Goal: Information Seeking & Learning: Learn about a topic

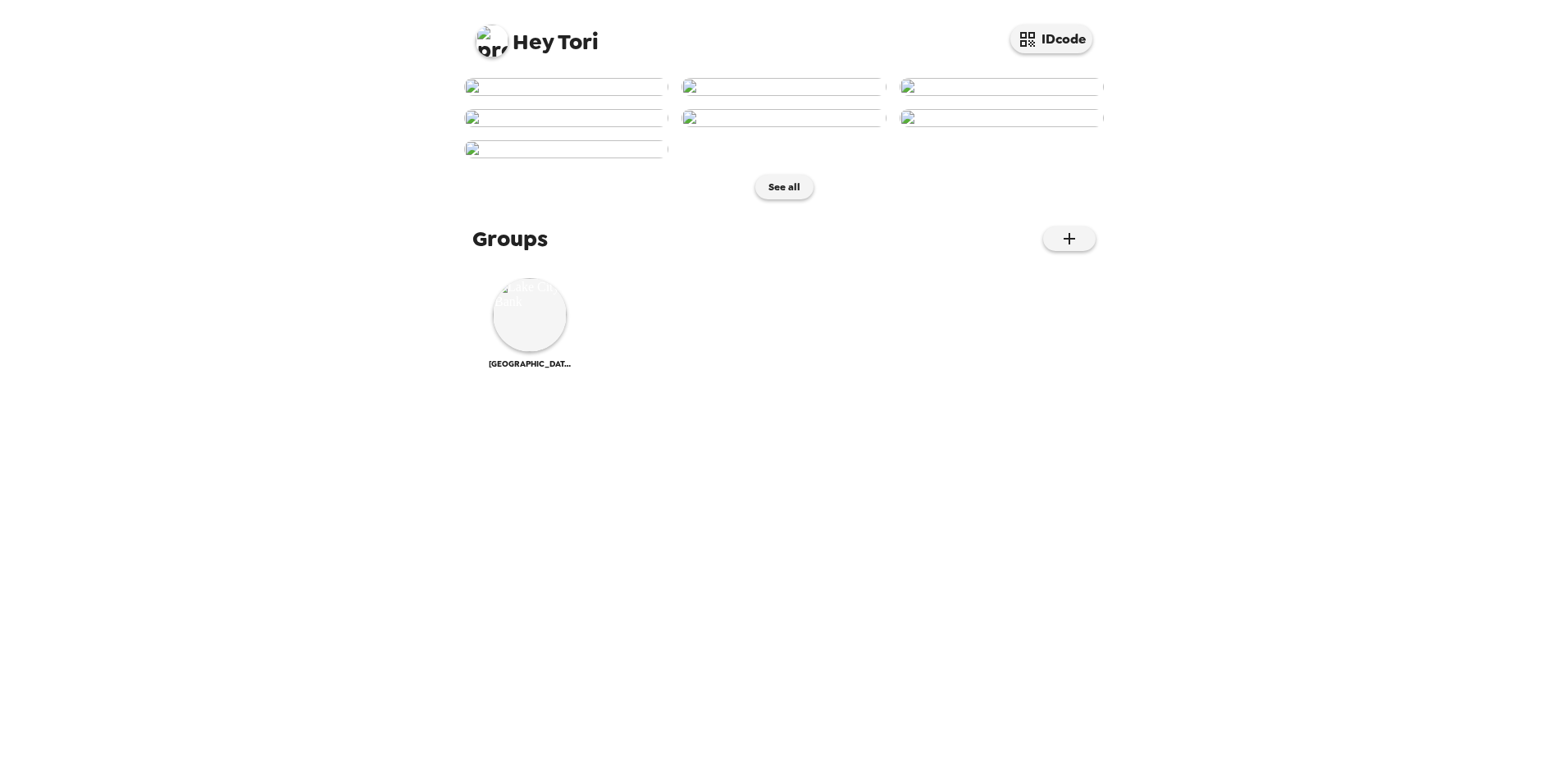
click at [1054, 96] on img at bounding box center [1002, 87] width 204 height 18
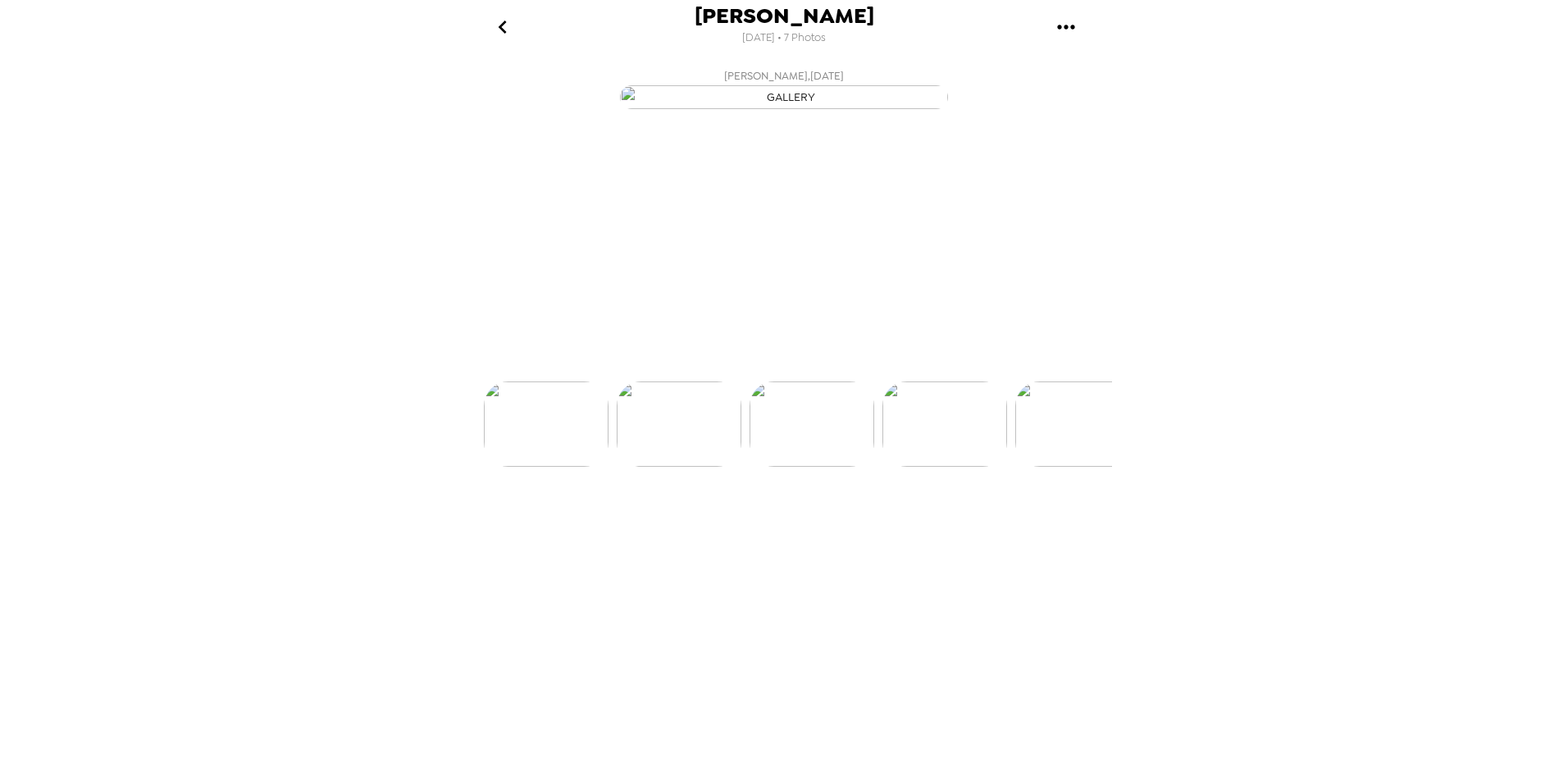
scroll to position [0, 264]
drag, startPoint x: 872, startPoint y: 405, endPoint x: 1311, endPoint y: 485, distance: 446.2
click at [1330, 495] on div "Tori Platt 8/18/2025 • 7 Photos Tori Platt , 09-24-2024 Tori Platt , 09-24-2024…" at bounding box center [784, 379] width 1568 height 758
click at [1069, 20] on icon "gallery menu" at bounding box center [1066, 26] width 26 height 26
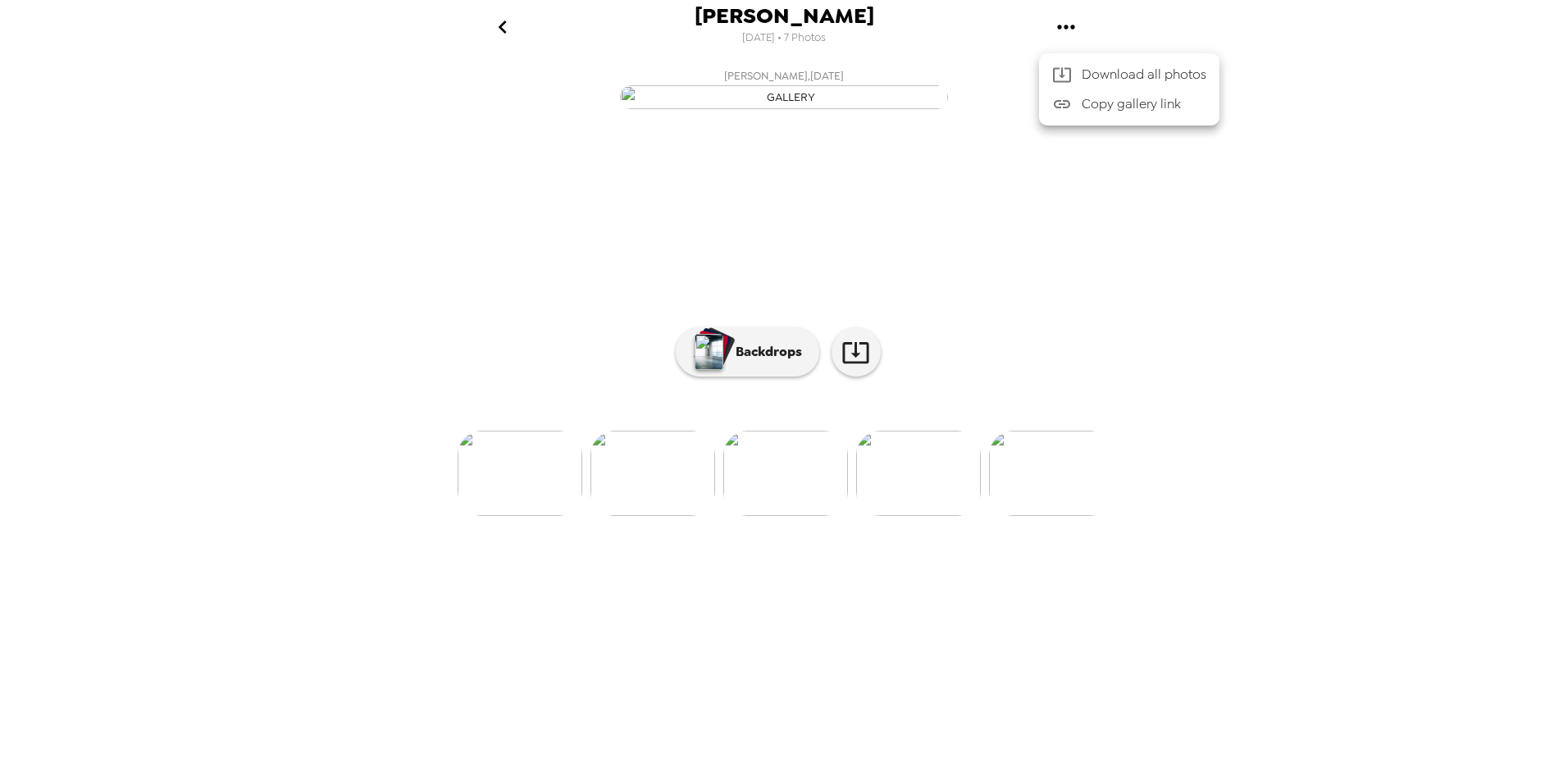
click at [1211, 334] on div at bounding box center [784, 379] width 1568 height 758
click at [500, 31] on icon "go back" at bounding box center [502, 26] width 26 height 26
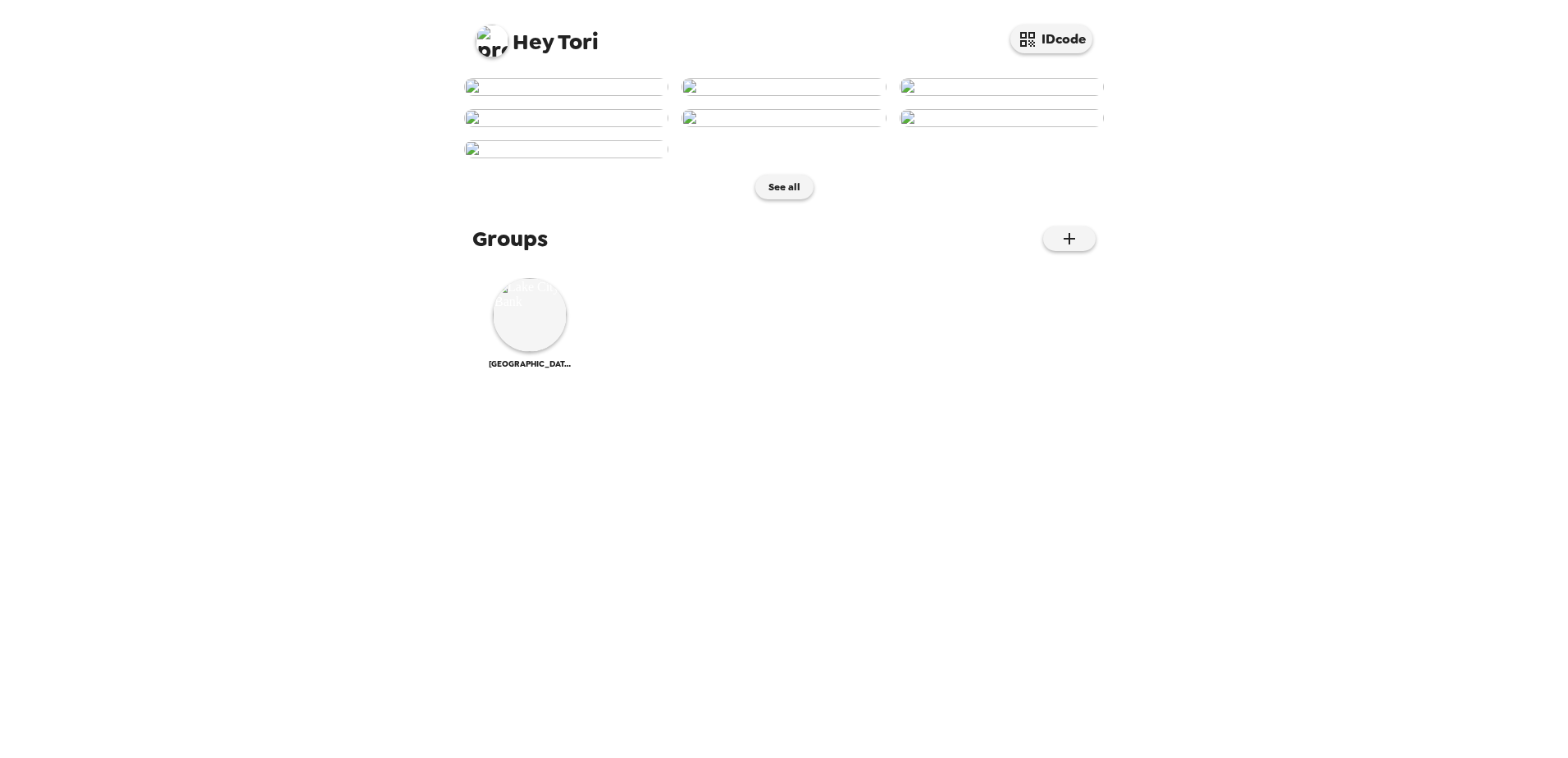
scroll to position [342, 0]
click at [537, 352] on img at bounding box center [529, 315] width 74 height 74
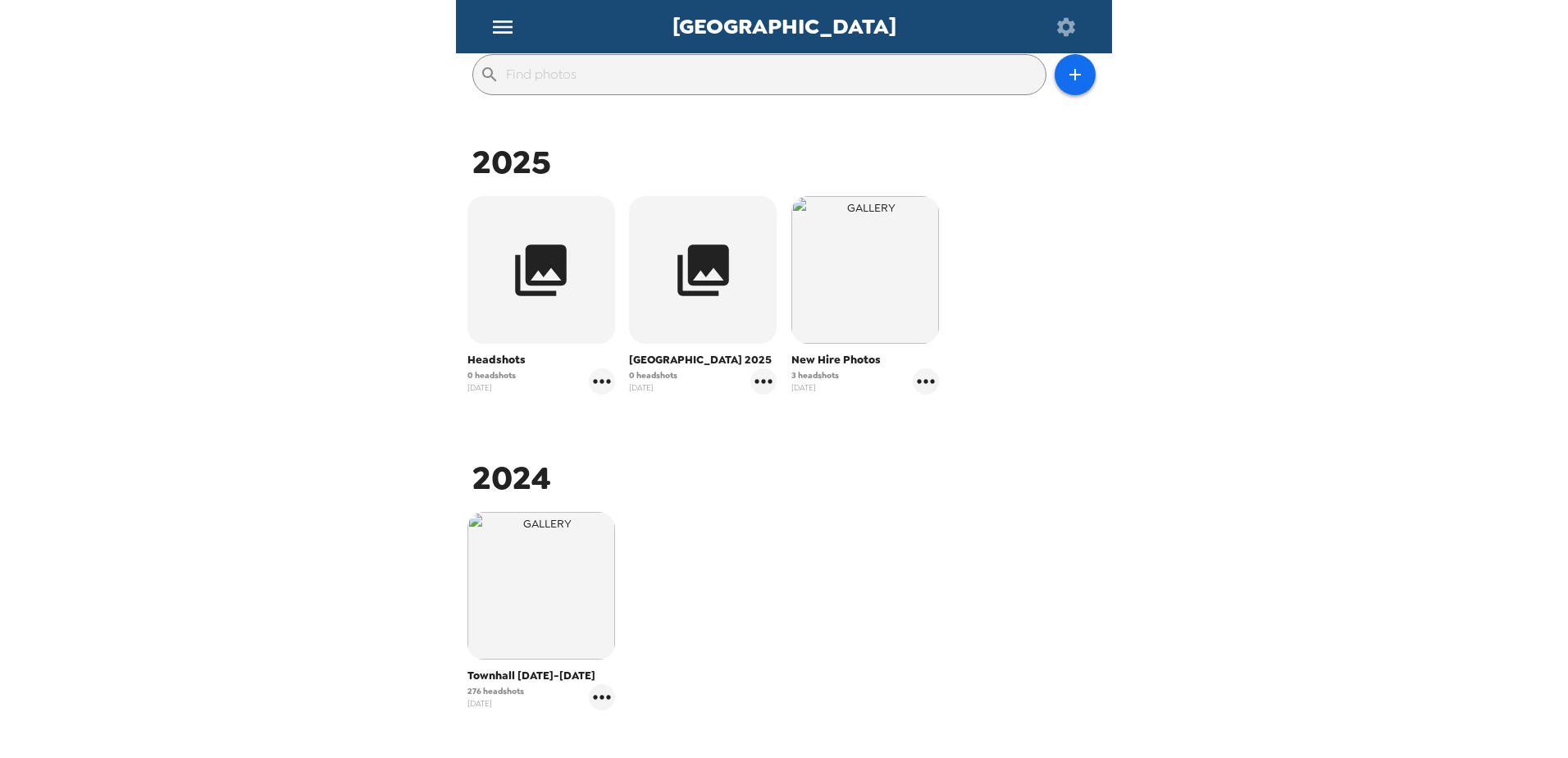
scroll to position [247, 0]
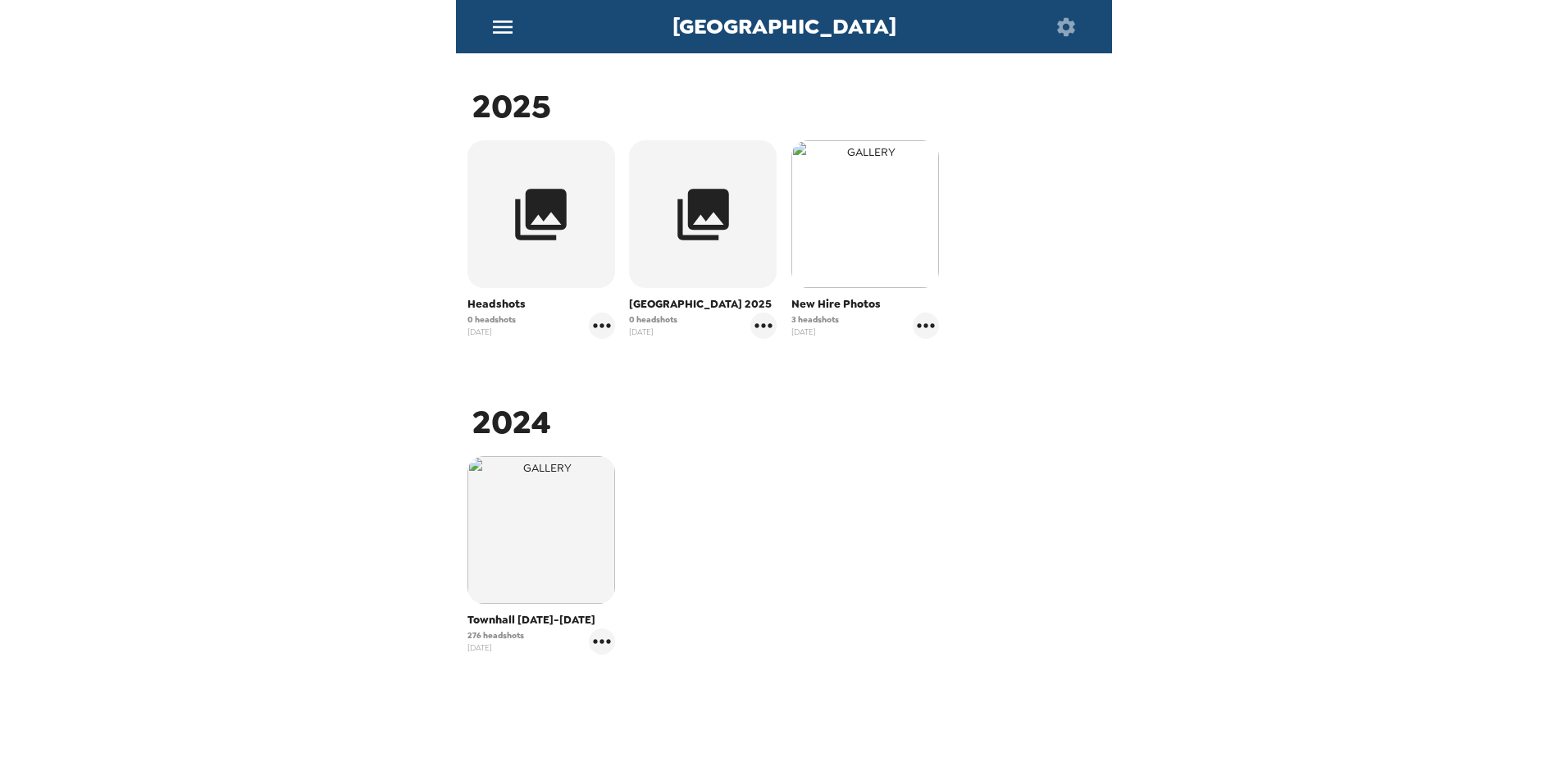
click at [867, 231] on img "button" at bounding box center [864, 214] width 147 height 147
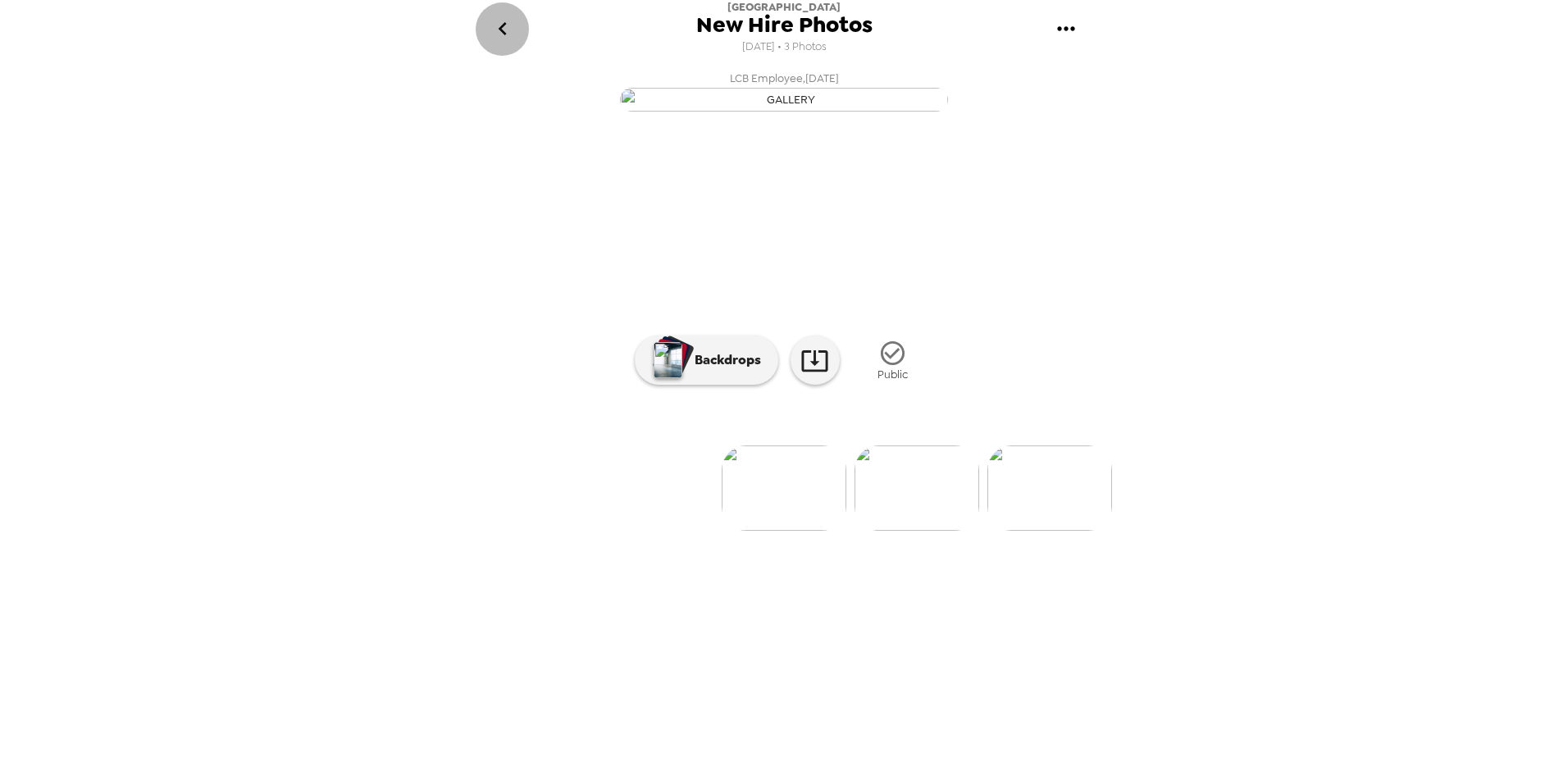
click at [501, 29] on icon "go back" at bounding box center [502, 28] width 26 height 26
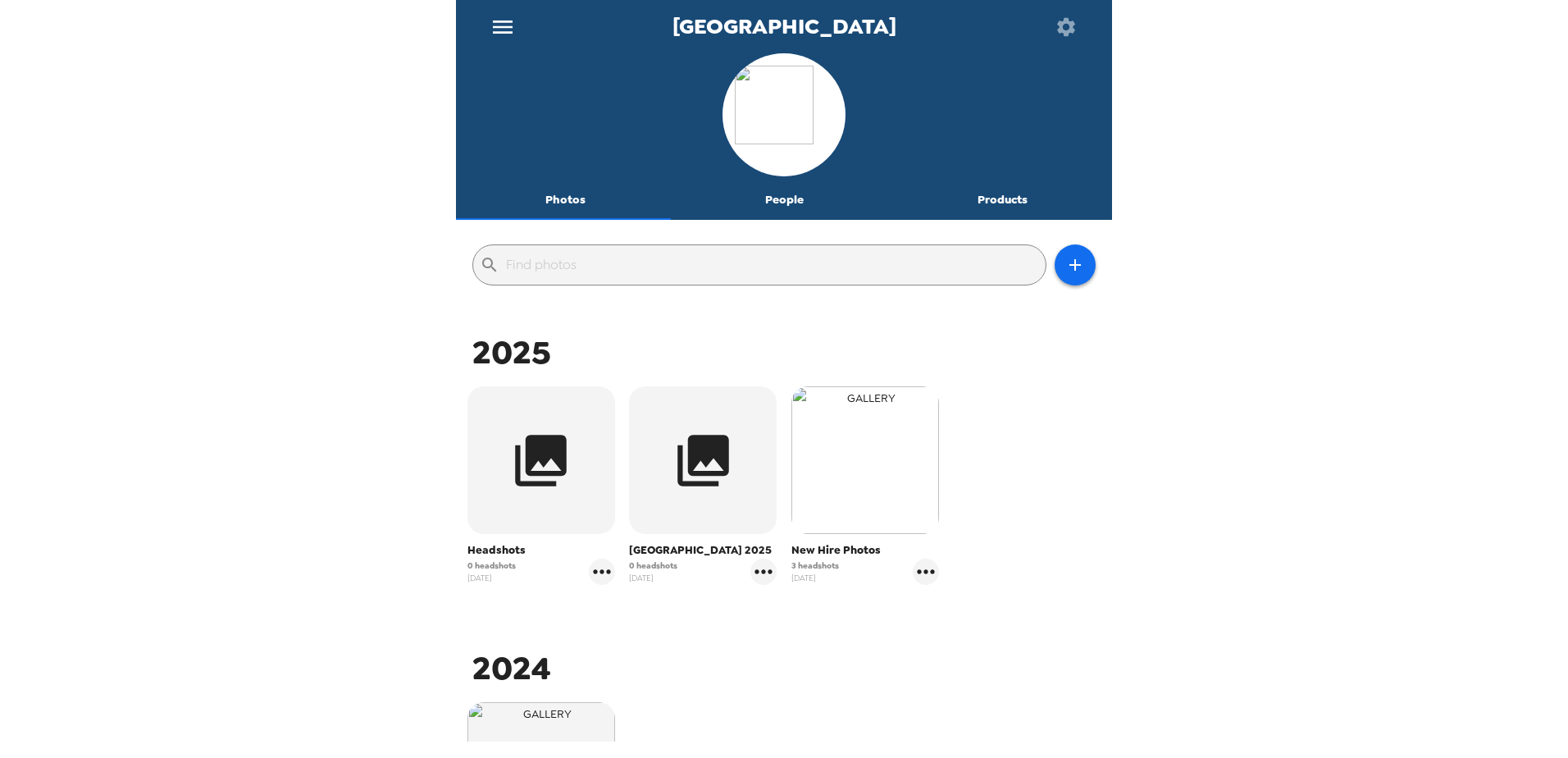
click at [894, 466] on img "button" at bounding box center [864, 459] width 147 height 147
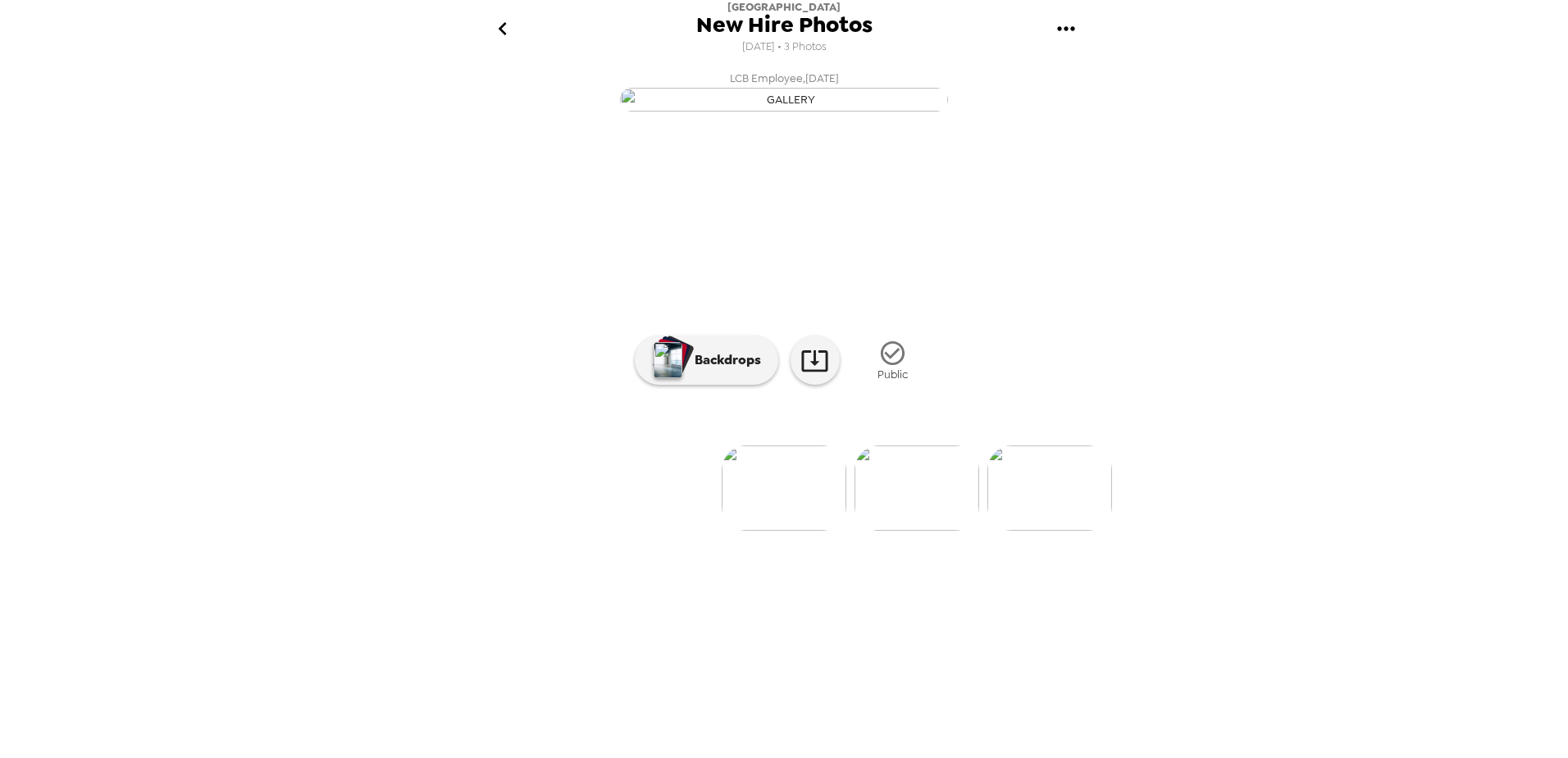
click at [1043, 531] on img at bounding box center [1049, 488] width 124 height 86
drag, startPoint x: 784, startPoint y: 640, endPoint x: 1276, endPoint y: 650, distance: 492.1
click at [1298, 638] on div "Lake City Bank New Hire Photos 8/13/2025 • 3 Photos LCB Employee , 08-18-2025 L…" at bounding box center [784, 379] width 1568 height 758
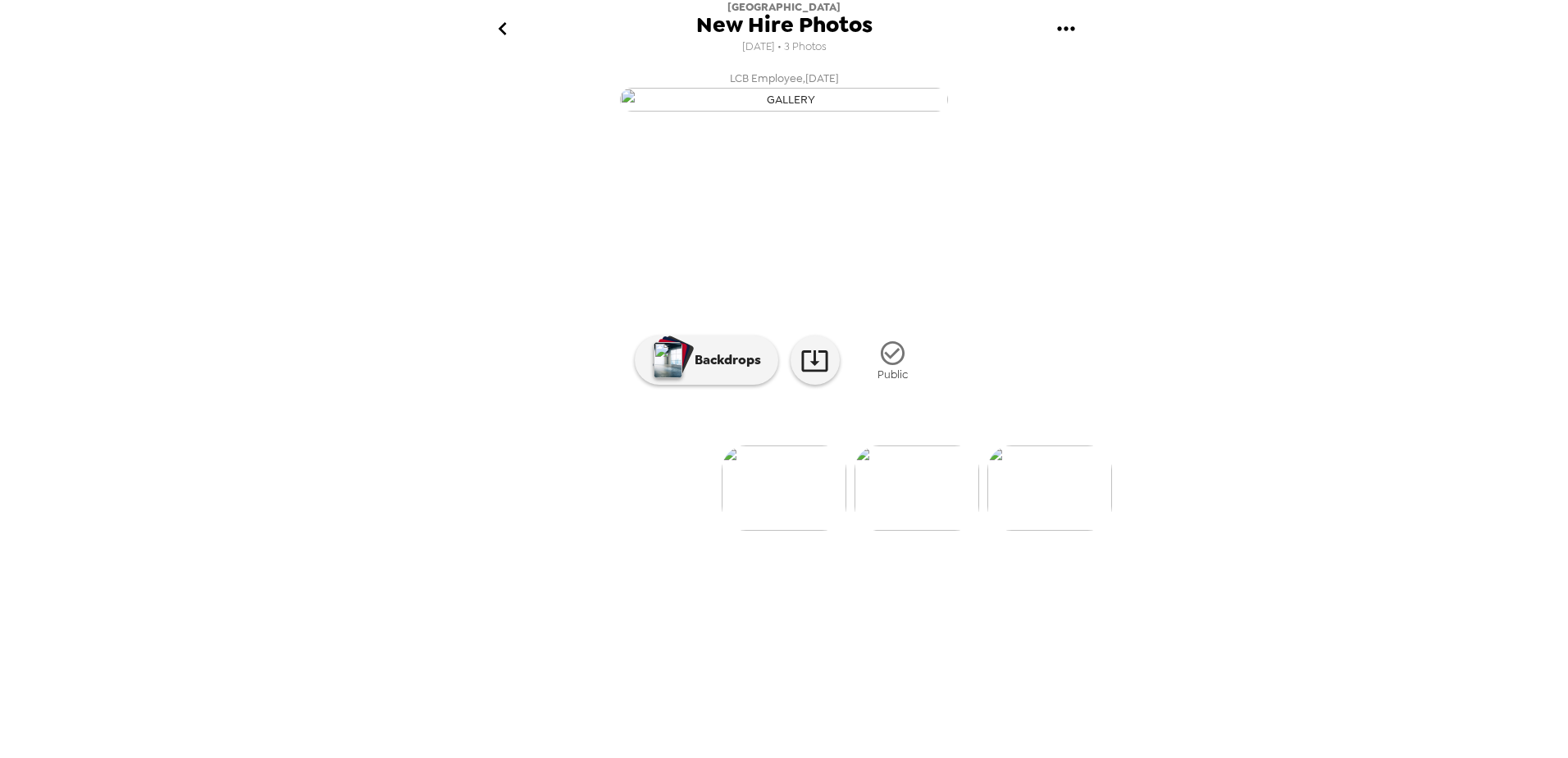
click at [930, 531] on img at bounding box center [916, 488] width 124 height 86
click at [1061, 22] on icon "gallery menu" at bounding box center [1066, 28] width 26 height 26
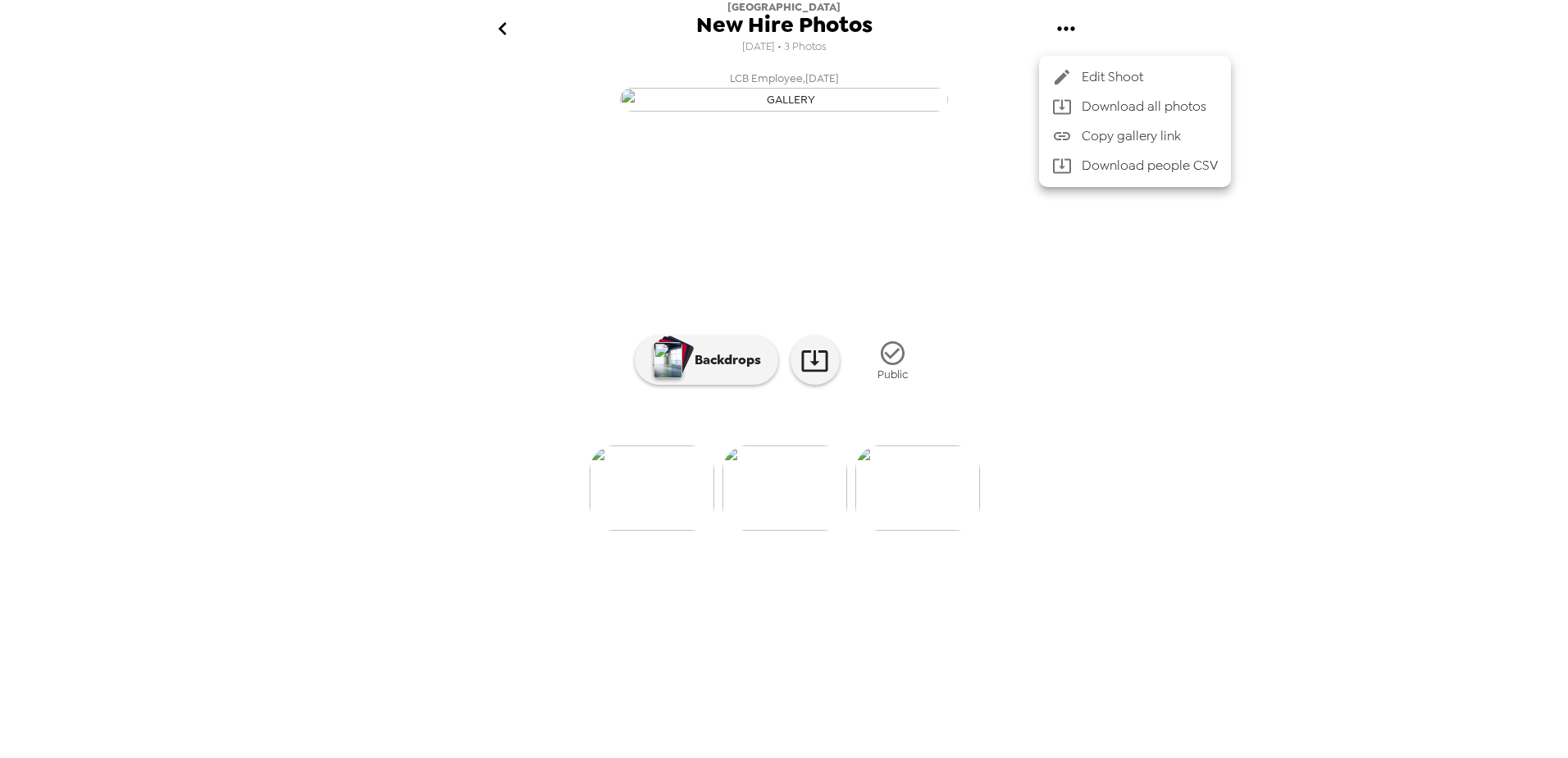
click at [501, 25] on div at bounding box center [784, 379] width 1568 height 758
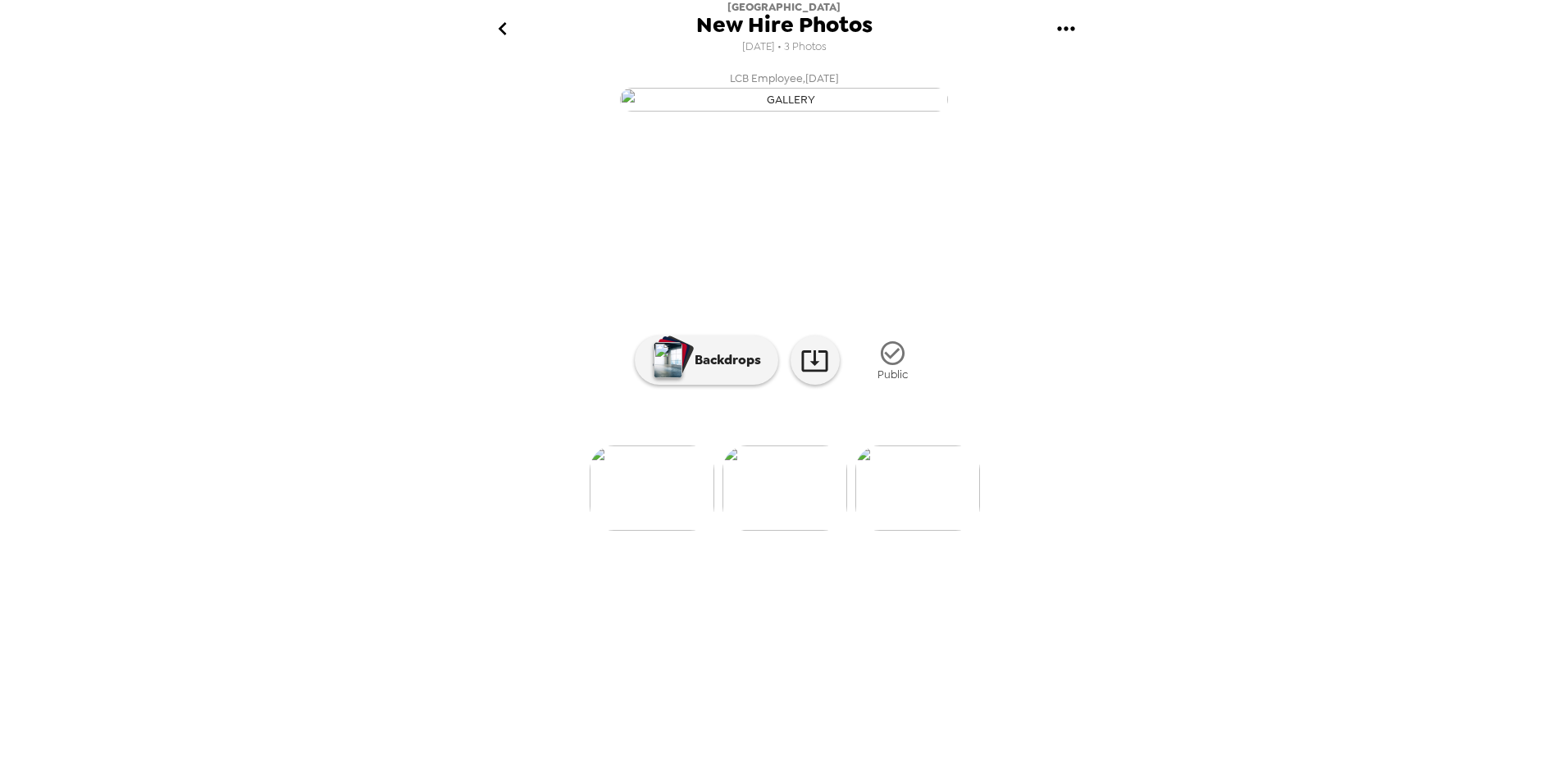
click at [496, 33] on icon "go back" at bounding box center [502, 28] width 26 height 26
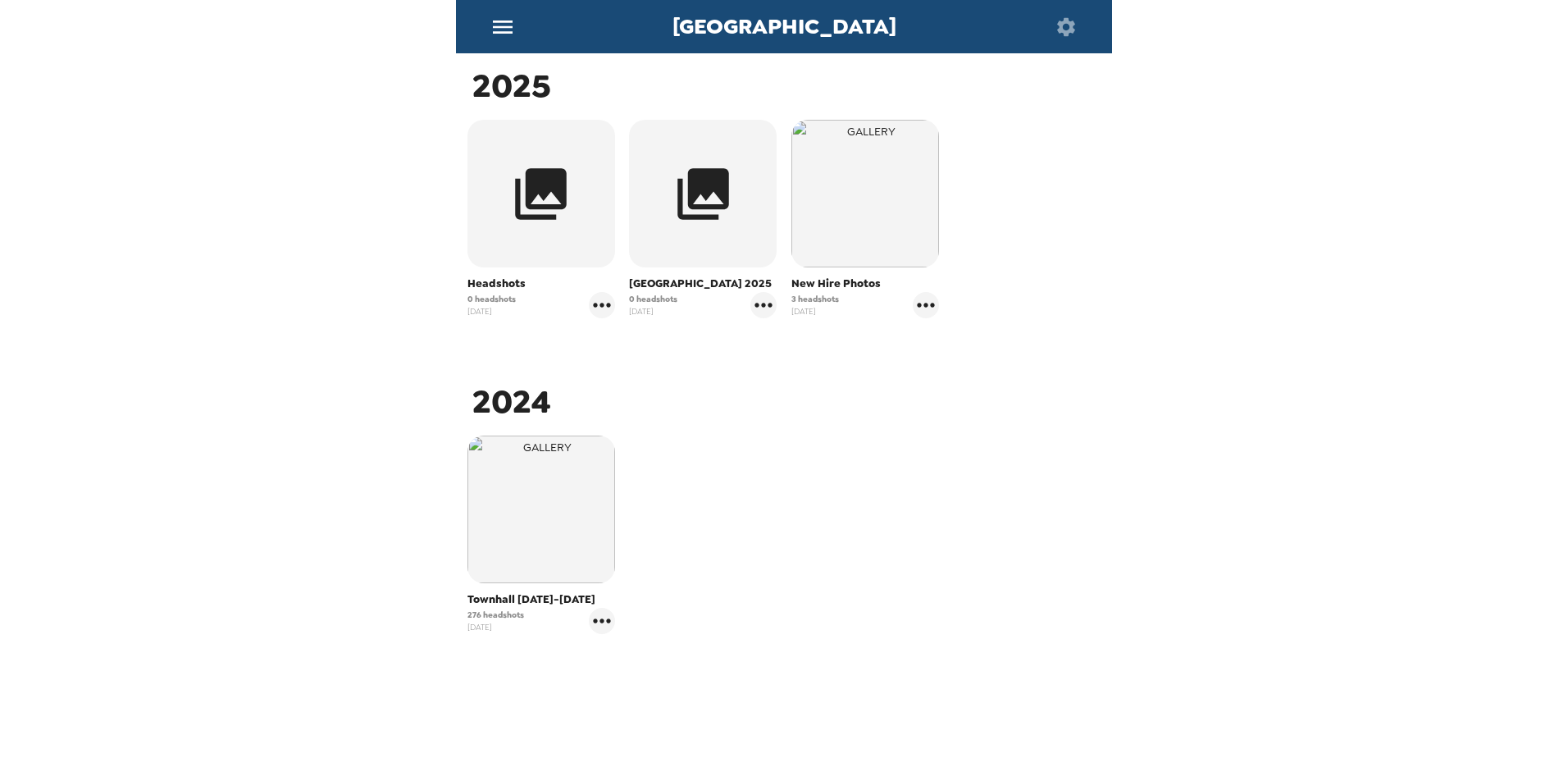
scroll to position [291, 0]
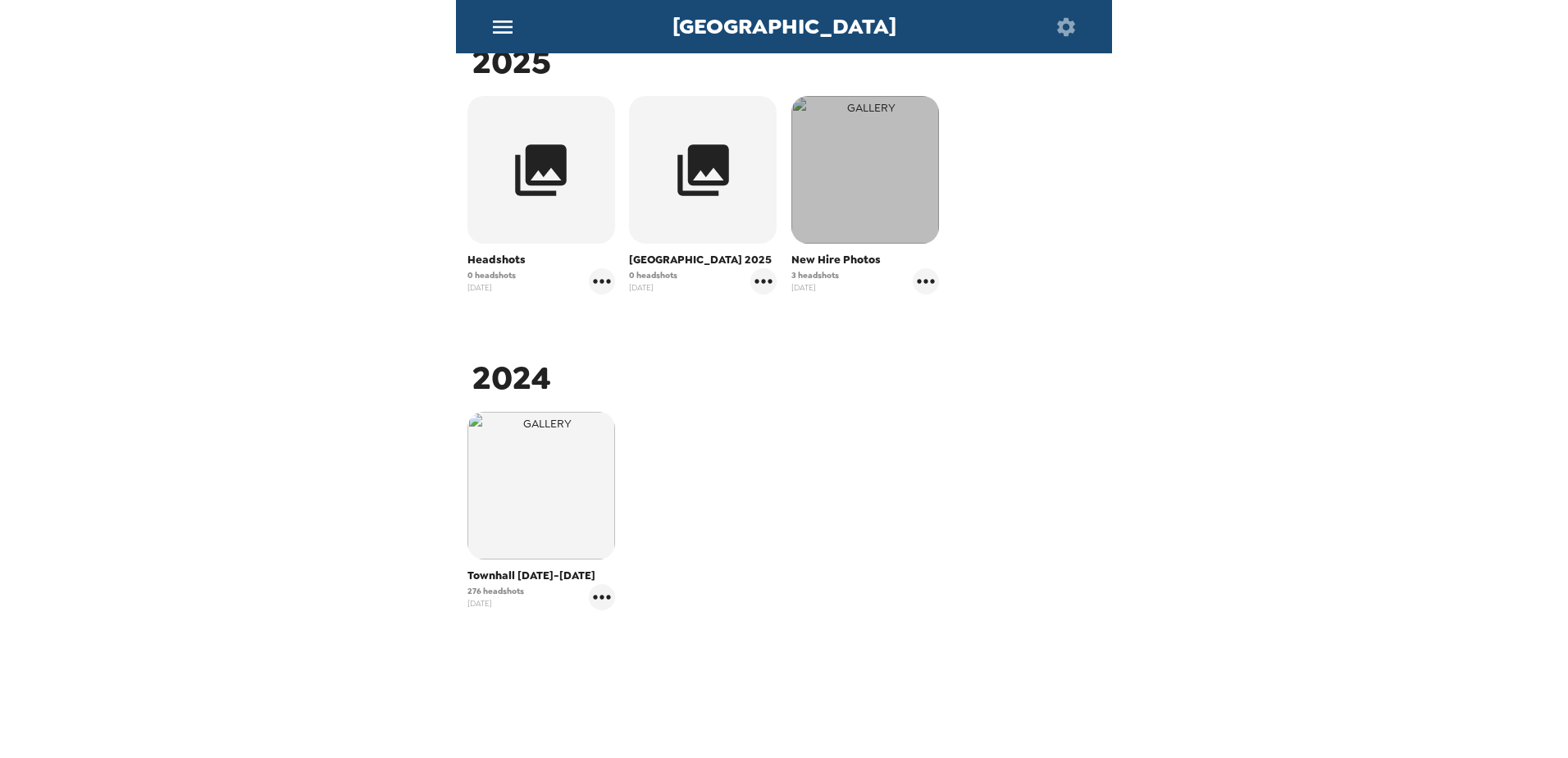
click at [887, 196] on img "button" at bounding box center [864, 170] width 147 height 147
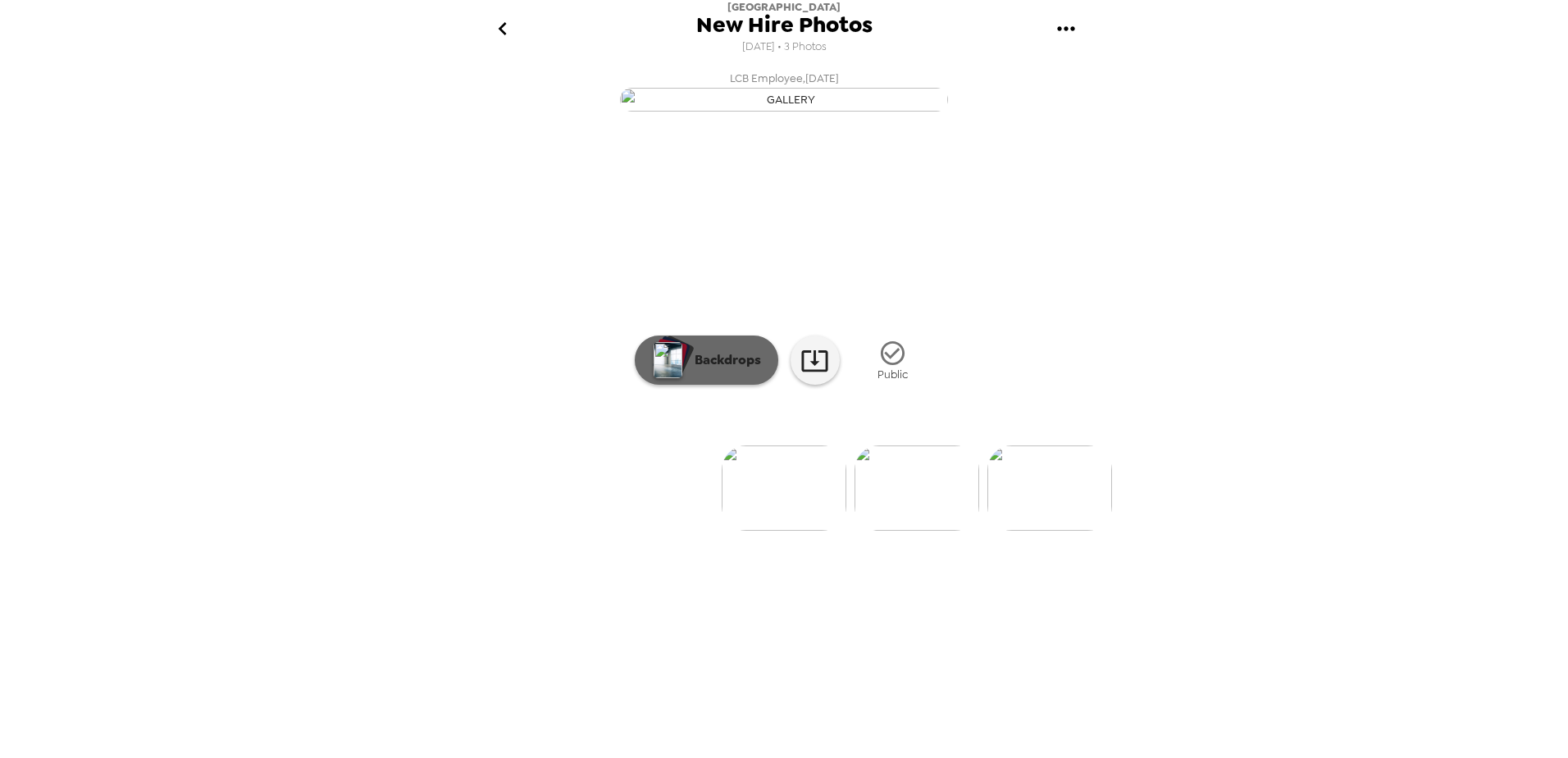
click at [733, 385] on button "Backdrops" at bounding box center [706, 359] width 143 height 49
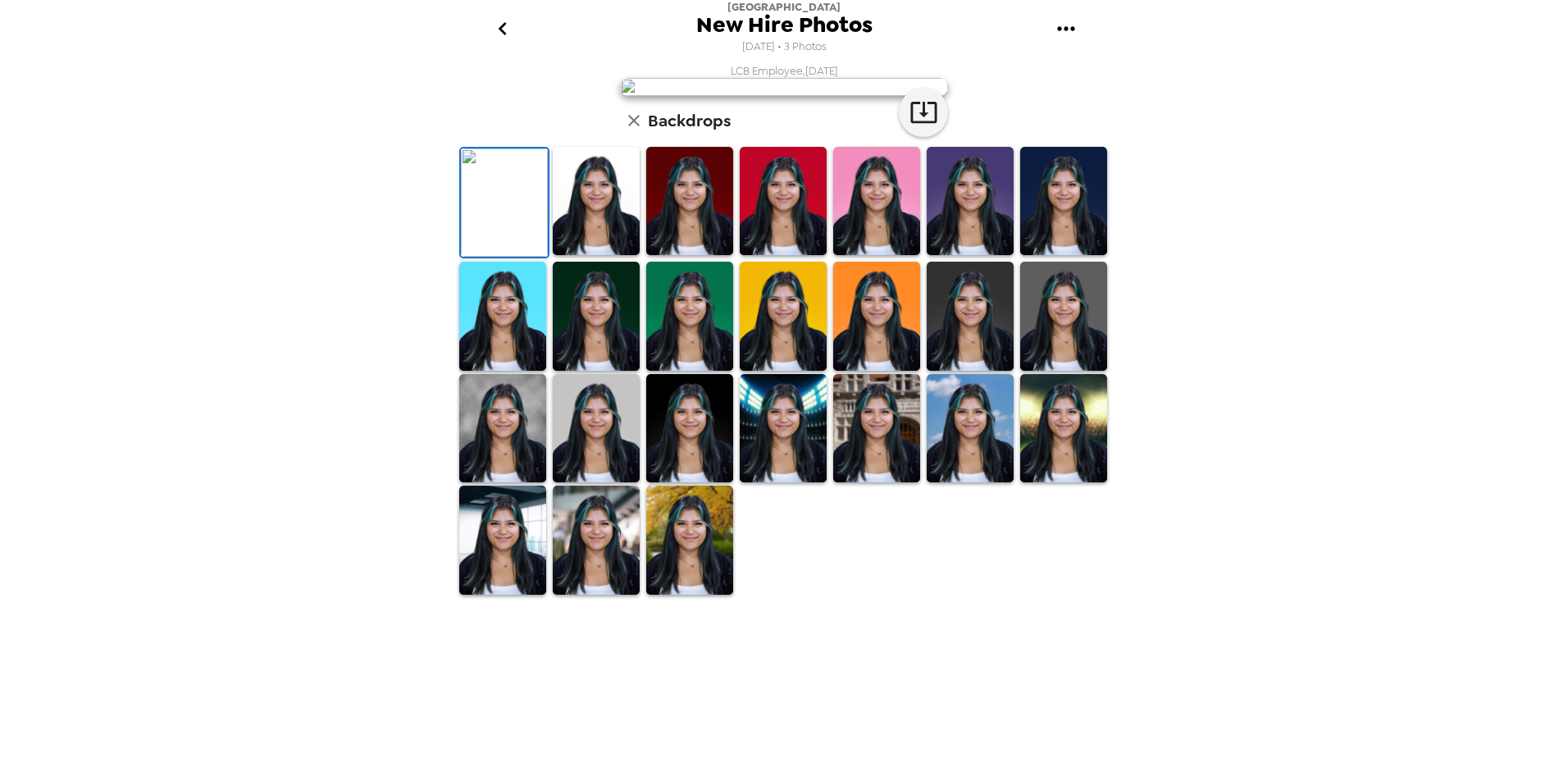
scroll to position [228, 0]
click at [723, 595] on img at bounding box center [689, 539] width 87 height 109
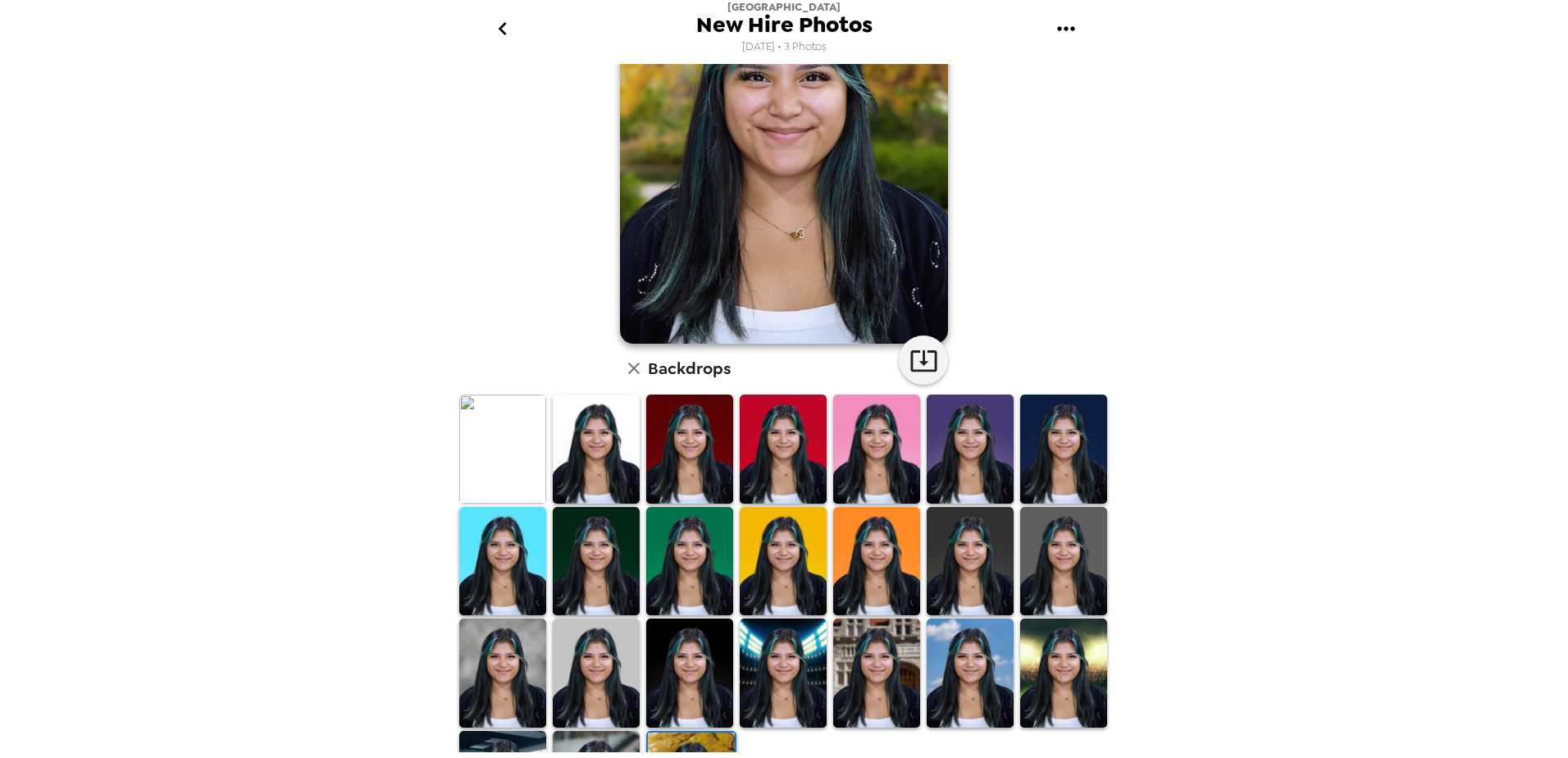
scroll to position [0, 0]
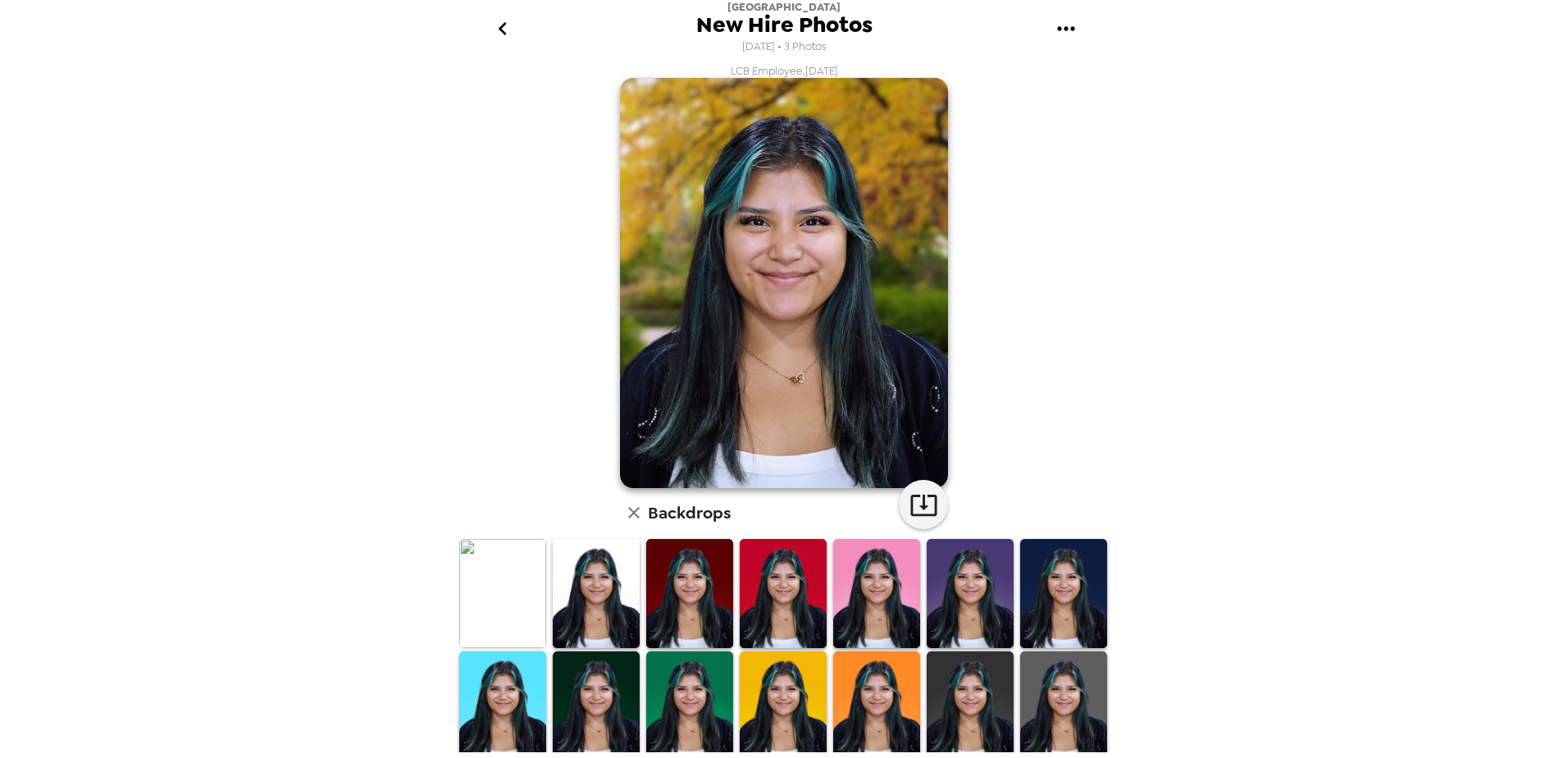
click at [498, 601] on img at bounding box center [502, 593] width 87 height 109
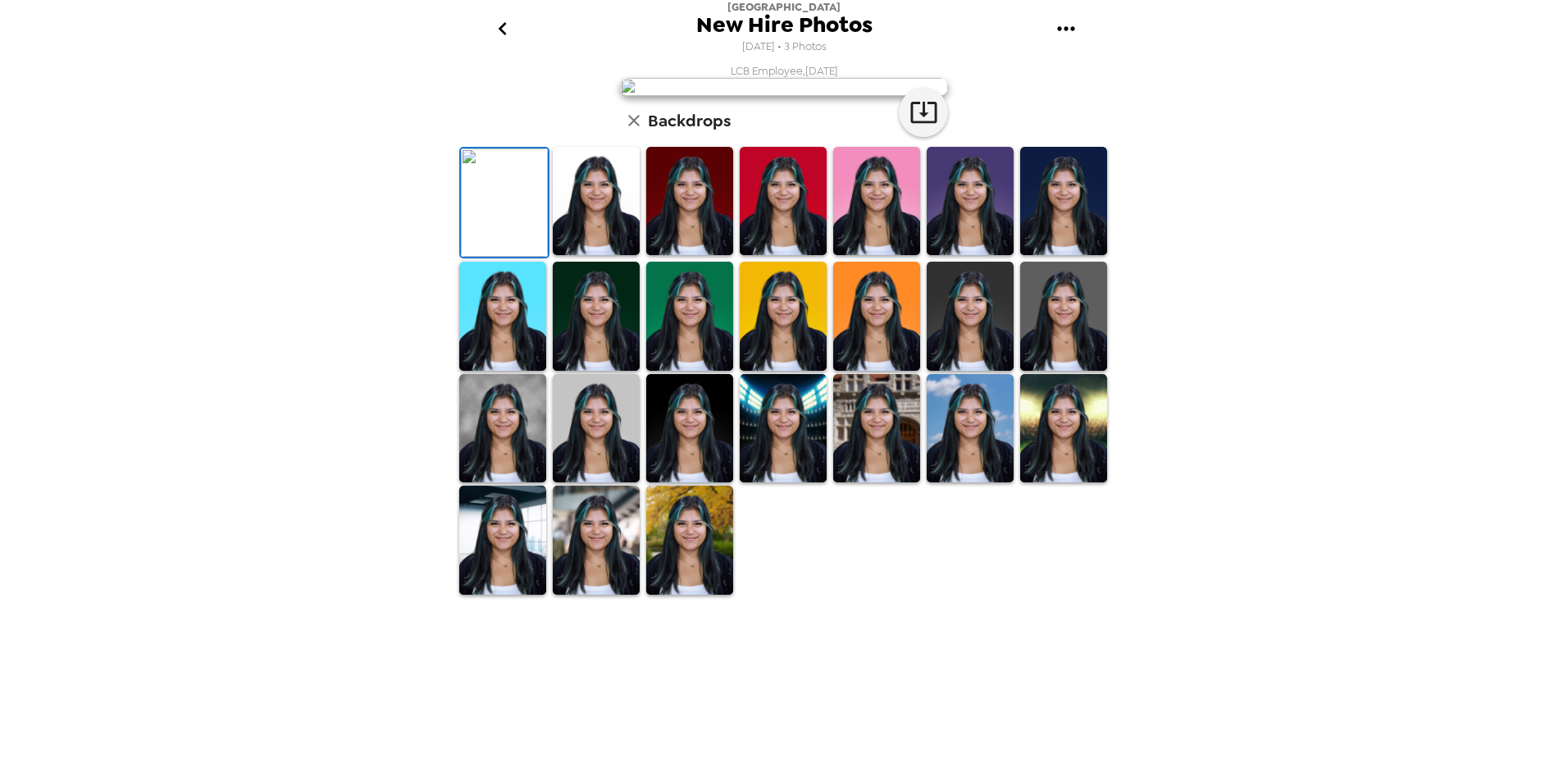
click at [587, 256] on img at bounding box center [596, 200] width 87 height 109
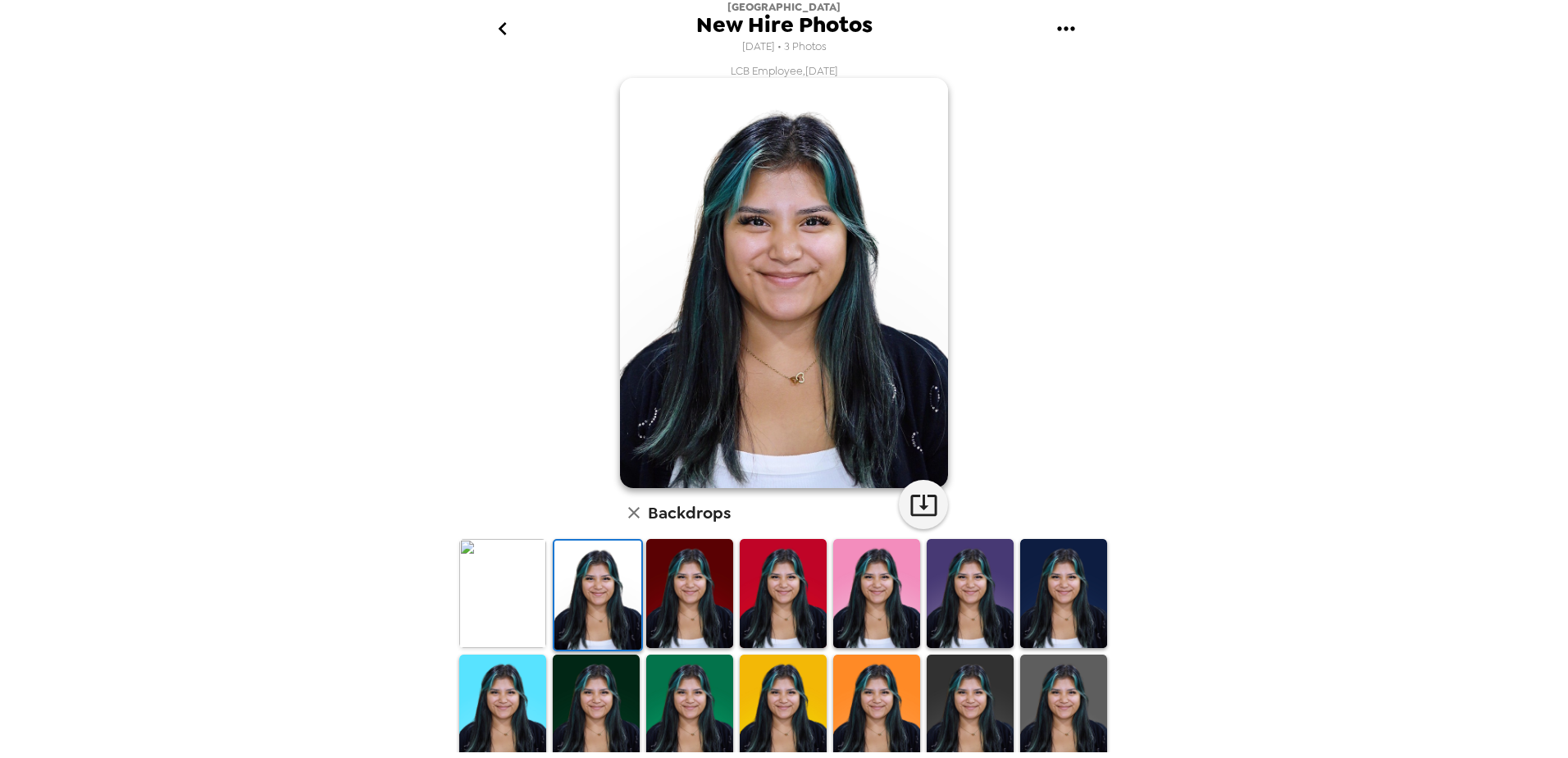
click at [676, 572] on img at bounding box center [689, 593] width 87 height 109
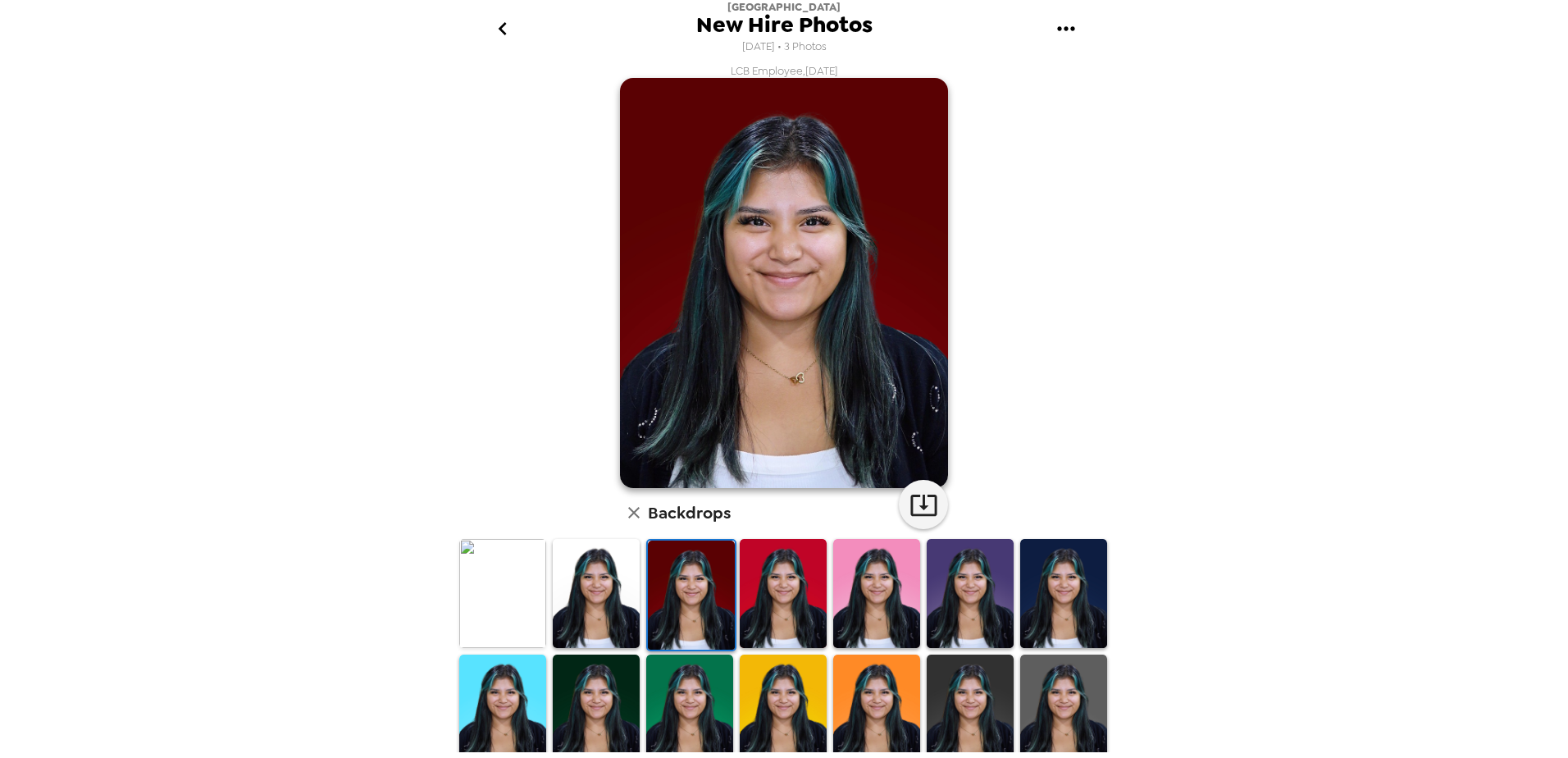
click at [768, 571] on img at bounding box center [783, 593] width 87 height 109
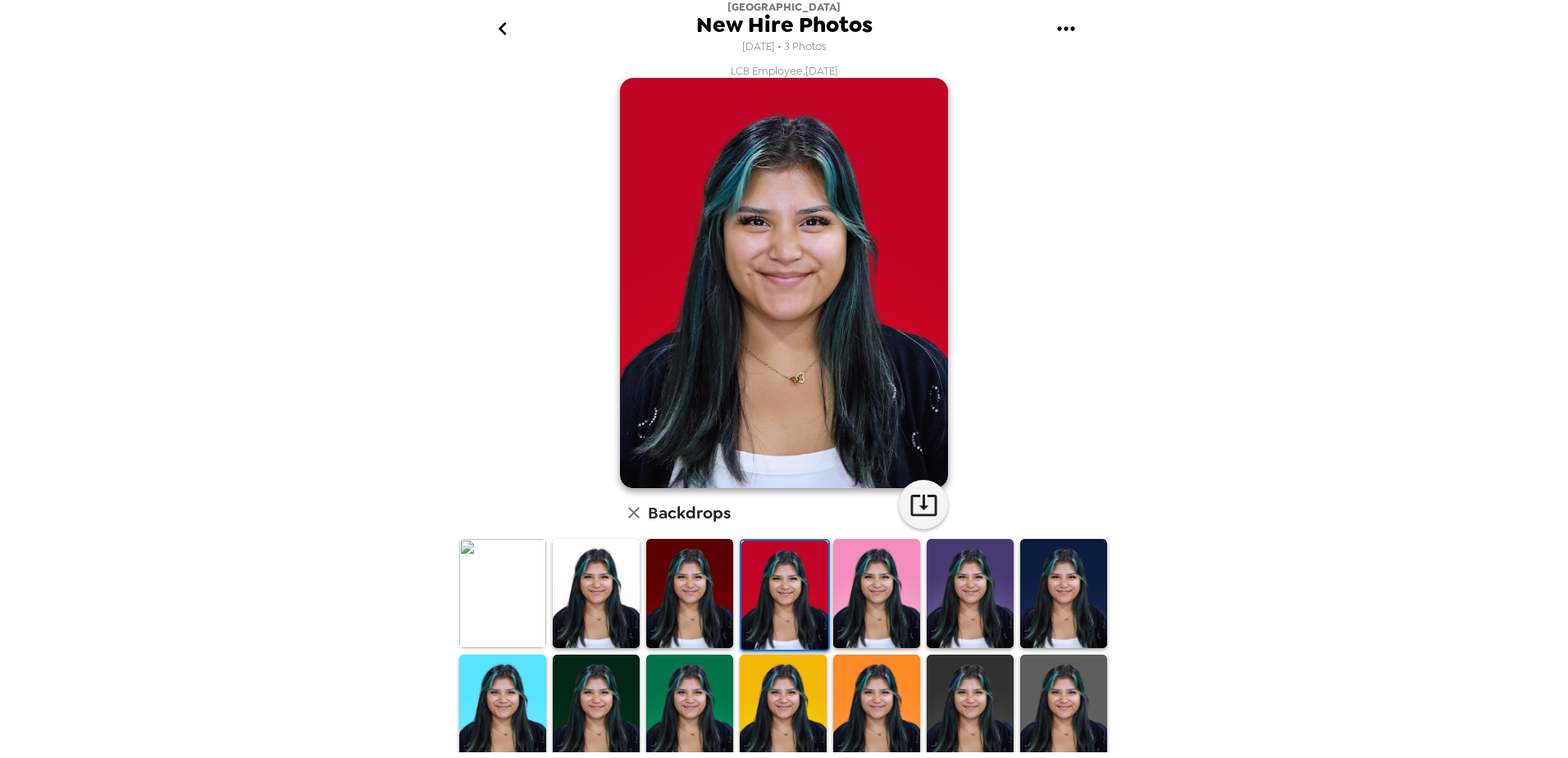
click at [861, 570] on img at bounding box center [877, 593] width 87 height 109
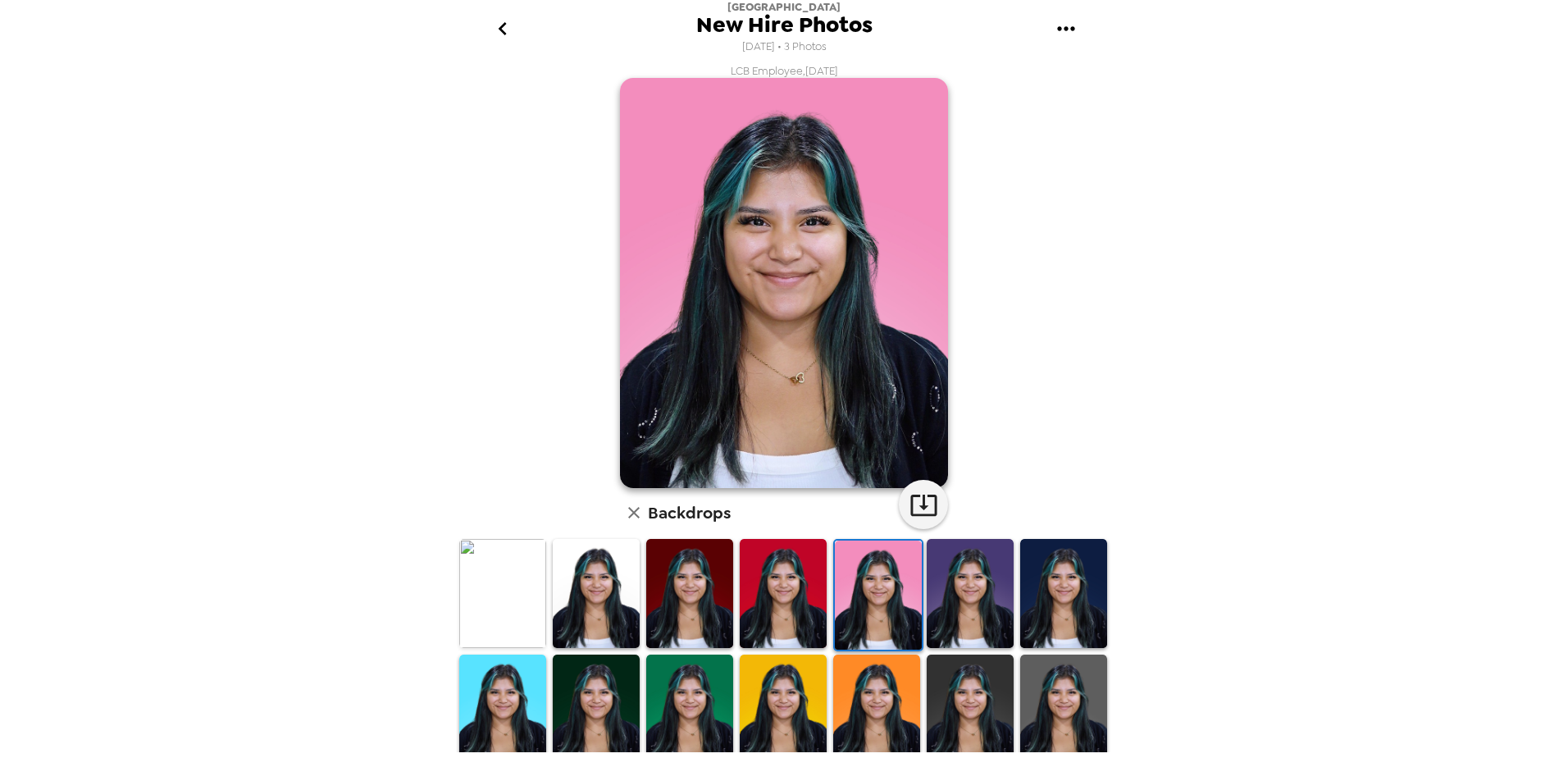
click at [945, 572] on img at bounding box center [970, 593] width 87 height 109
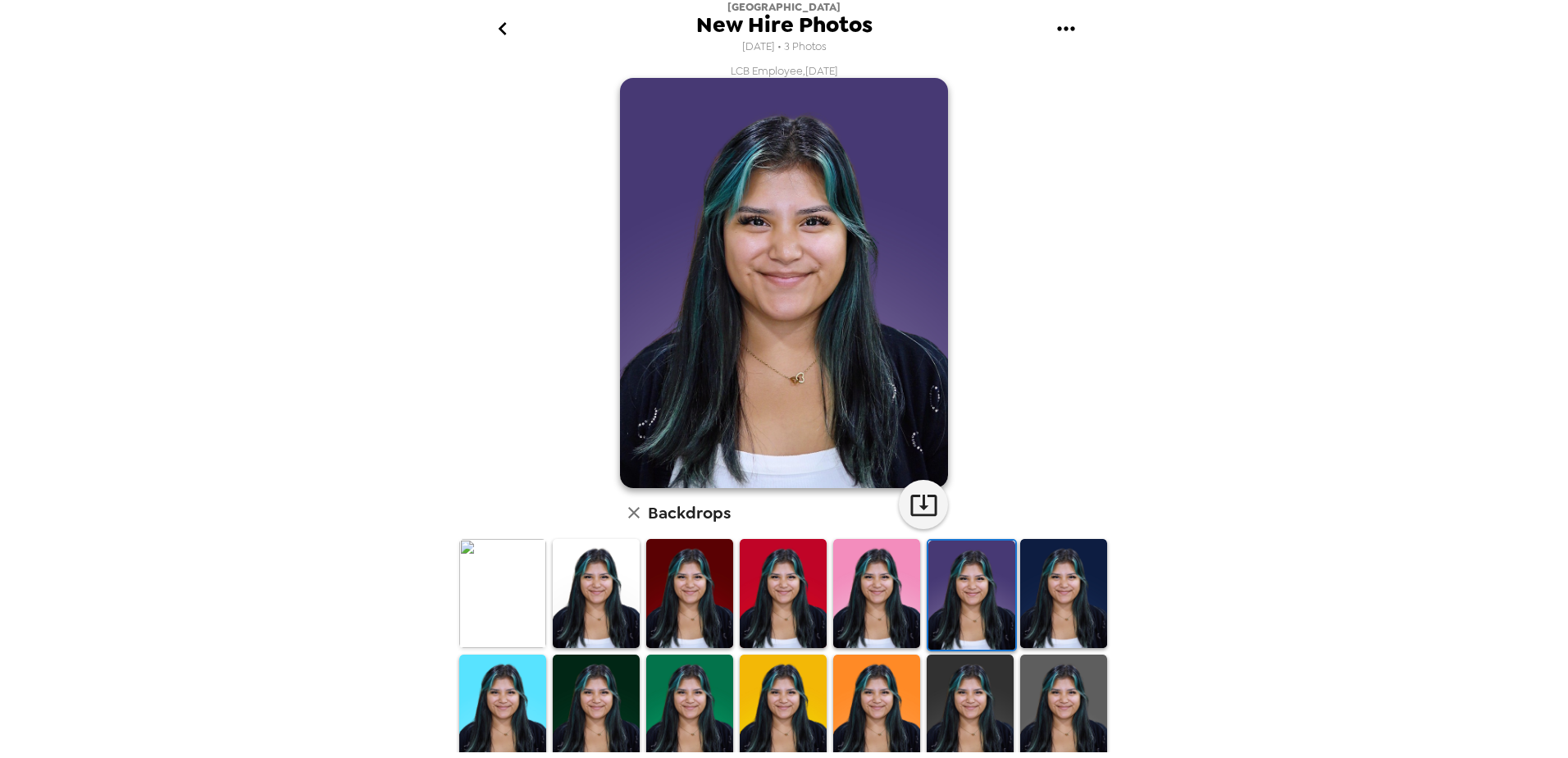
click at [518, 666] on img at bounding box center [502, 709] width 87 height 109
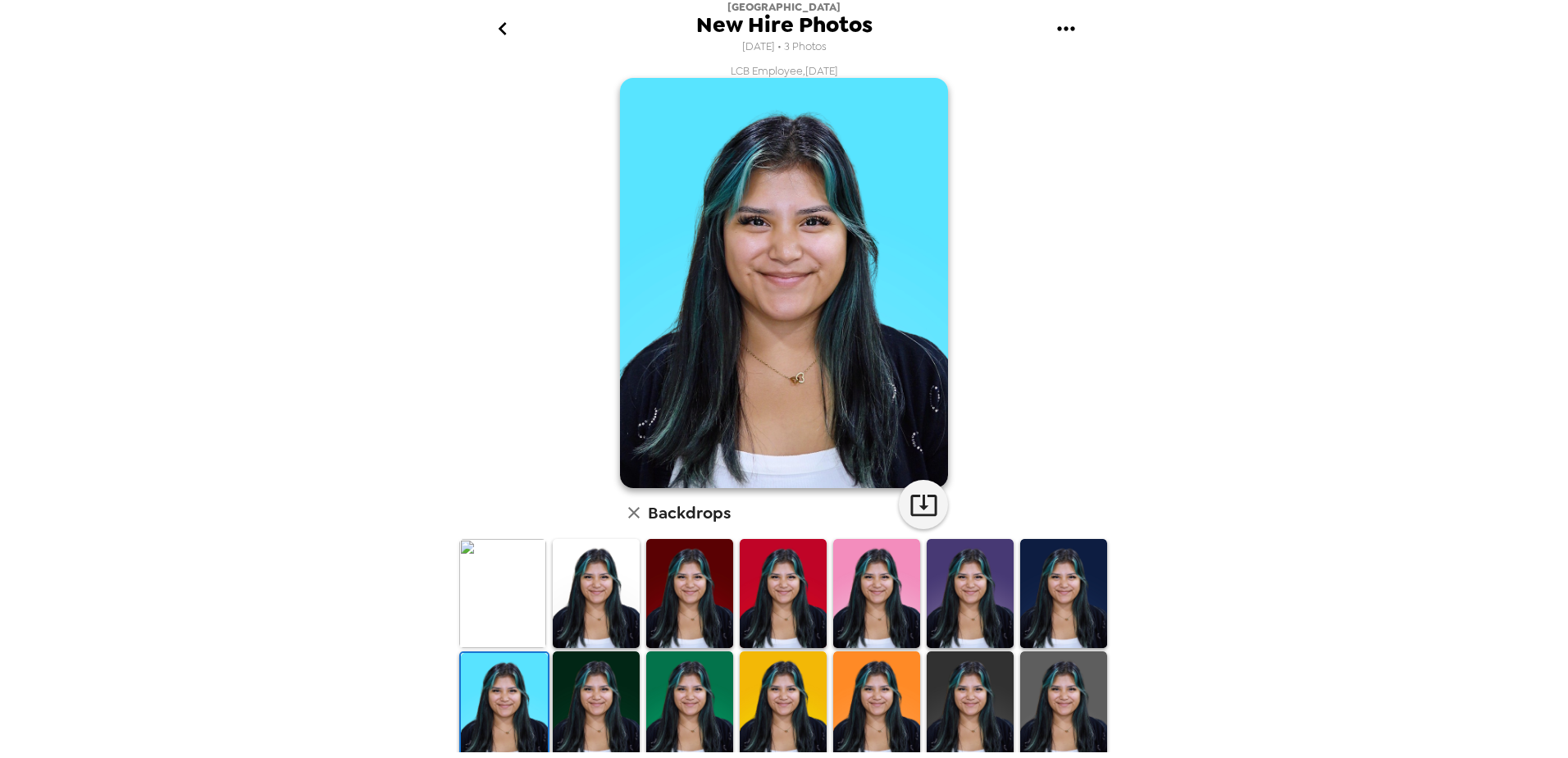
click at [490, 573] on img at bounding box center [502, 593] width 87 height 109
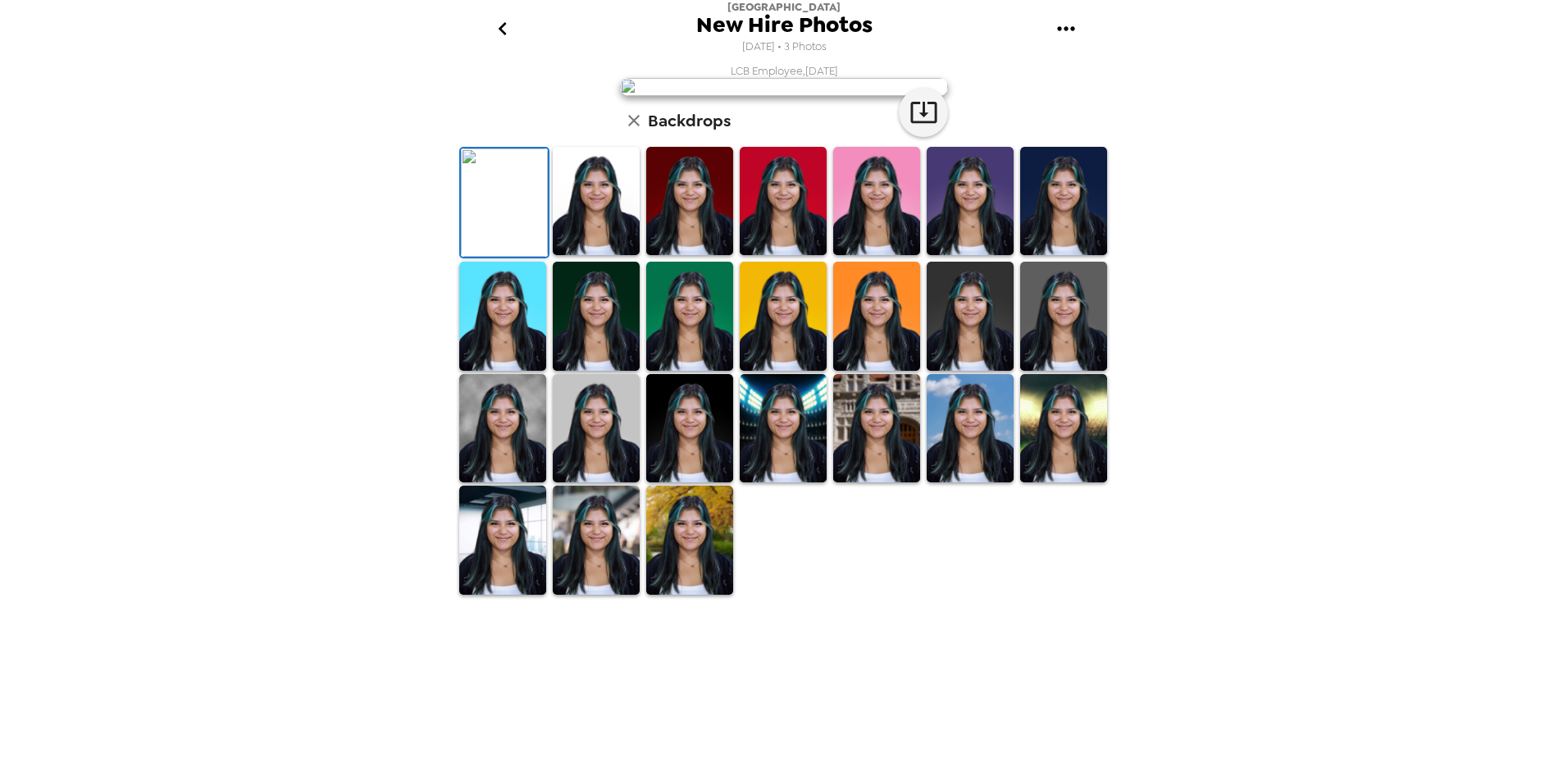
scroll to position [228, 0]
click at [783, 484] on img at bounding box center [783, 428] width 87 height 109
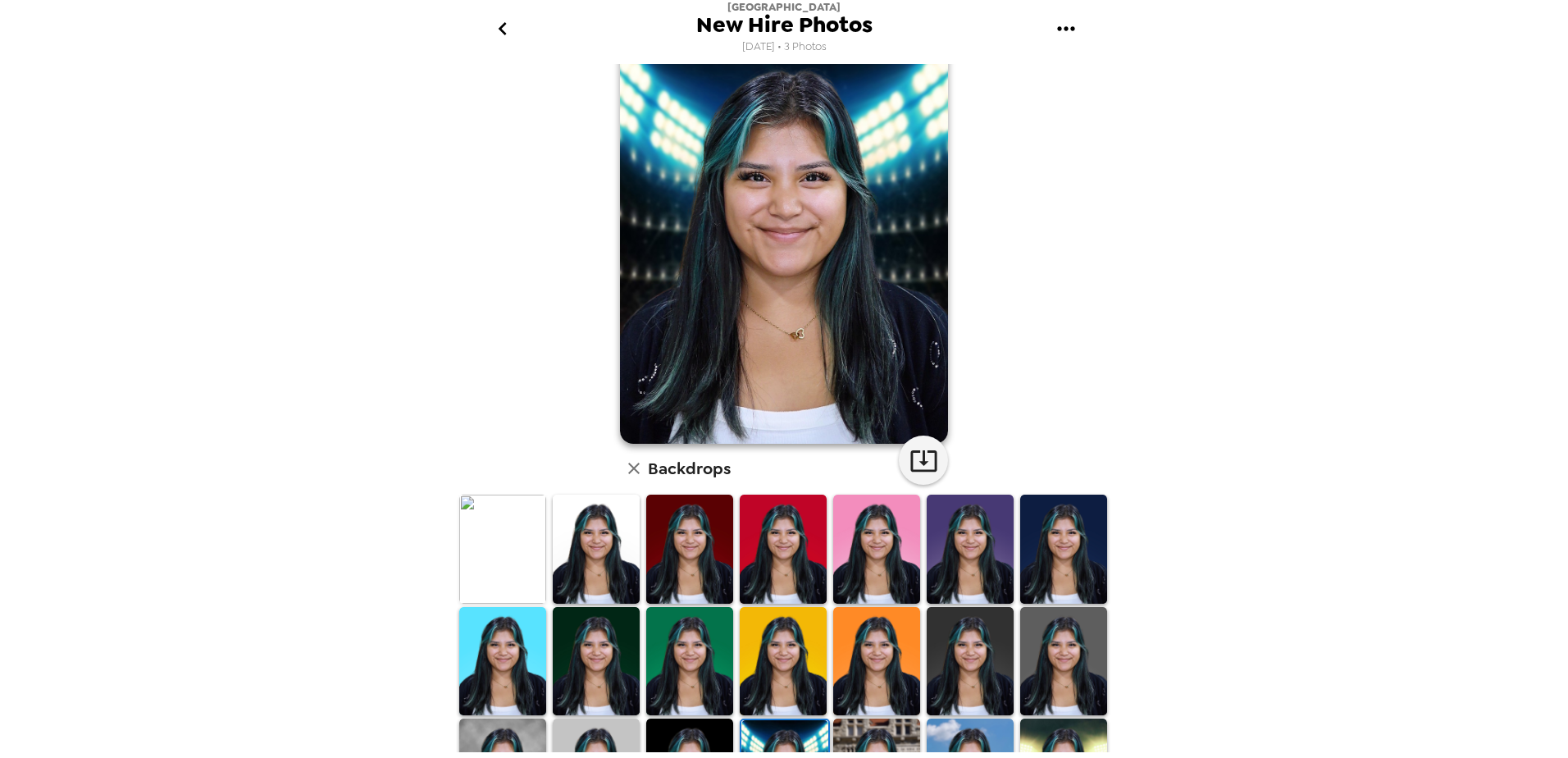
scroll to position [0, 0]
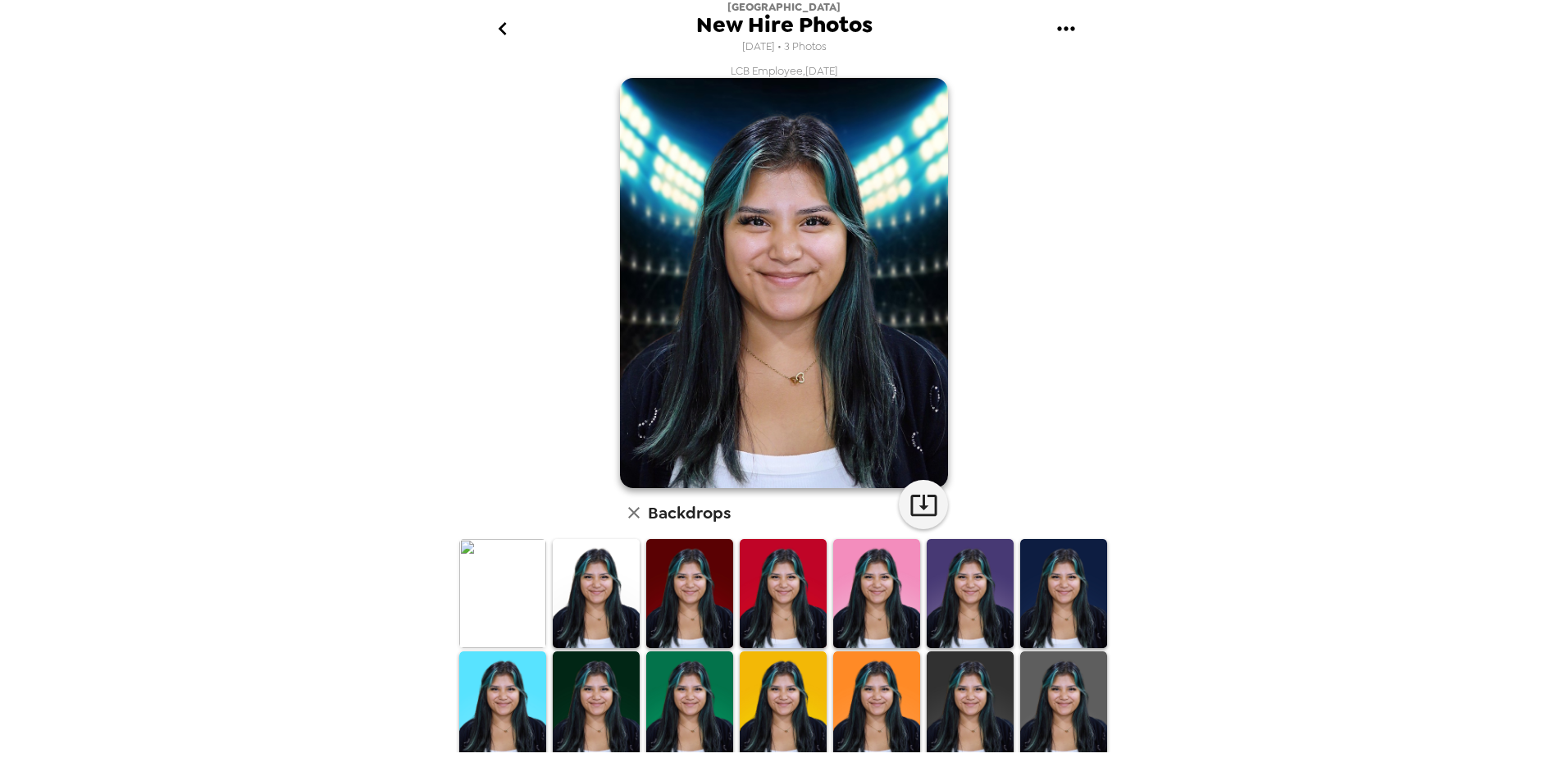
click at [487, 562] on img at bounding box center [502, 593] width 87 height 109
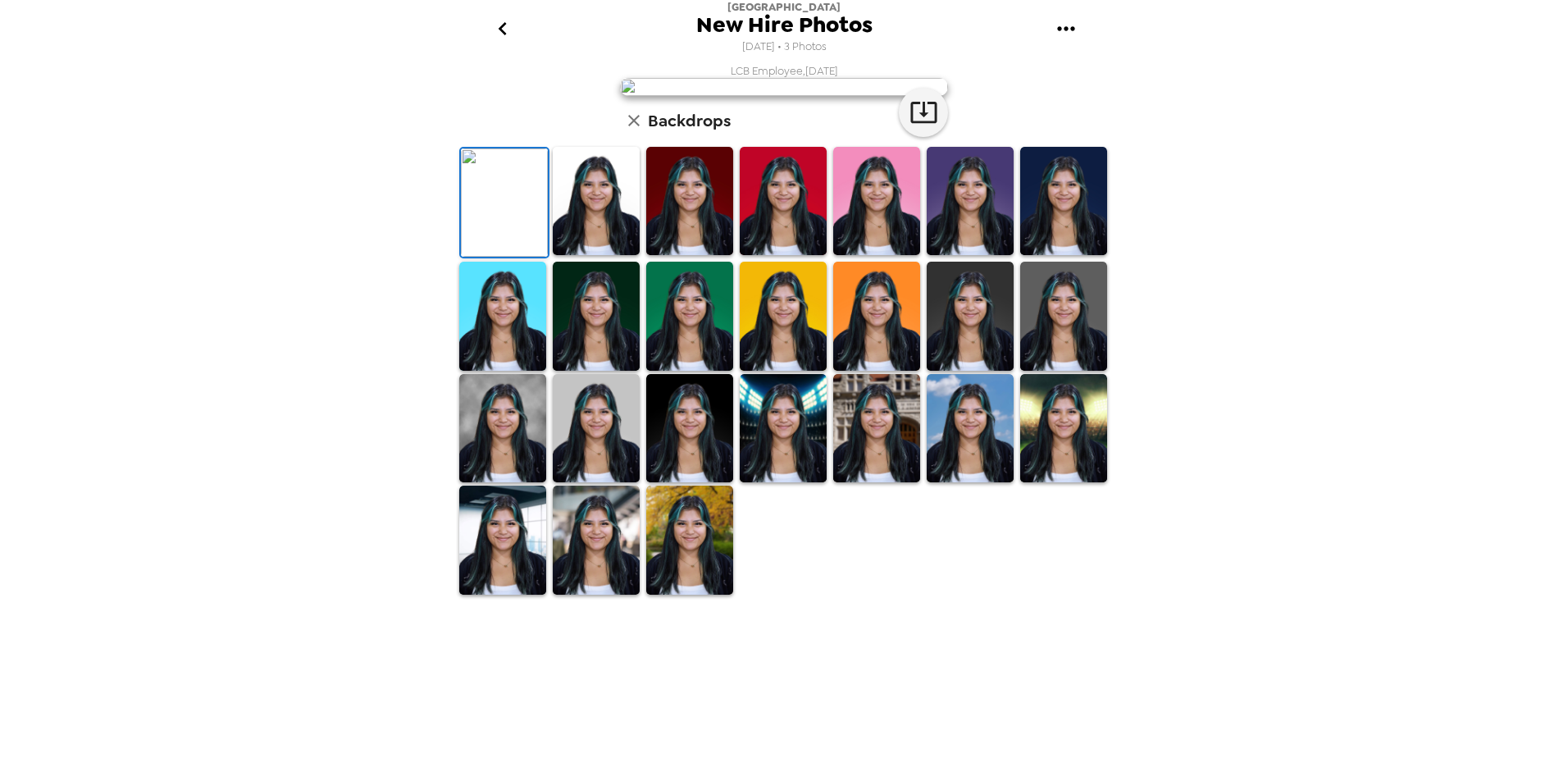
click at [496, 28] on icon "go back" at bounding box center [502, 28] width 26 height 26
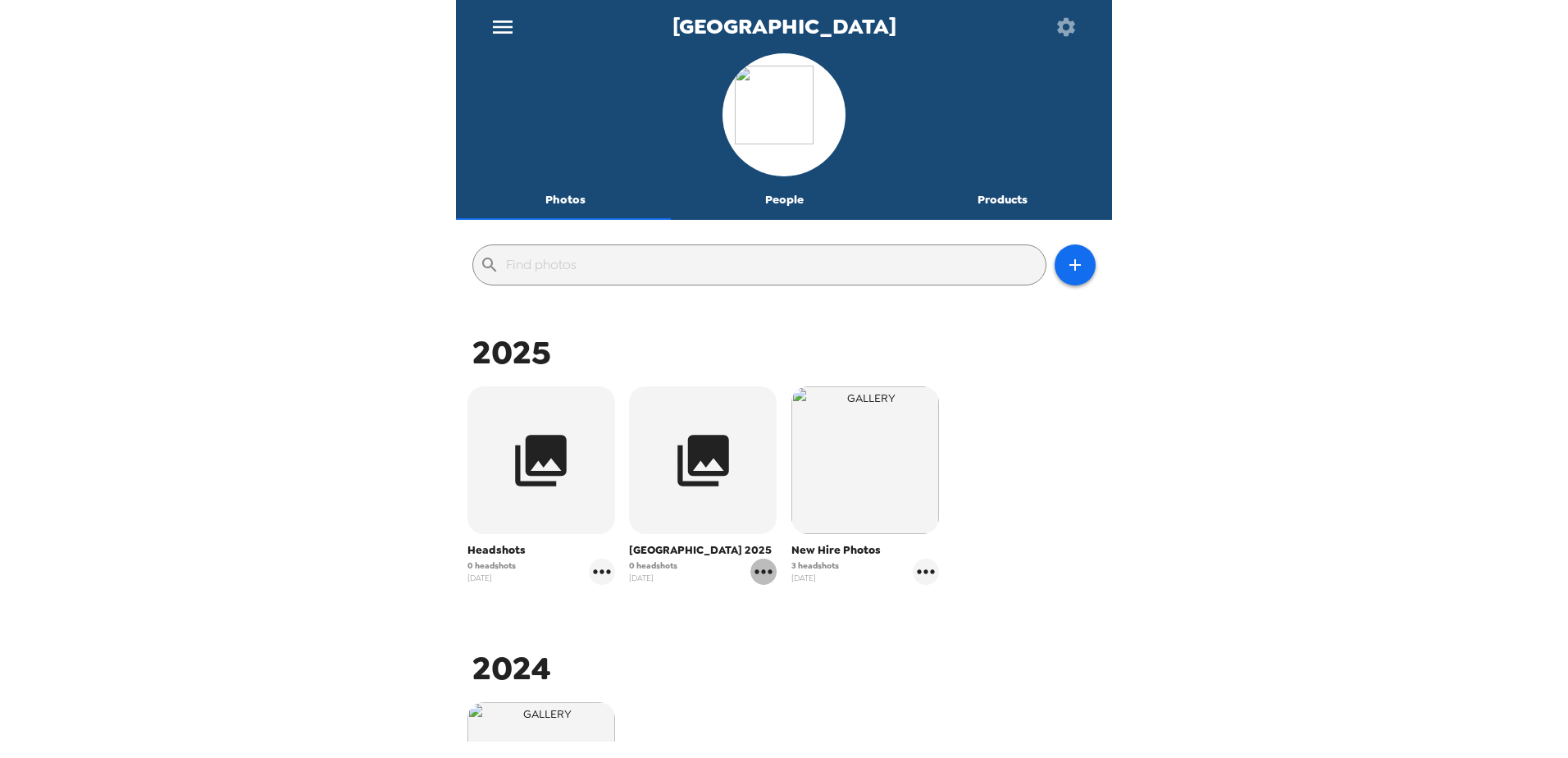
click at [761, 574] on icon "gallery menu" at bounding box center [762, 571] width 26 height 26
click at [653, 636] on div at bounding box center [784, 379] width 1568 height 758
click at [779, 196] on button "People" at bounding box center [784, 199] width 218 height 39
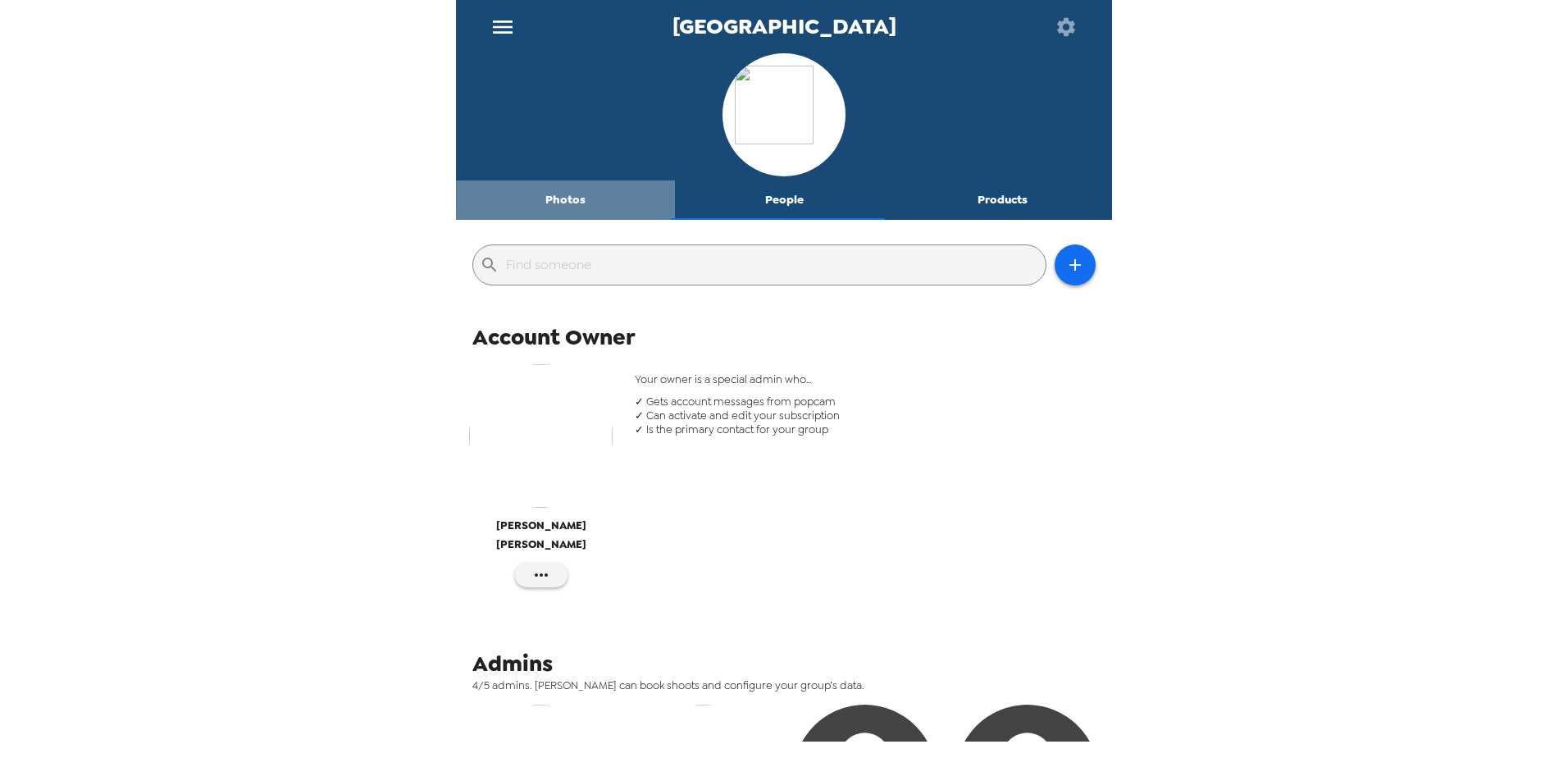
click at [574, 194] on button "Photos" at bounding box center [565, 199] width 218 height 39
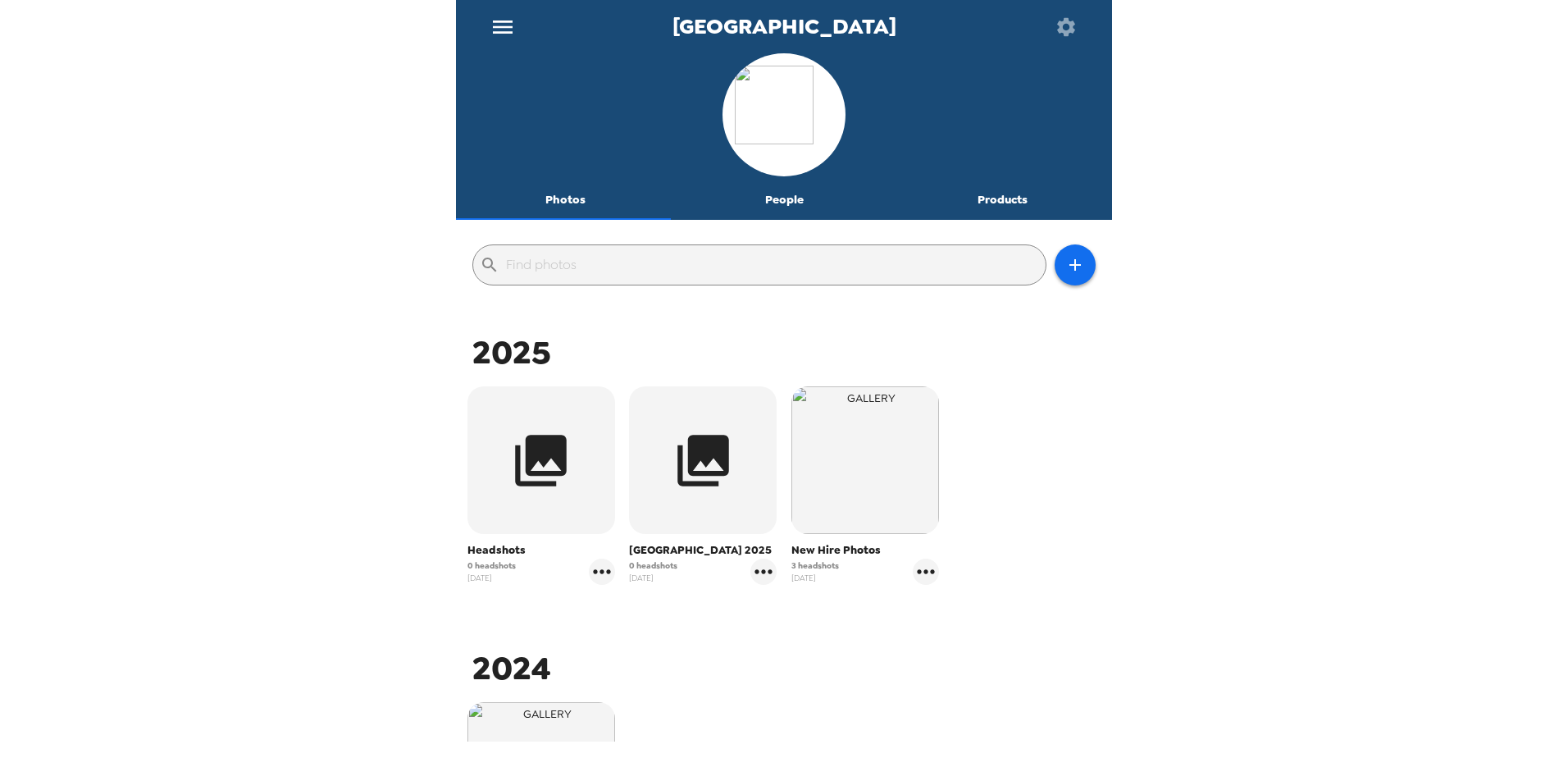
click at [560, 190] on button "Photos" at bounding box center [565, 199] width 218 height 39
click at [1063, 28] on icon "button" at bounding box center [1067, 27] width 23 height 23
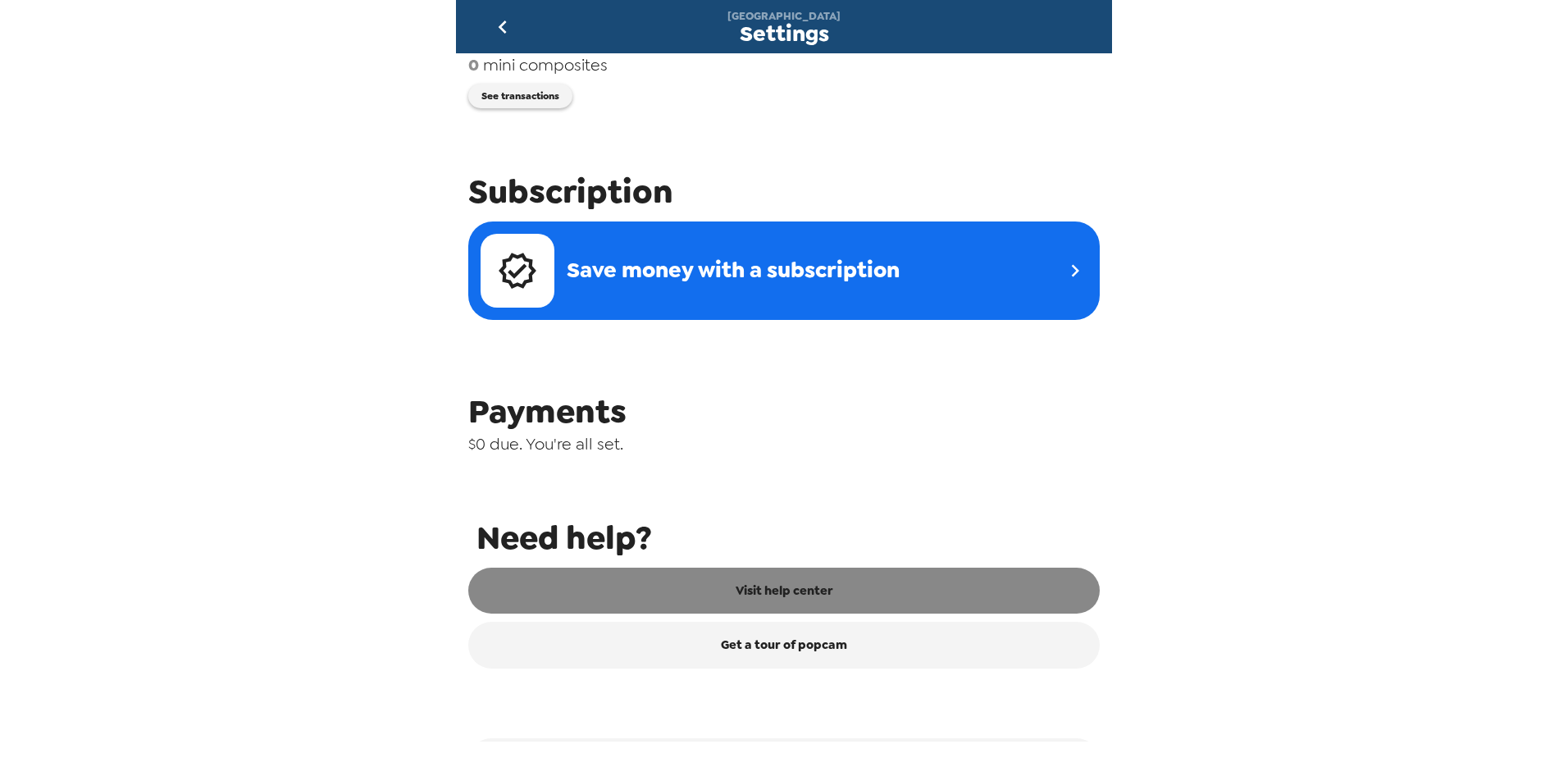
scroll to position [515, 0]
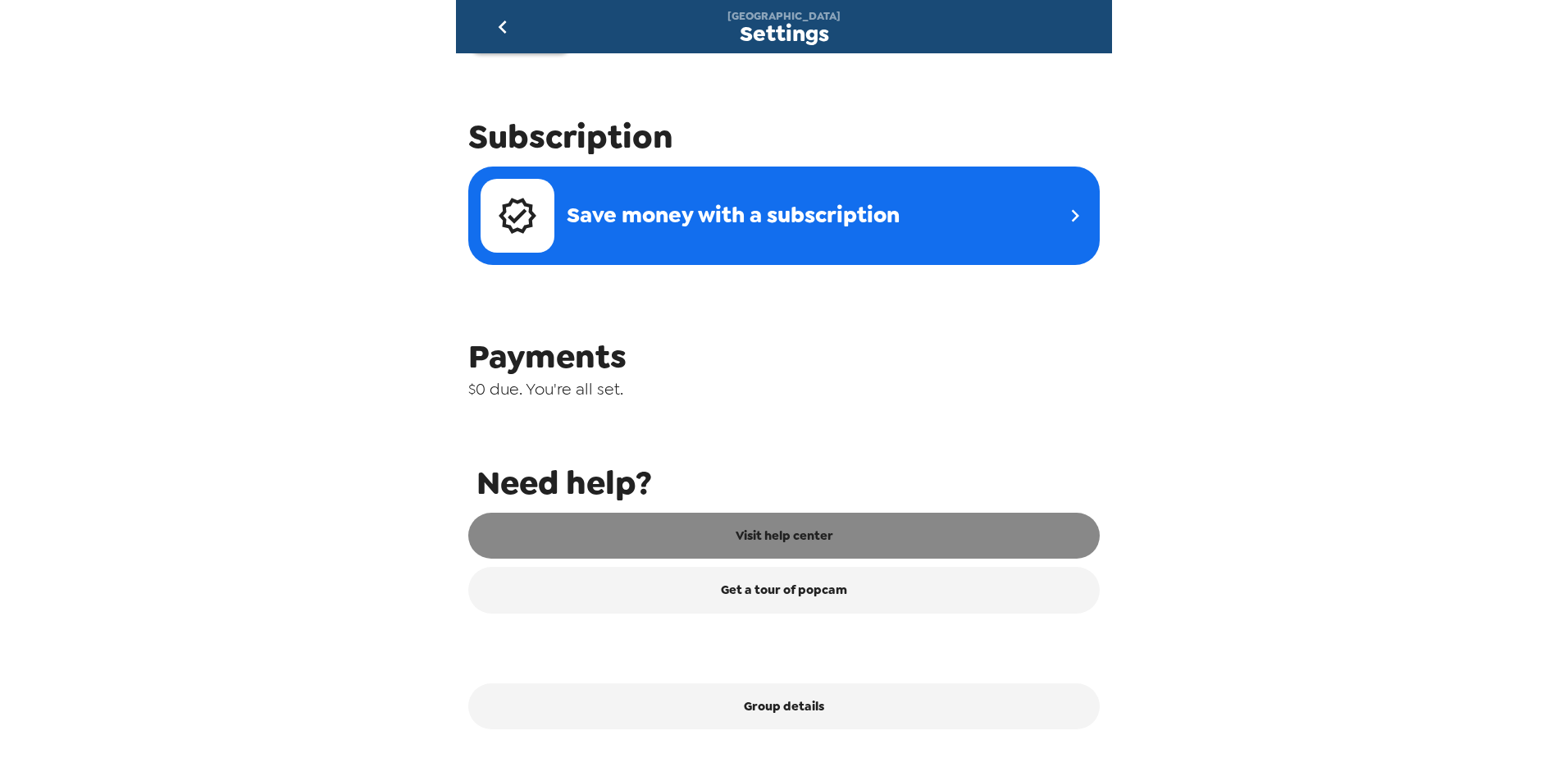
click at [961, 525] on link "Visit help center" at bounding box center [784, 536] width 631 height 46
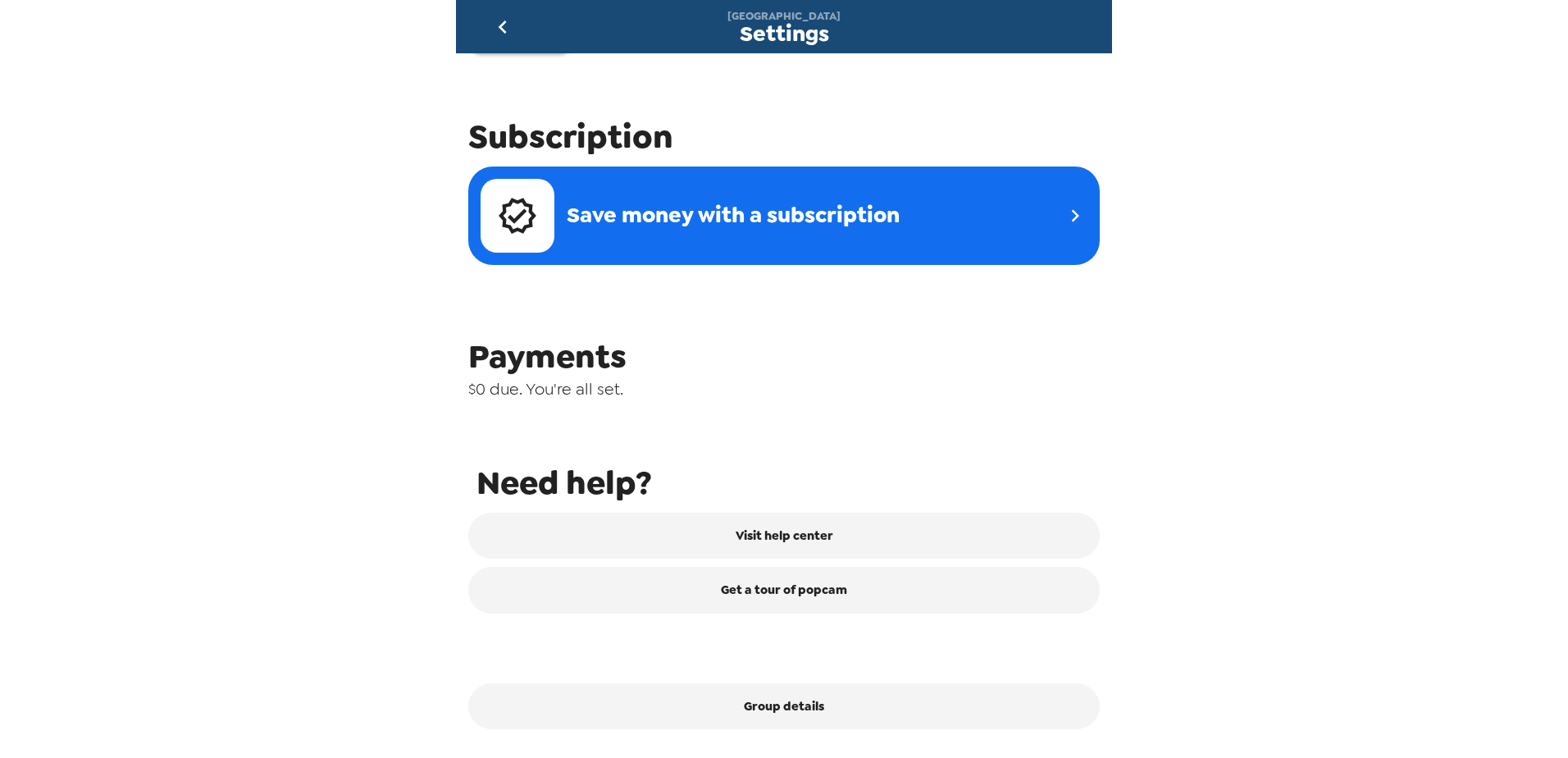
click at [506, 25] on icon "go back" at bounding box center [502, 26] width 26 height 26
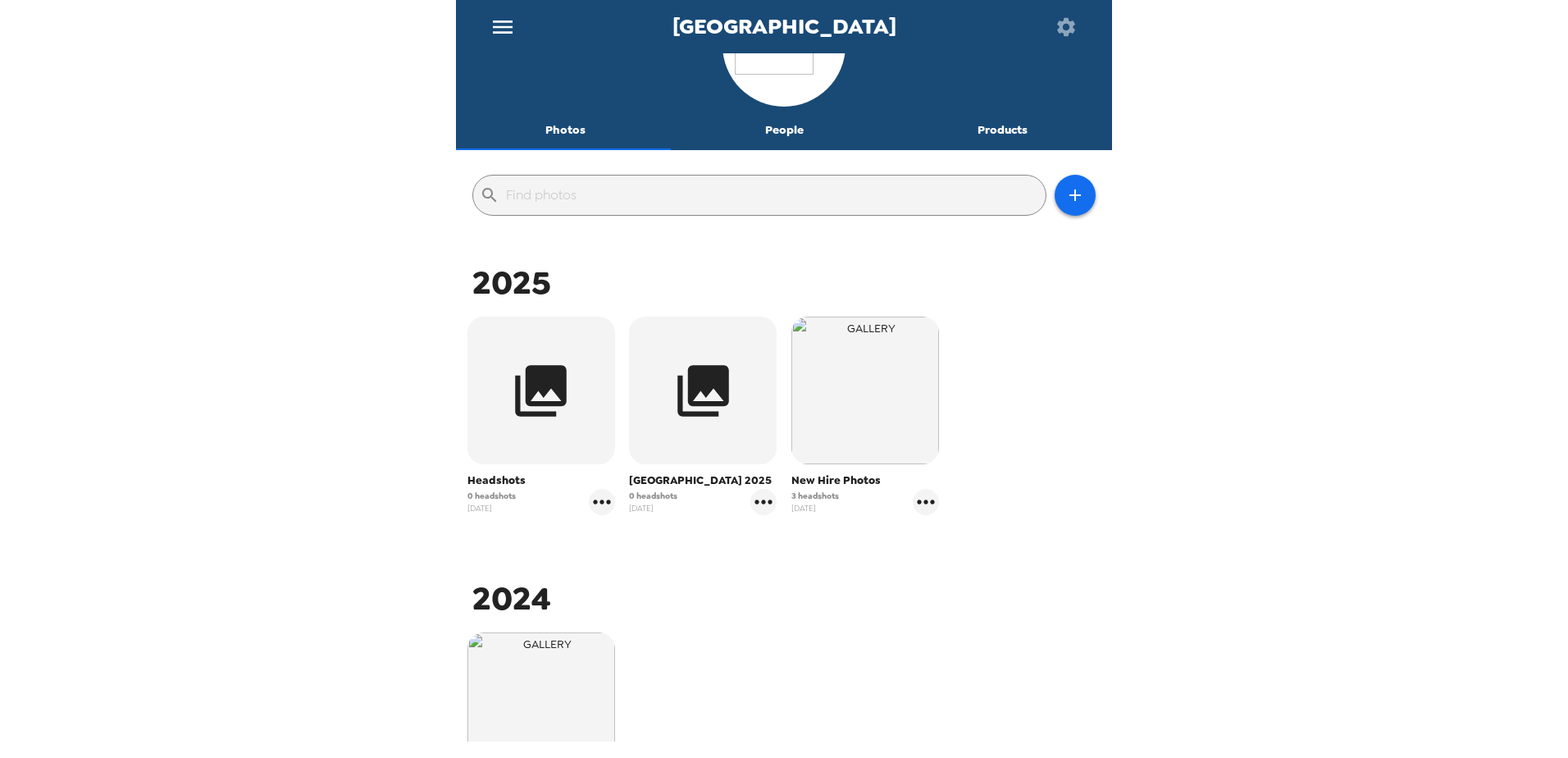
scroll to position [247, 0]
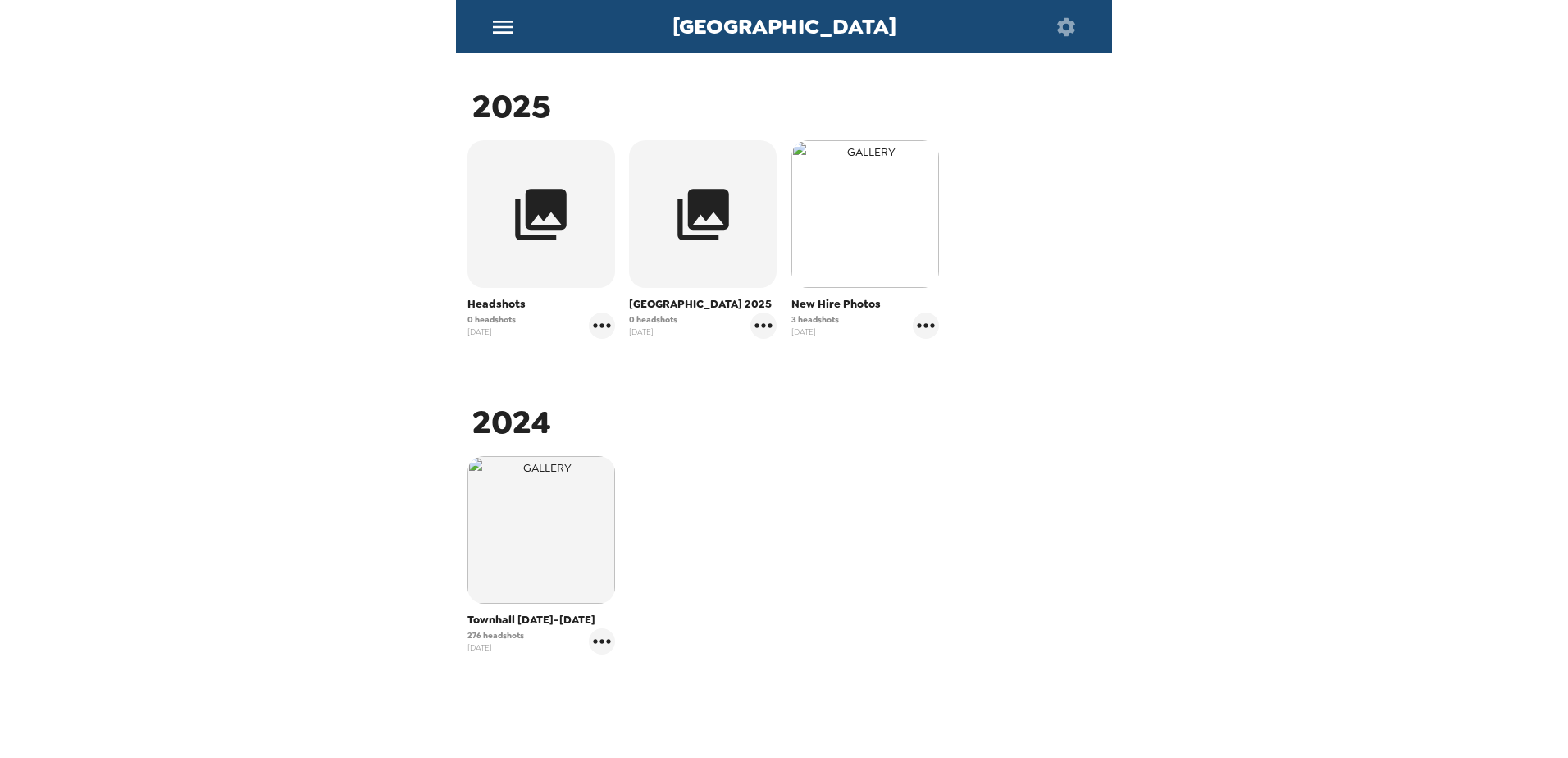
click at [842, 204] on img "button" at bounding box center [864, 214] width 147 height 147
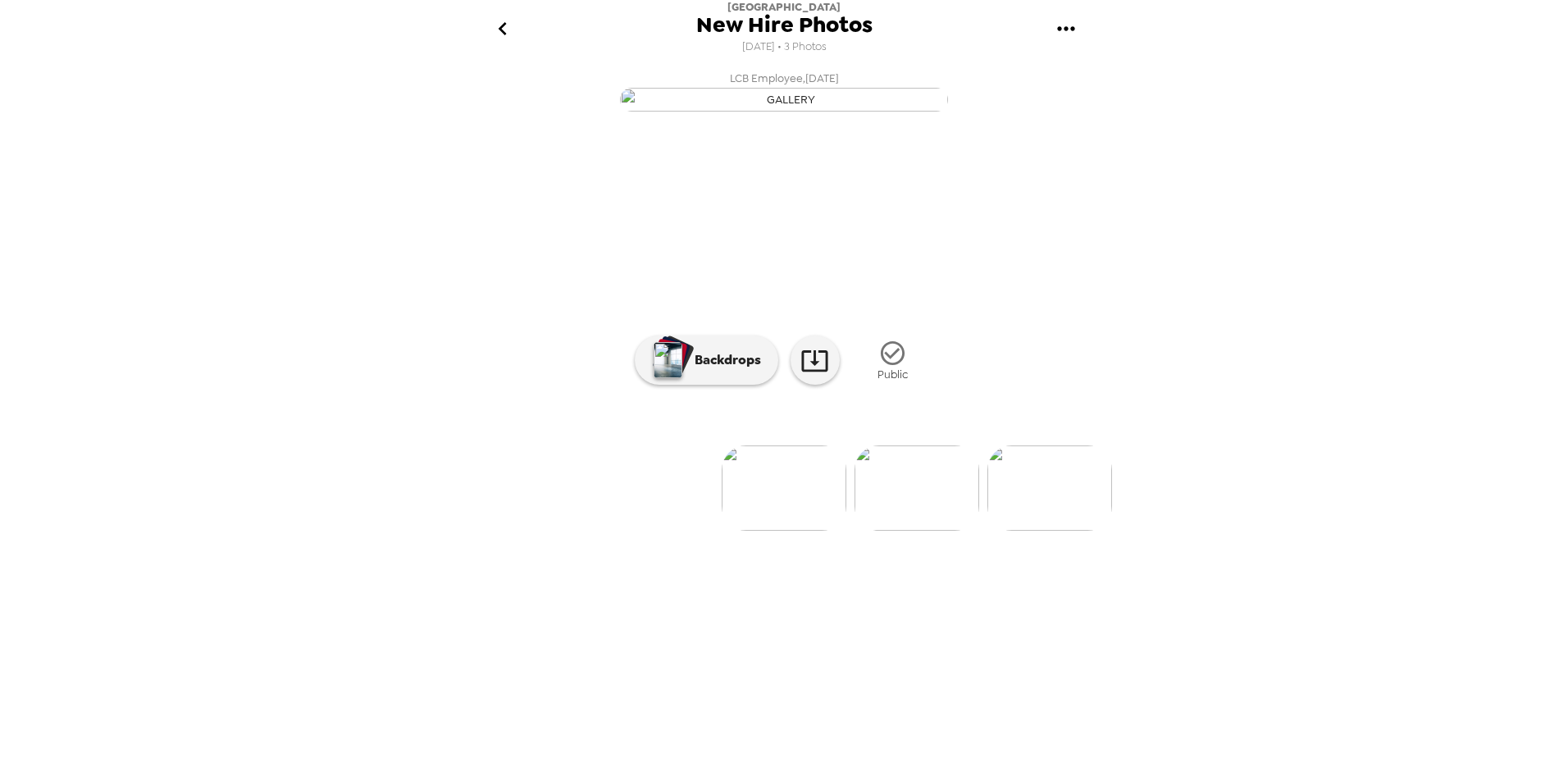
click at [488, 14] on button "go back" at bounding box center [501, 29] width 53 height 53
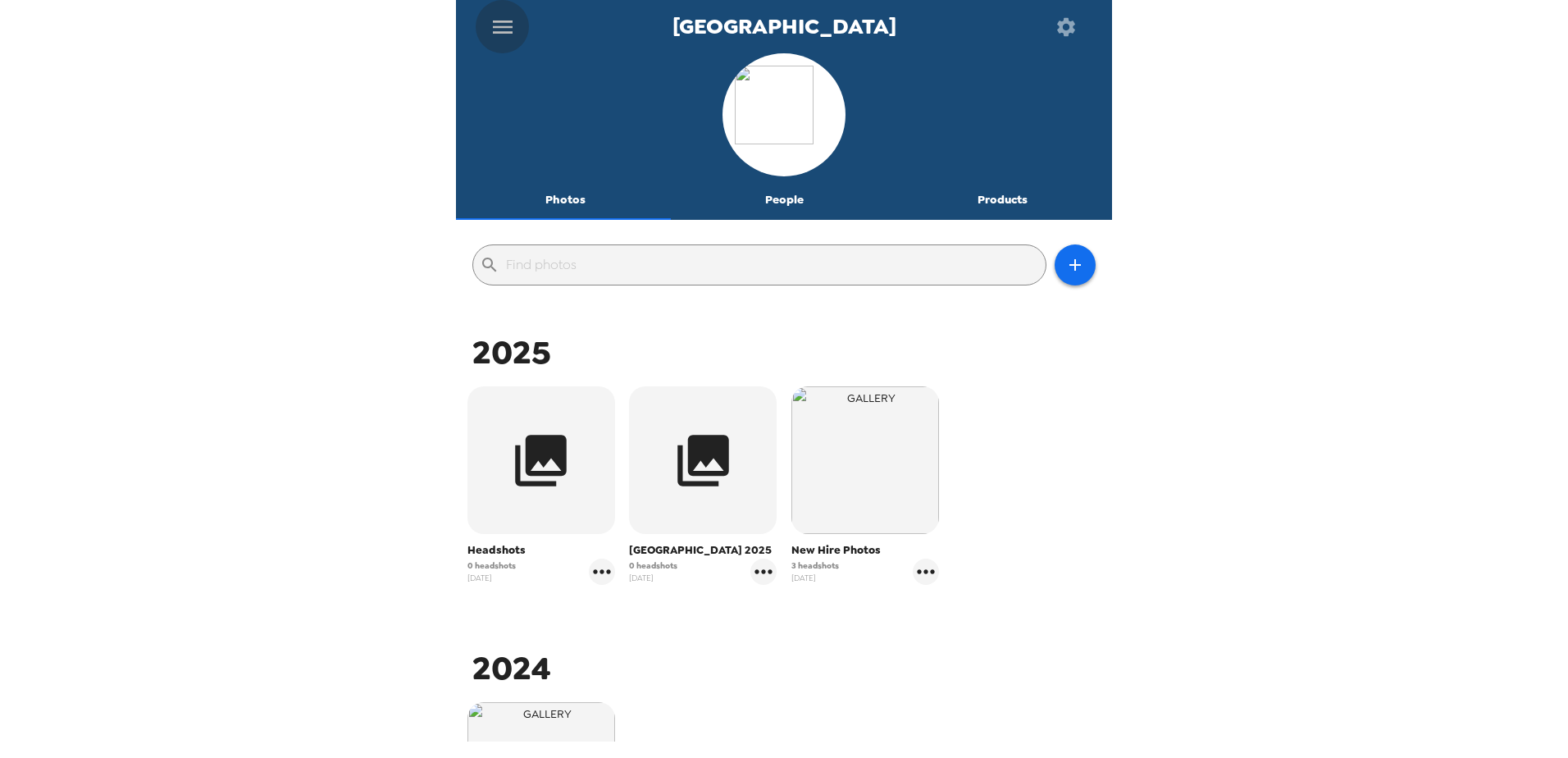
click at [519, 27] on button "menu" at bounding box center [501, 26] width 53 height 53
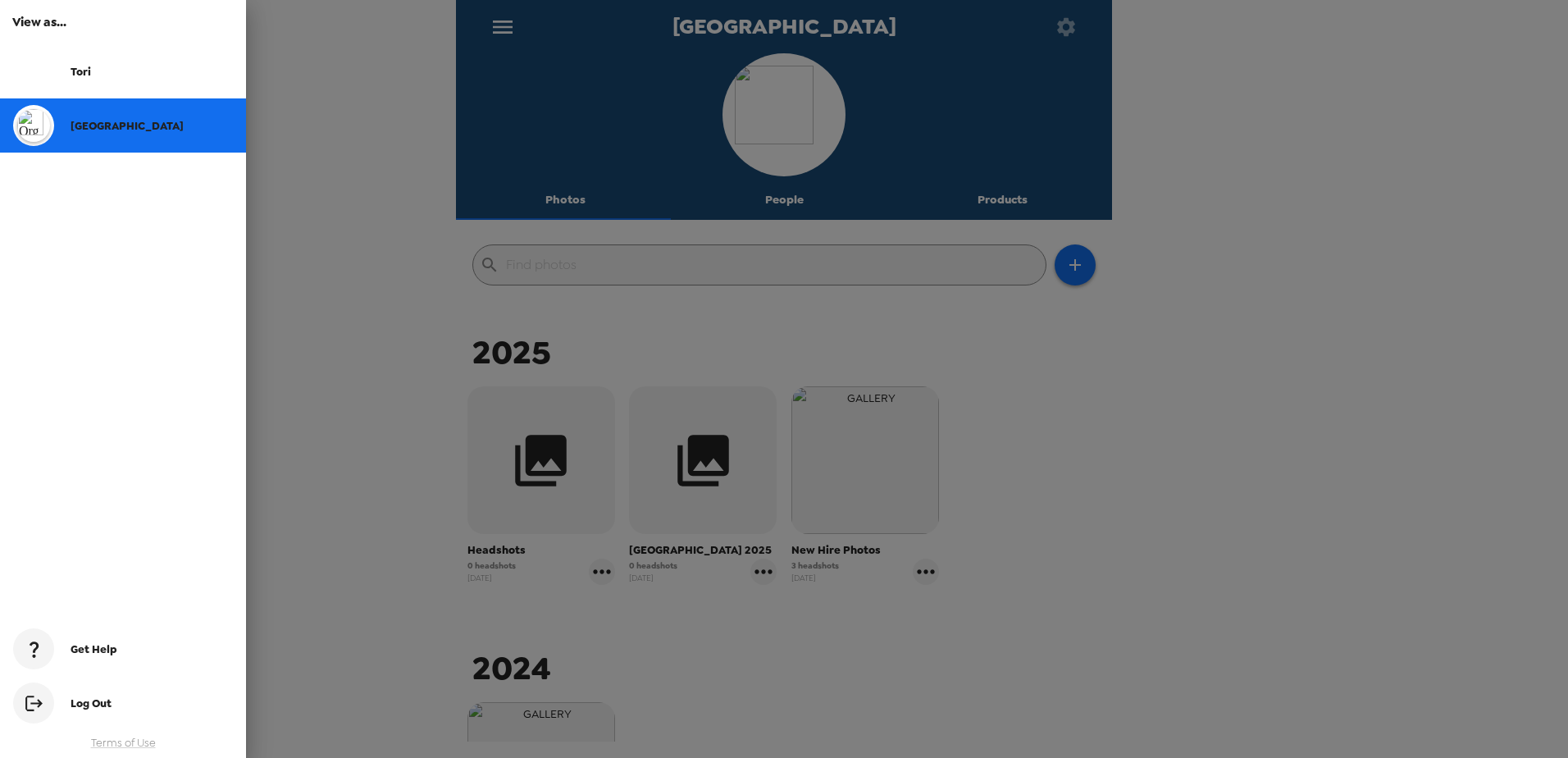
click at [372, 206] on div at bounding box center [784, 379] width 1568 height 758
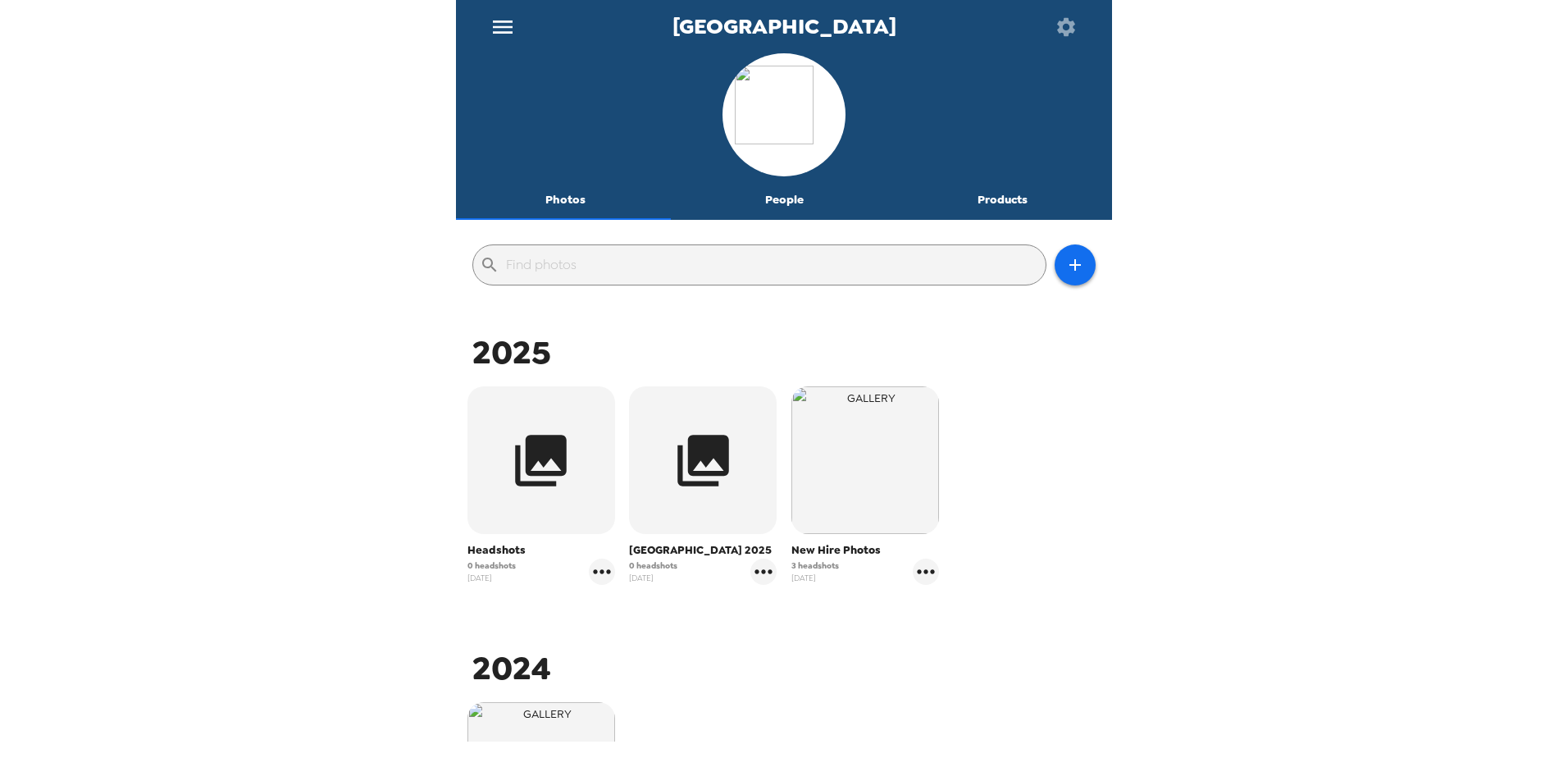
click at [892, 474] on img "button" at bounding box center [864, 459] width 147 height 147
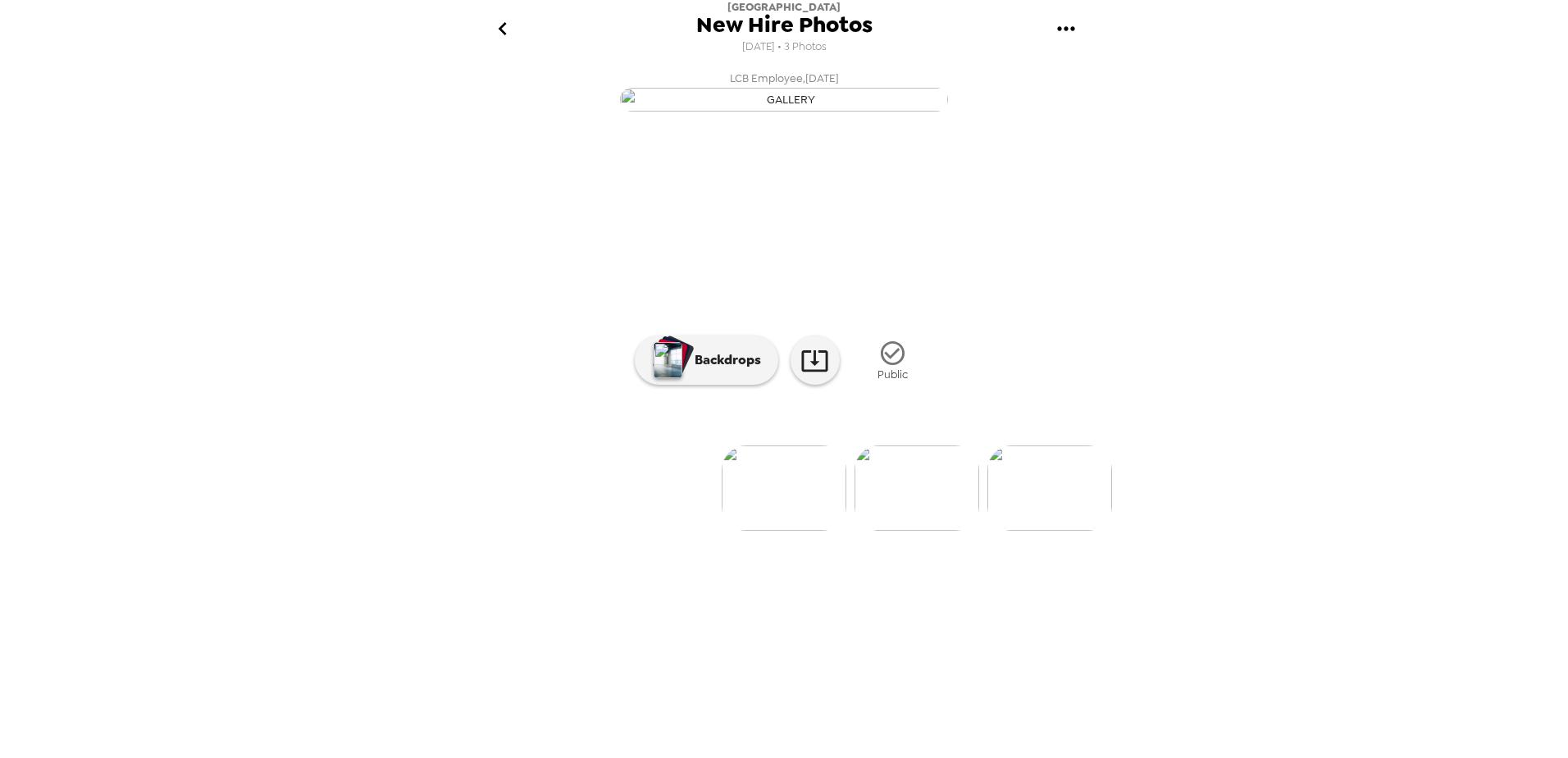
click at [777, 531] on img at bounding box center [784, 488] width 124 height 86
click at [776, 531] on img at bounding box center [784, 488] width 124 height 86
click at [499, 27] on icon "go back" at bounding box center [502, 28] width 26 height 26
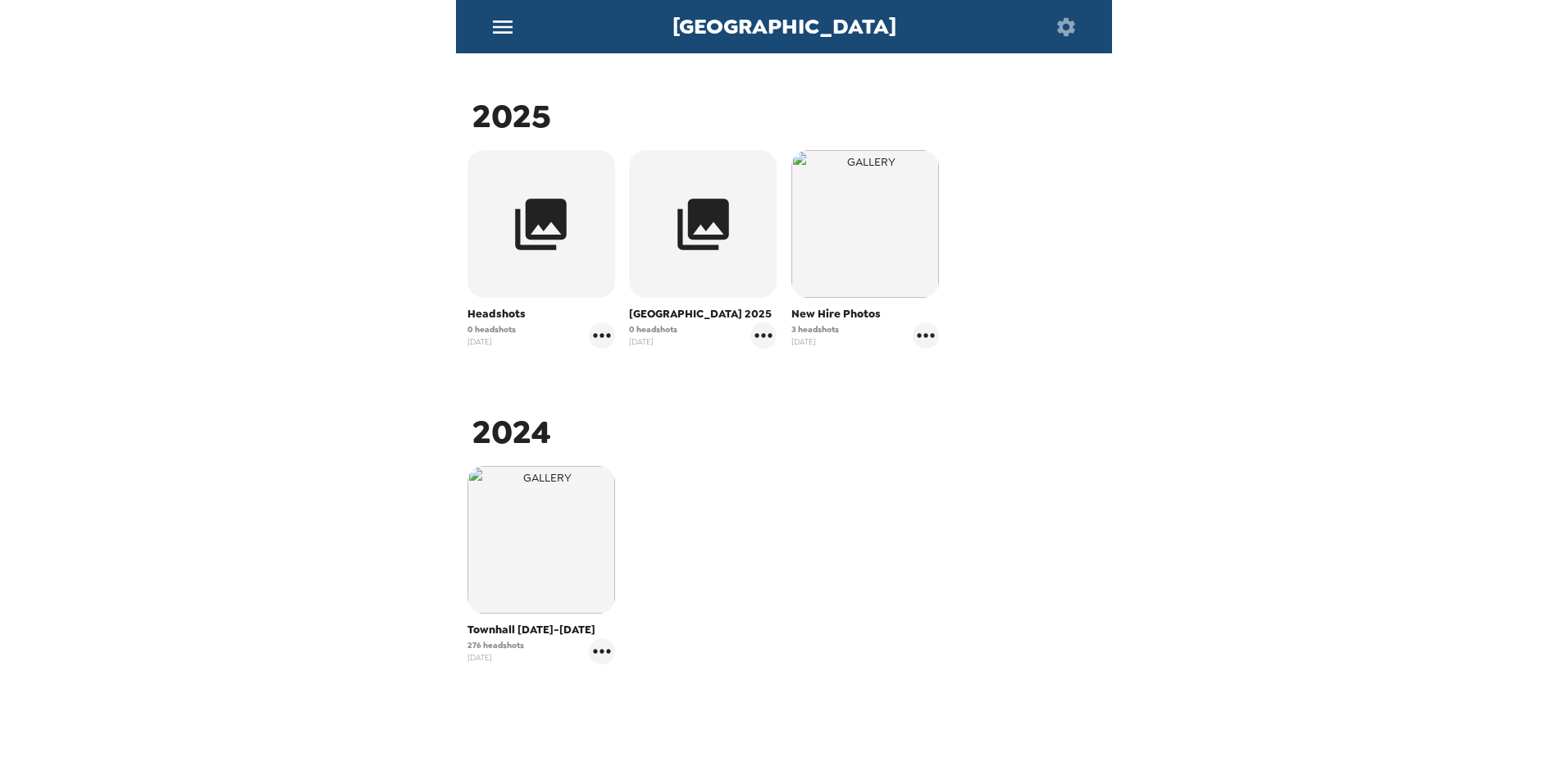
scroll to position [291, 0]
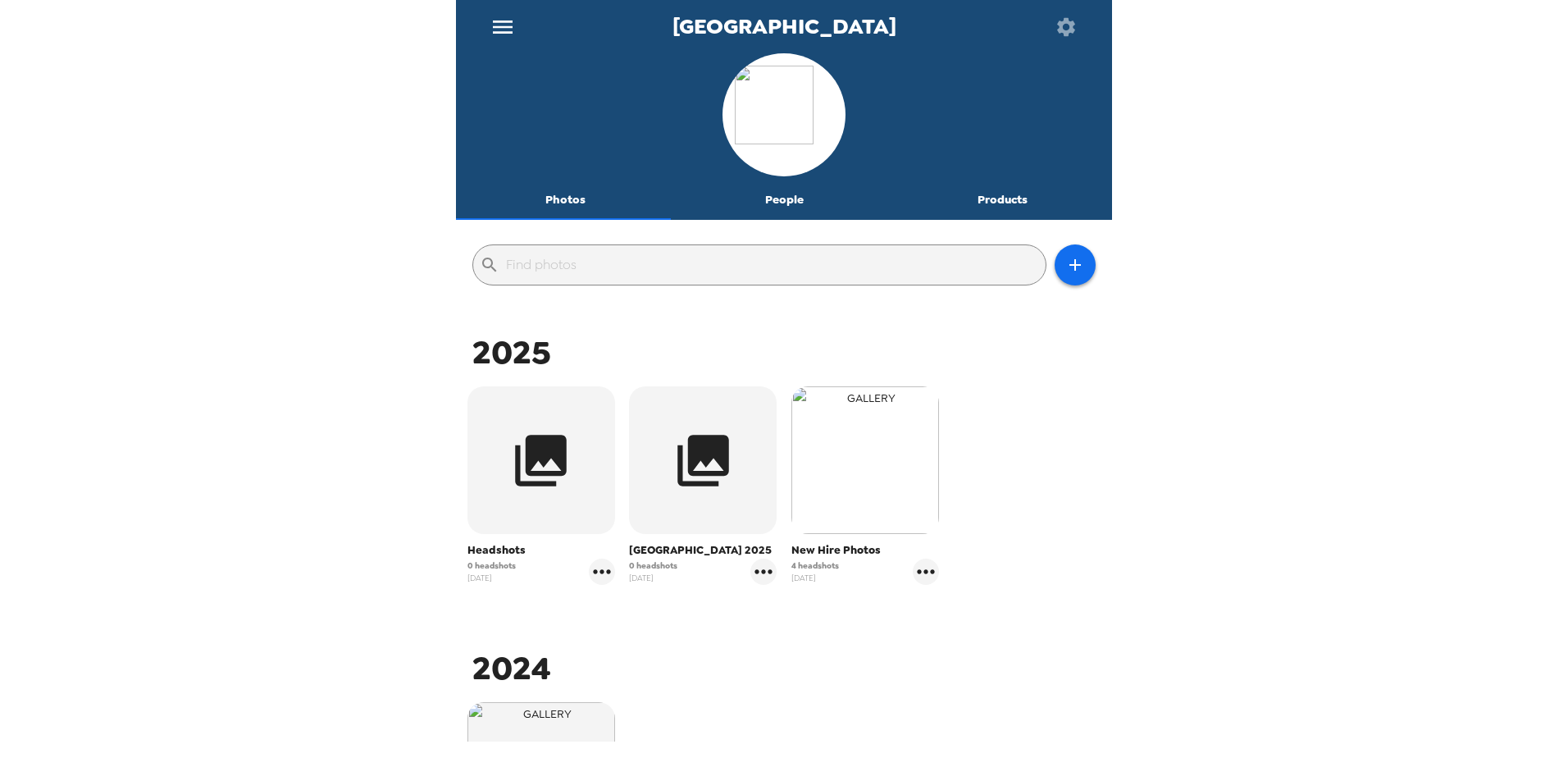
click at [852, 459] on img "button" at bounding box center [864, 459] width 147 height 147
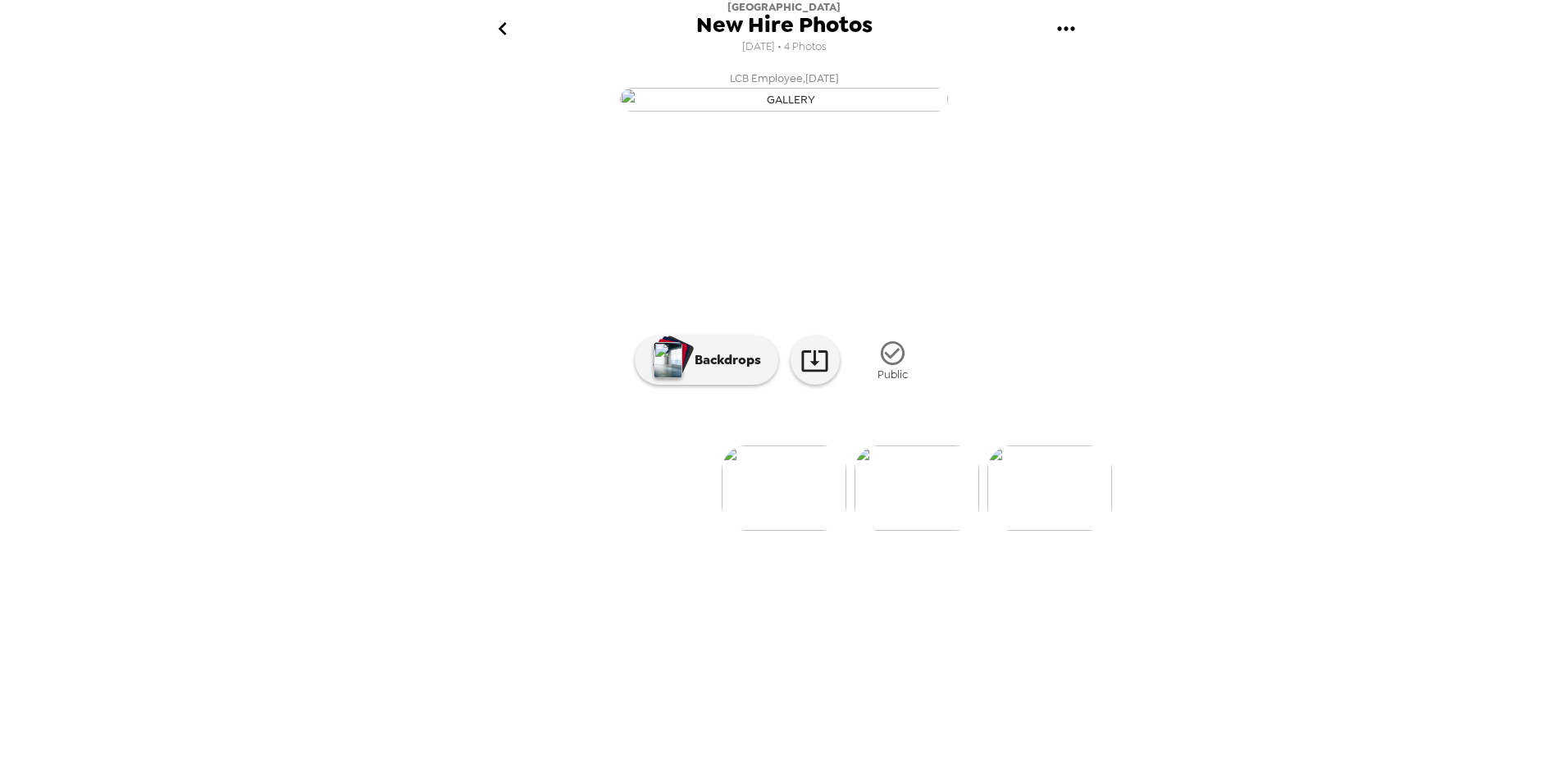
click at [501, 35] on icon "go back" at bounding box center [502, 28] width 26 height 26
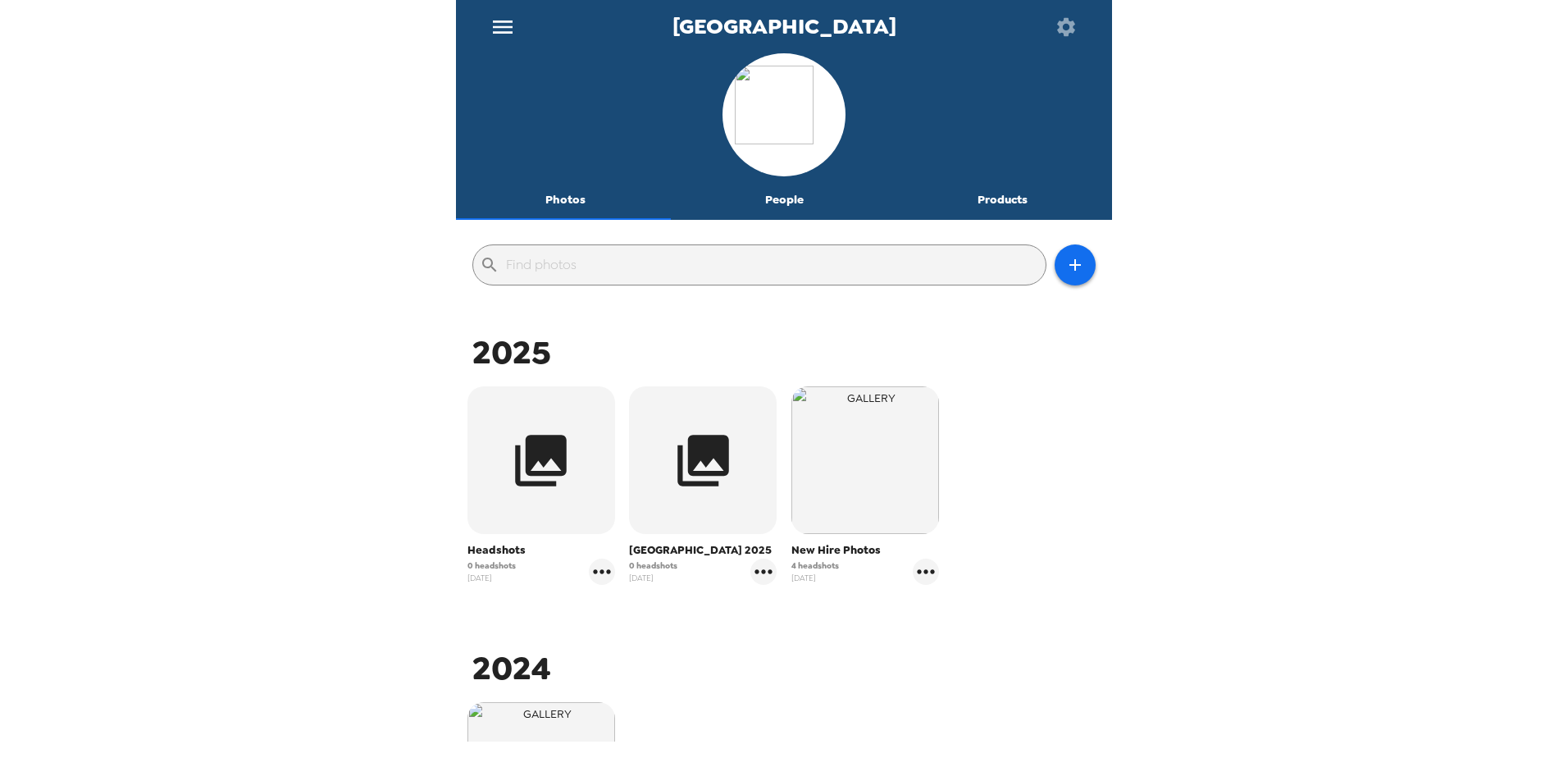
click at [553, 200] on button "Photos" at bounding box center [565, 199] width 218 height 39
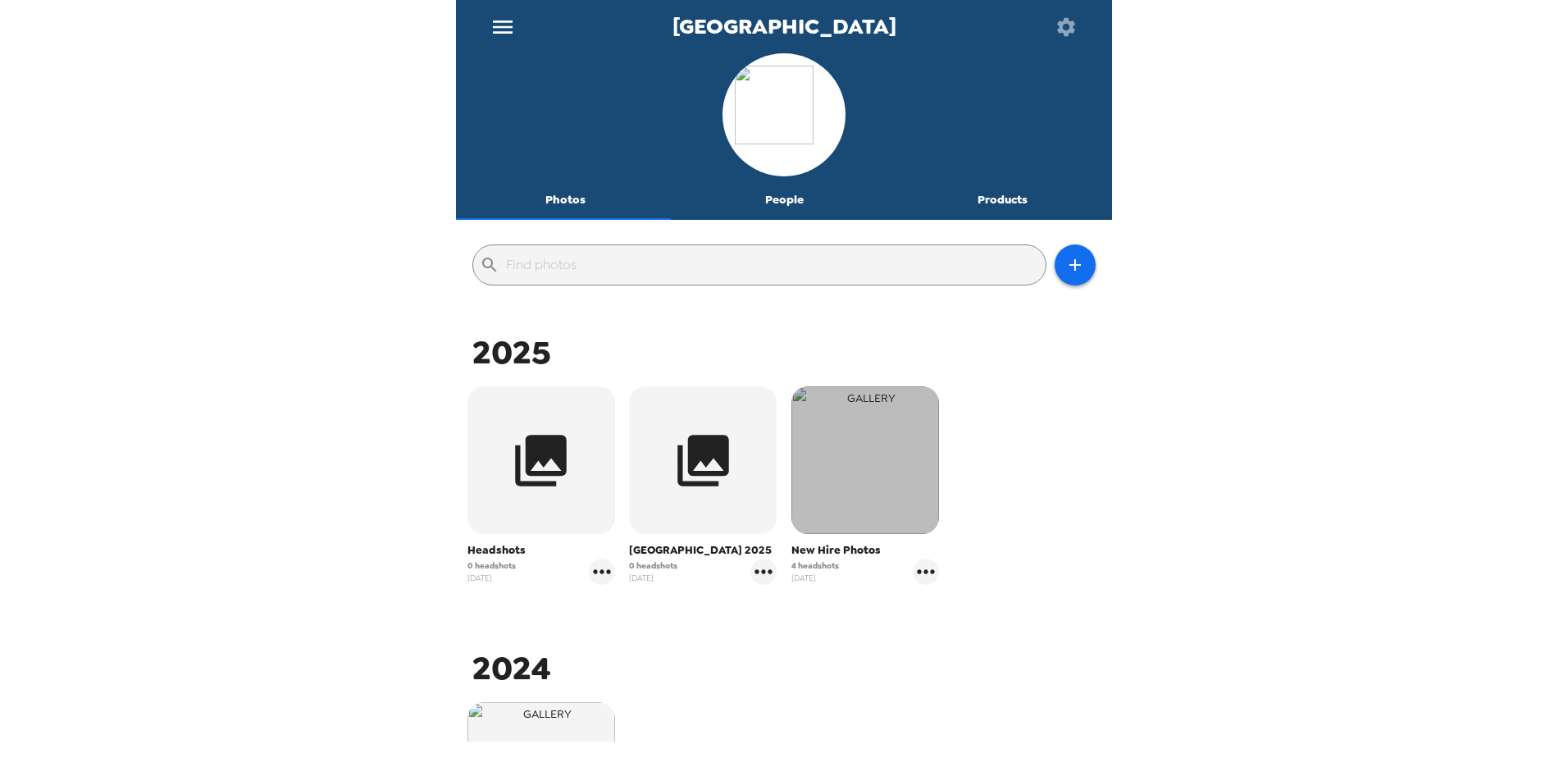
click at [897, 519] on img "button" at bounding box center [864, 459] width 147 height 147
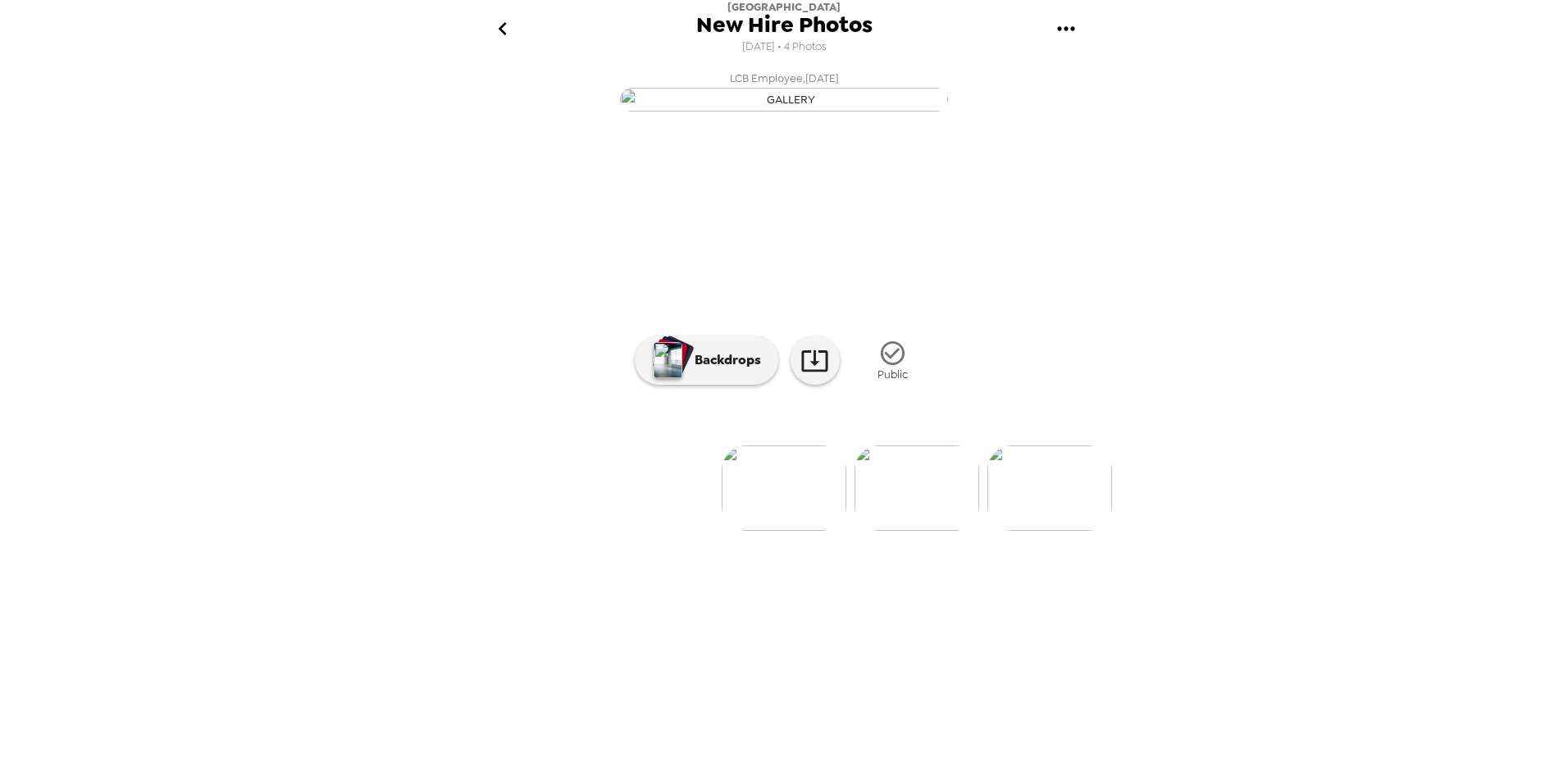
click at [501, 34] on icon "go back" at bounding box center [502, 28] width 26 height 26
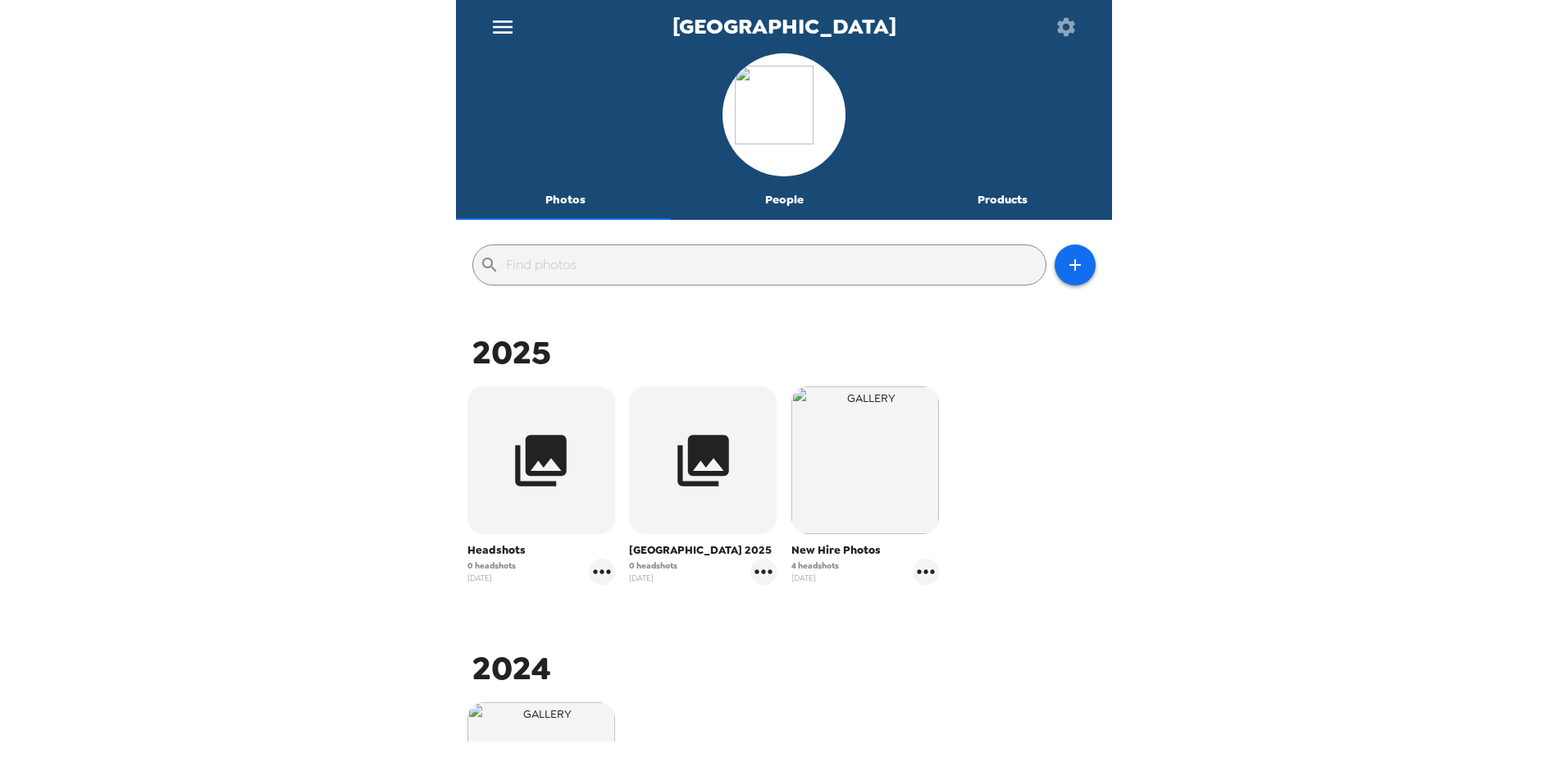
click at [816, 553] on span "New Hire Photos" at bounding box center [864, 550] width 147 height 16
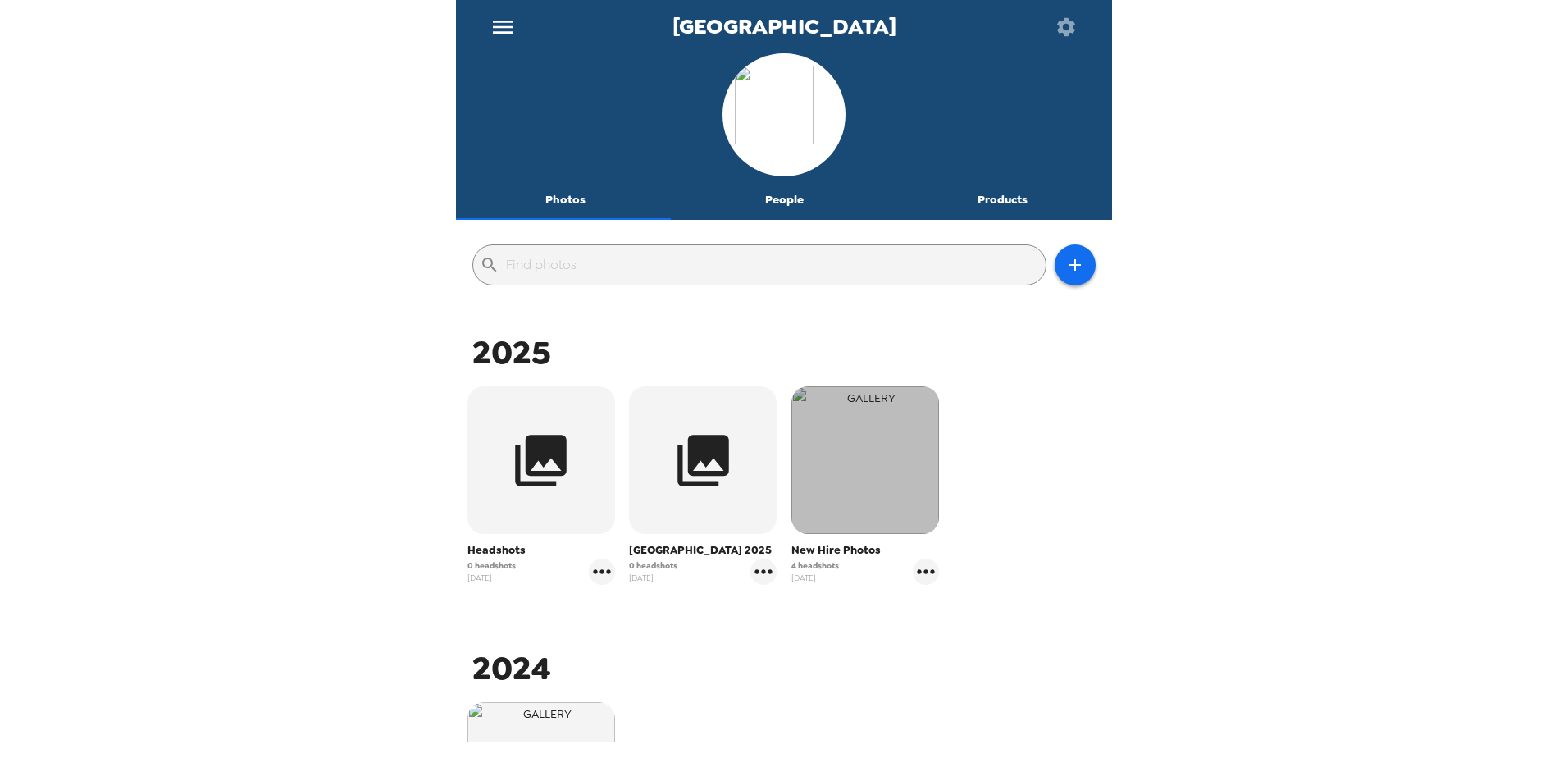
click at [900, 450] on img "button" at bounding box center [864, 459] width 147 height 147
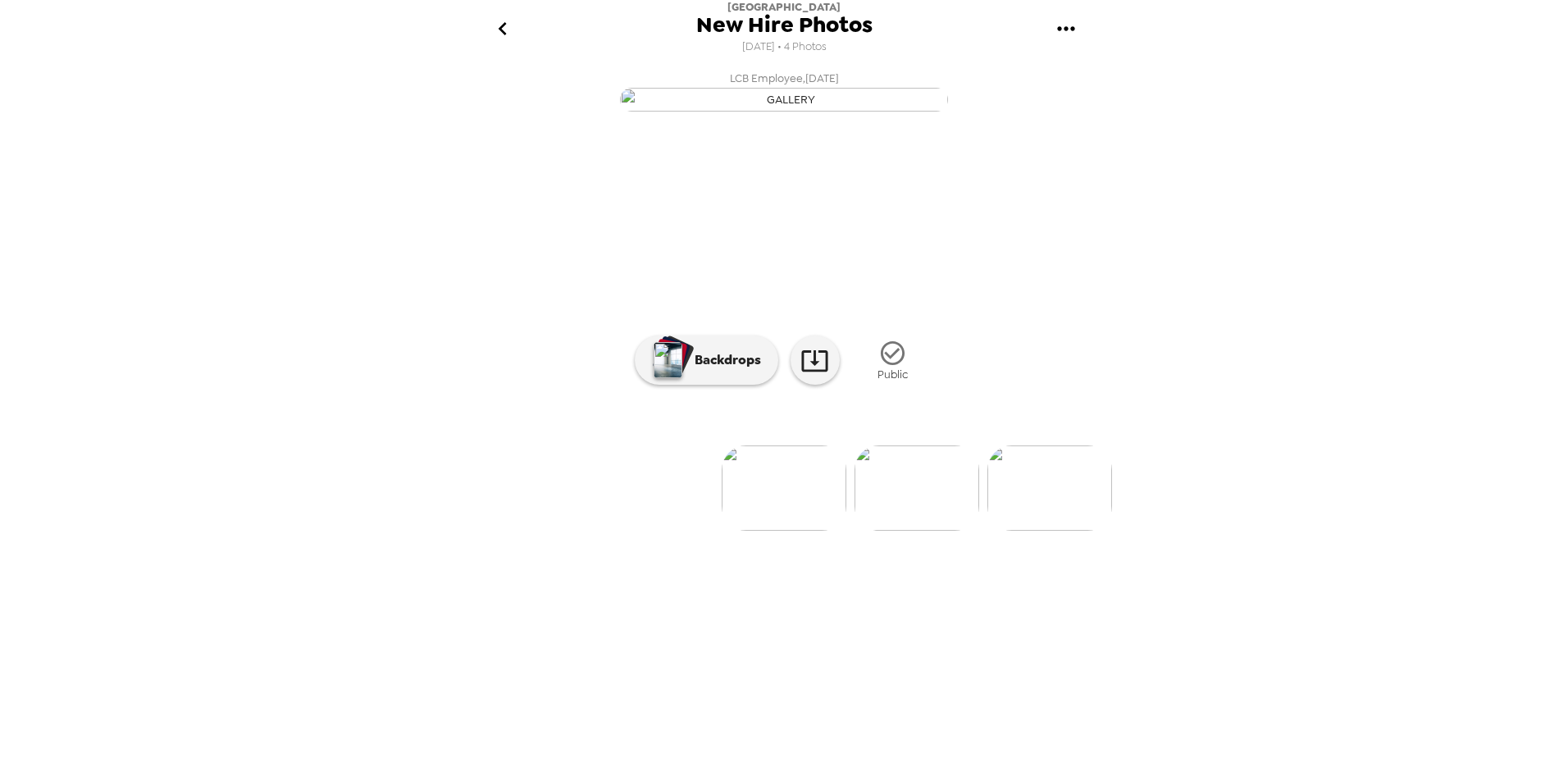
drag, startPoint x: 1054, startPoint y: 660, endPoint x: 1164, endPoint y: 700, distance: 117.0
click at [1164, 700] on div "Lake City Bank New Hire Photos 8/13/2025 • 4 Photos LCB Employee , 08-18-2025 L…" at bounding box center [784, 379] width 1568 height 758
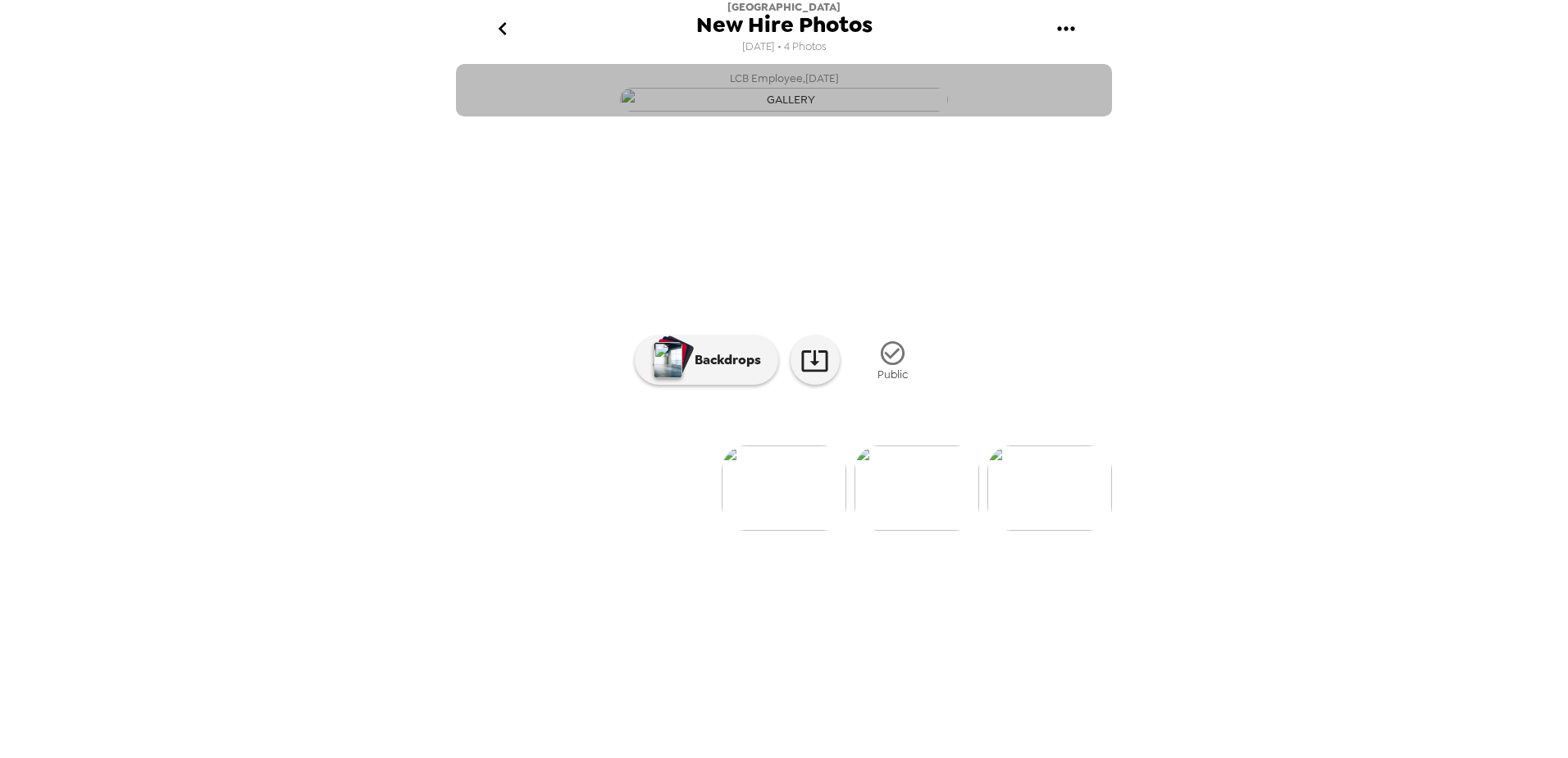
click at [527, 117] on button "LCB Employee , 08-18-2025" at bounding box center [784, 90] width 656 height 53
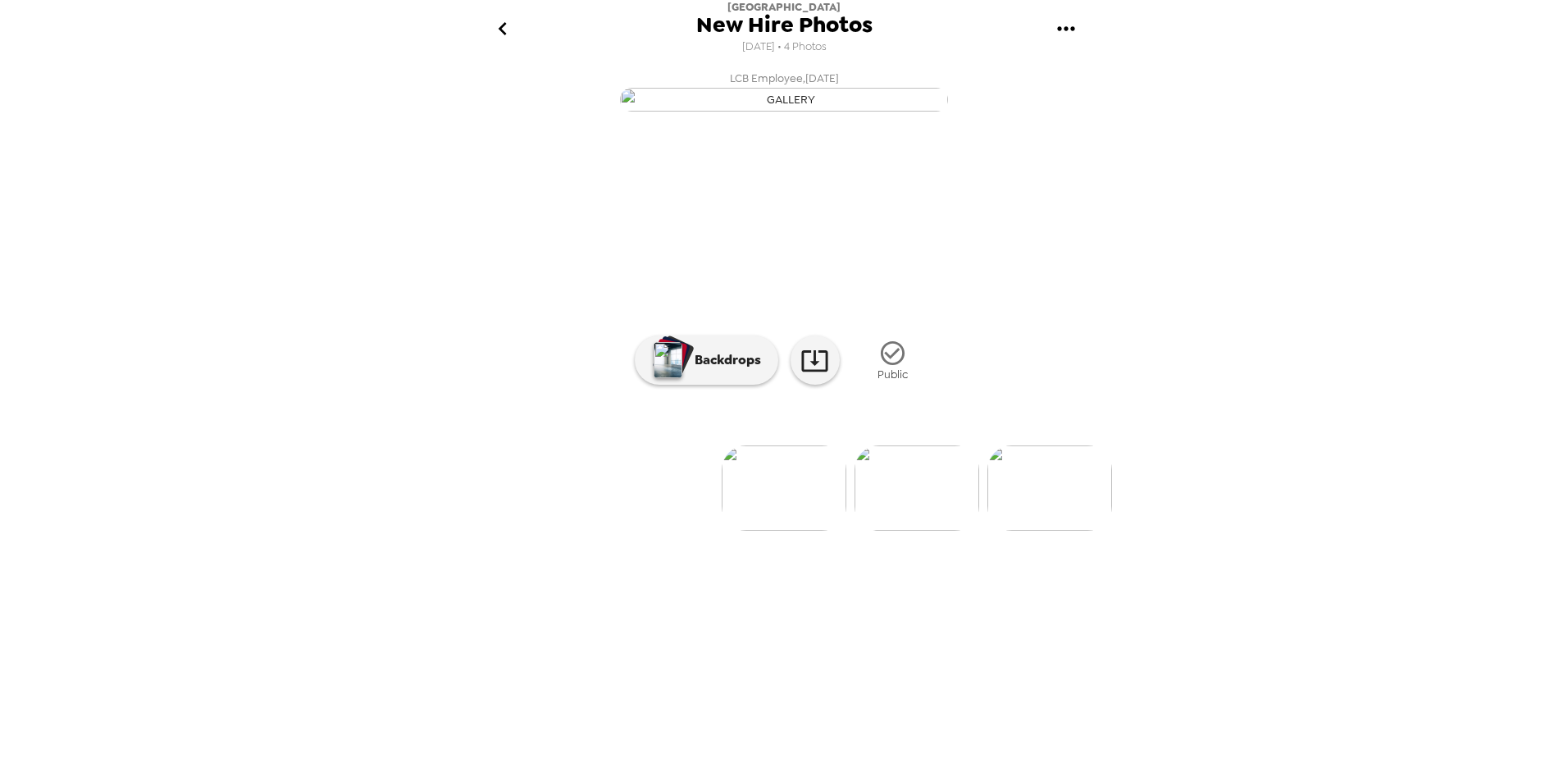
click at [505, 30] on icon "go back" at bounding box center [502, 28] width 26 height 26
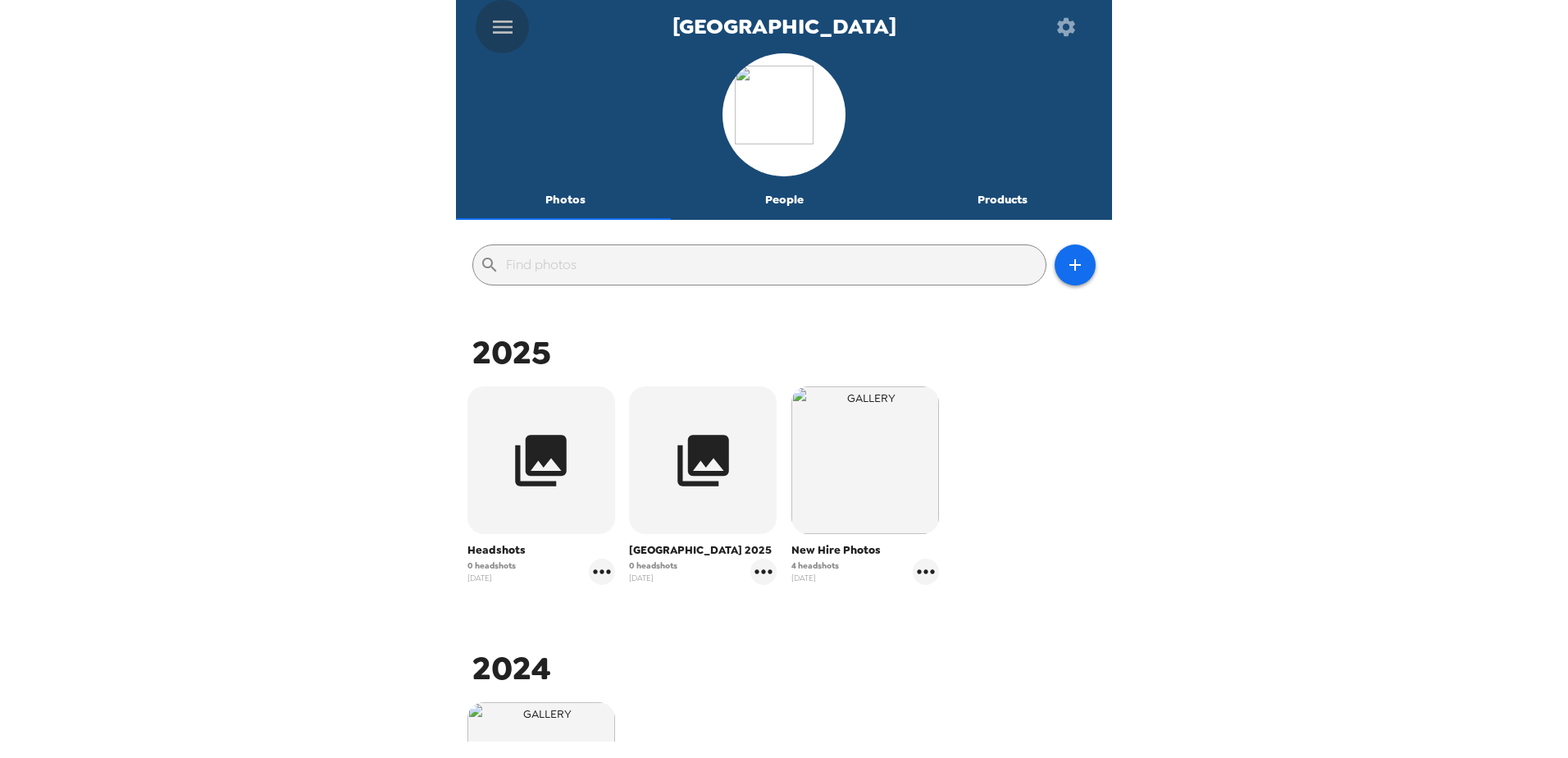
click at [500, 22] on icon "menu" at bounding box center [502, 27] width 19 height 13
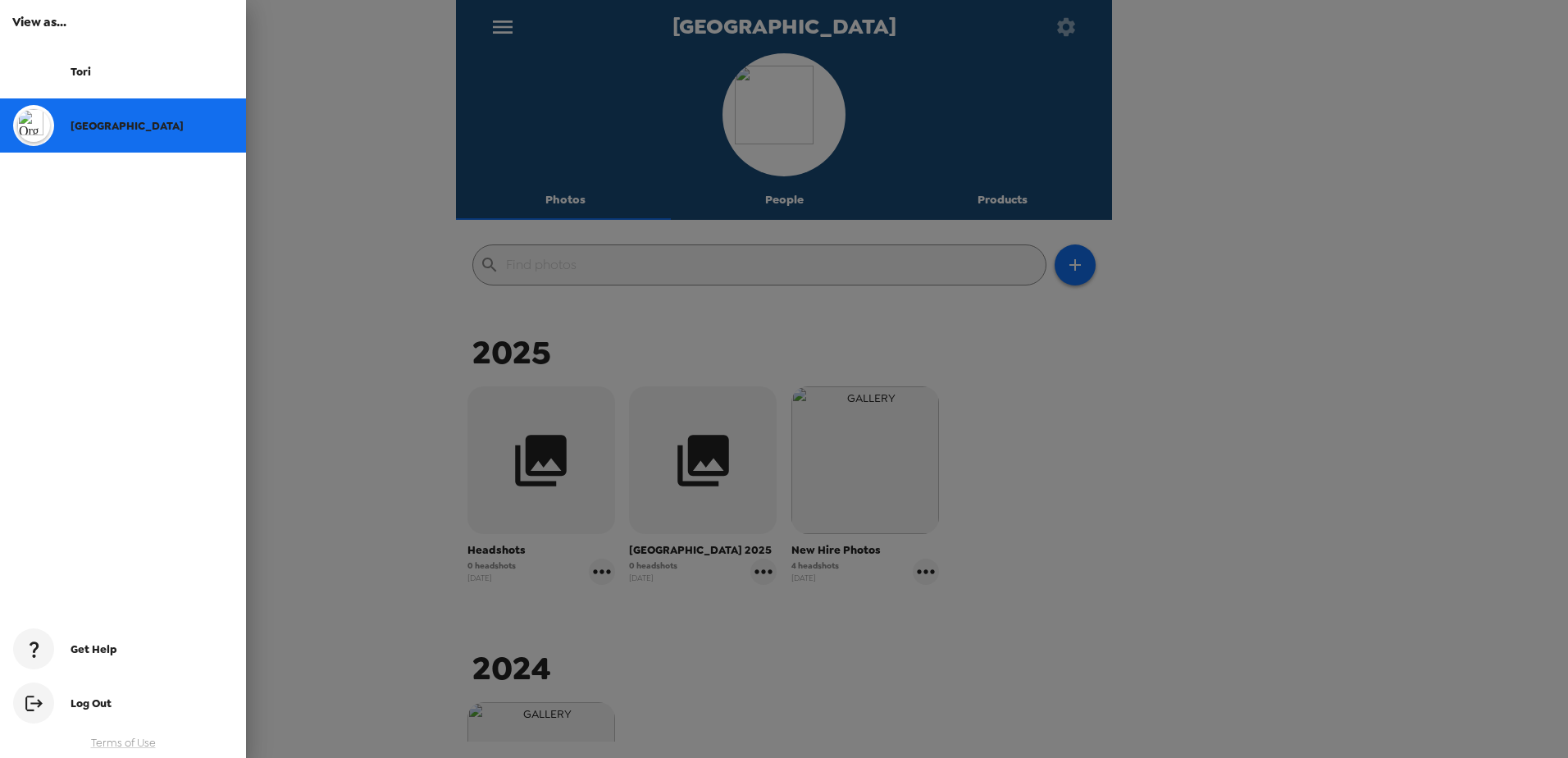
click at [90, 117] on div "[GEOGRAPHIC_DATA]" at bounding box center [123, 125] width 246 height 54
click at [321, 202] on div at bounding box center [784, 379] width 1568 height 758
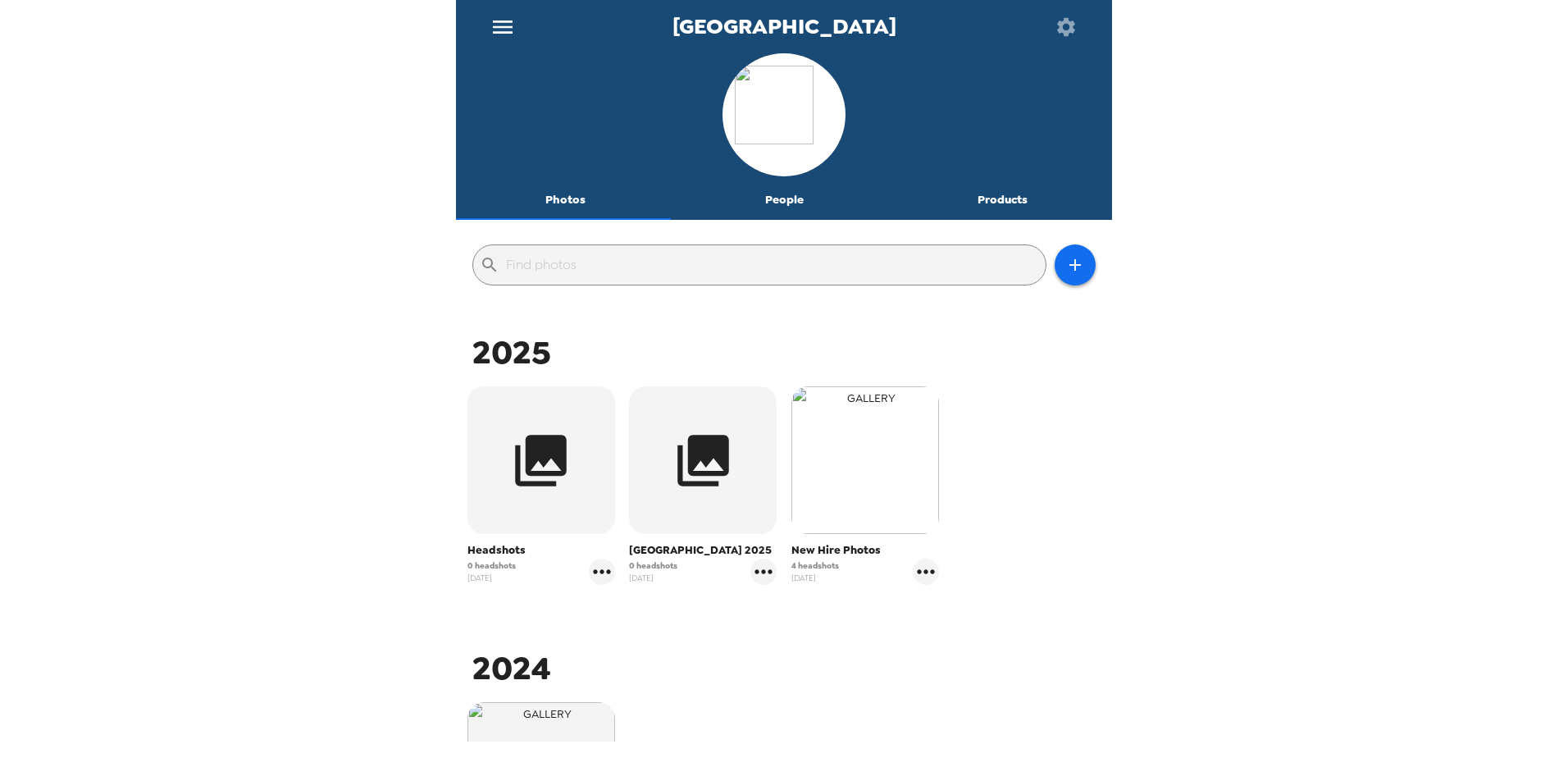
click at [835, 453] on img "button" at bounding box center [864, 459] width 147 height 147
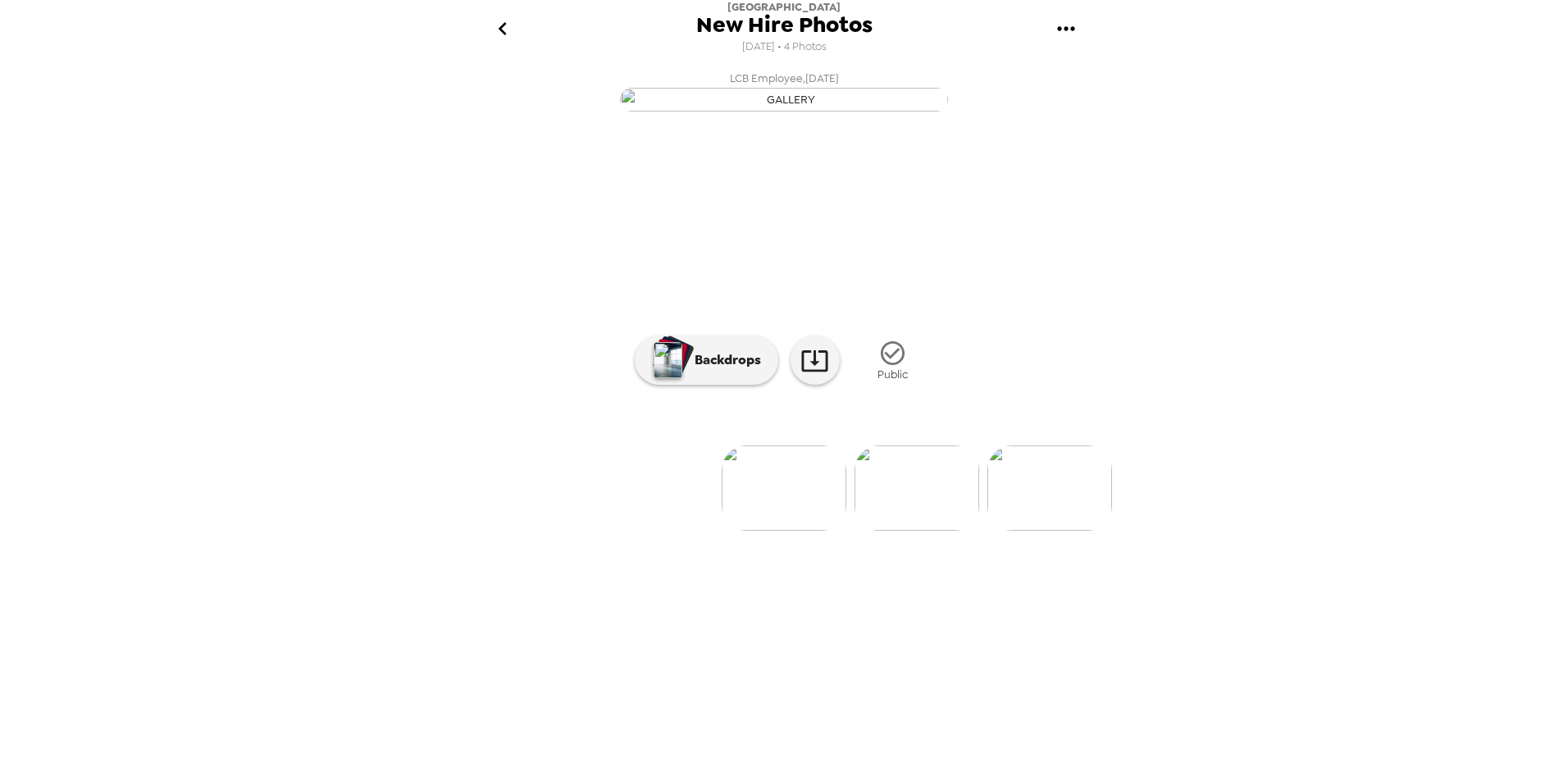
click at [503, 24] on icon "go back" at bounding box center [501, 29] width 9 height 13
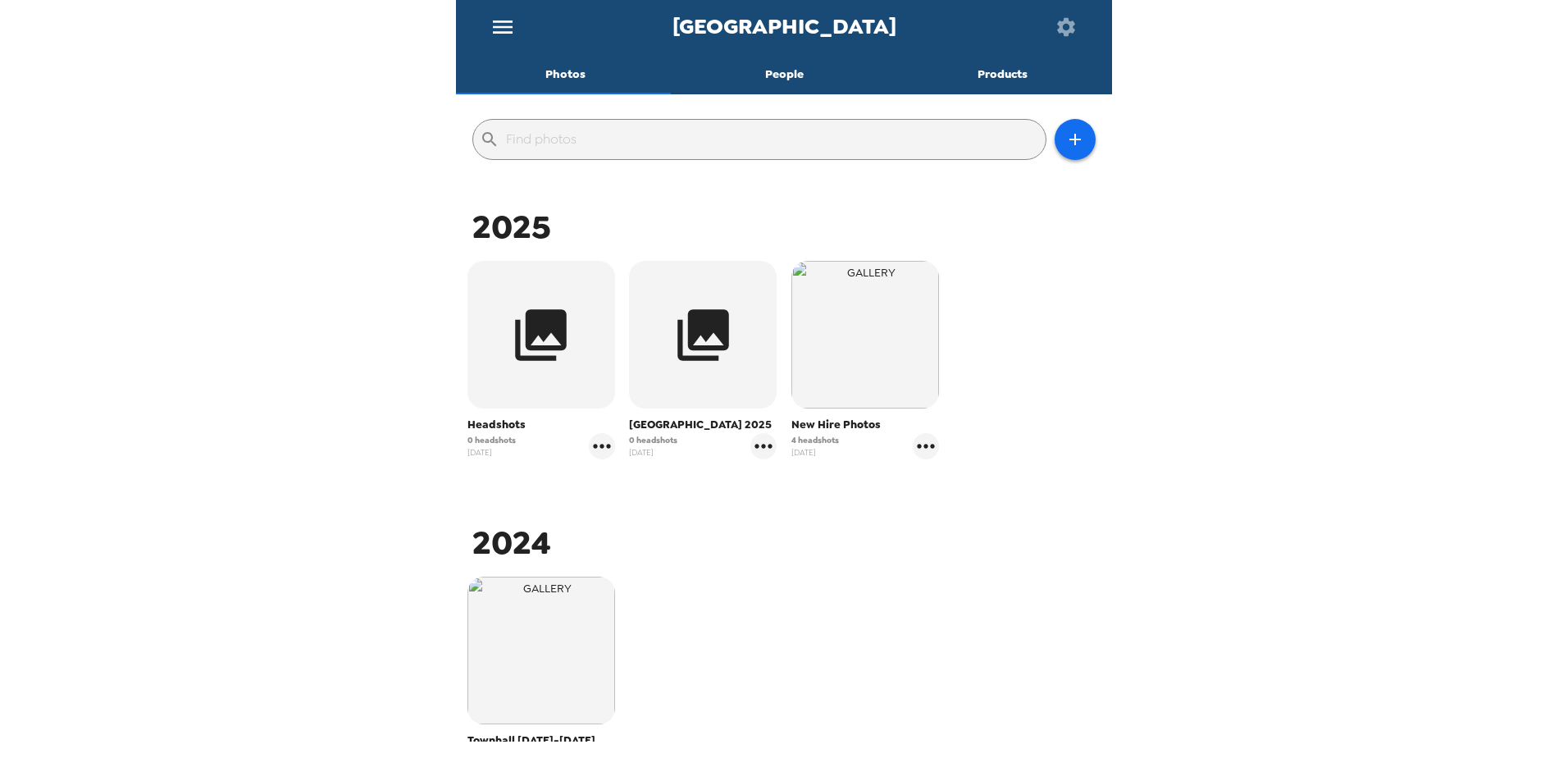
scroll to position [291, 0]
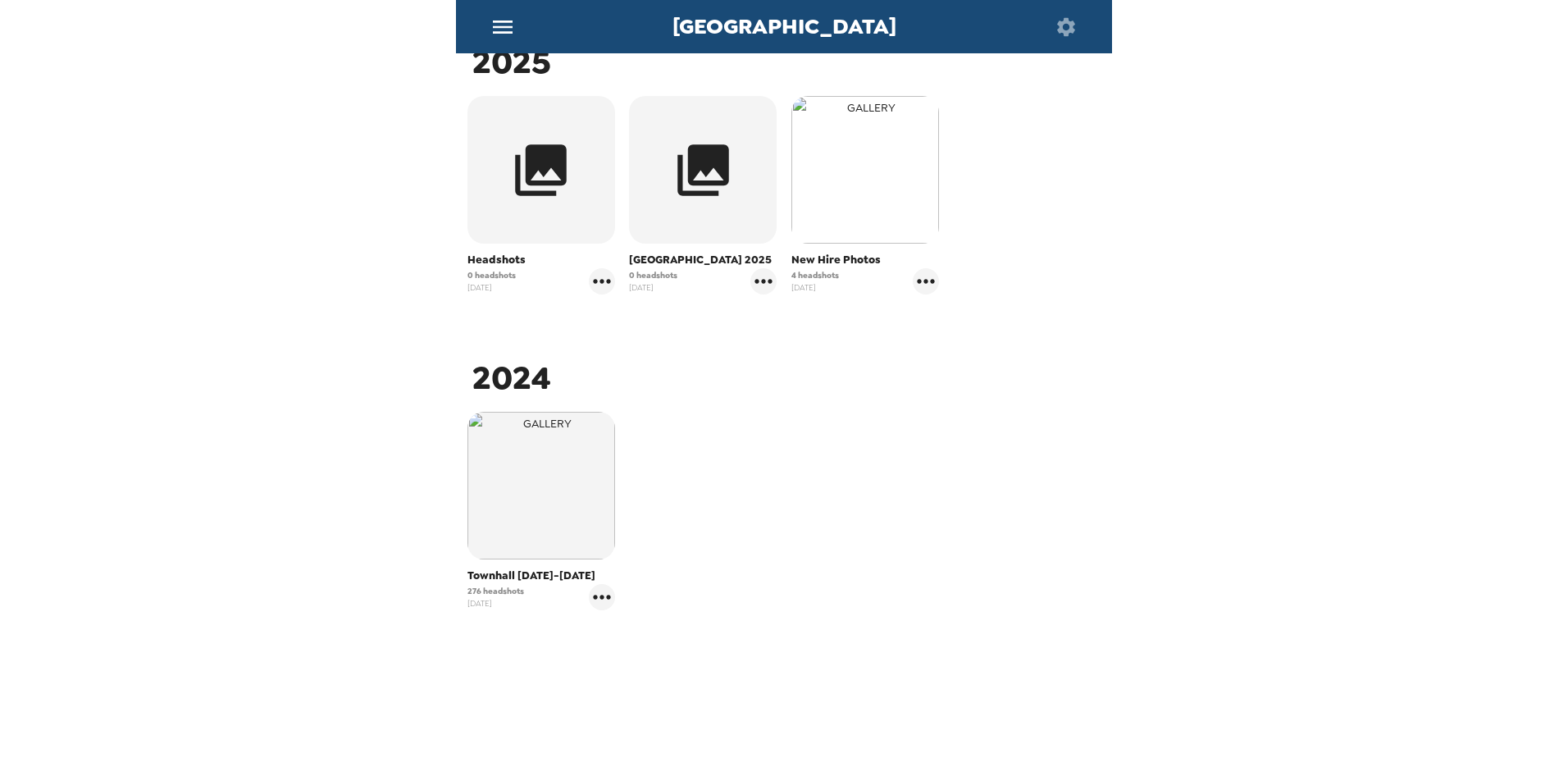
click at [852, 155] on img "button" at bounding box center [864, 170] width 147 height 147
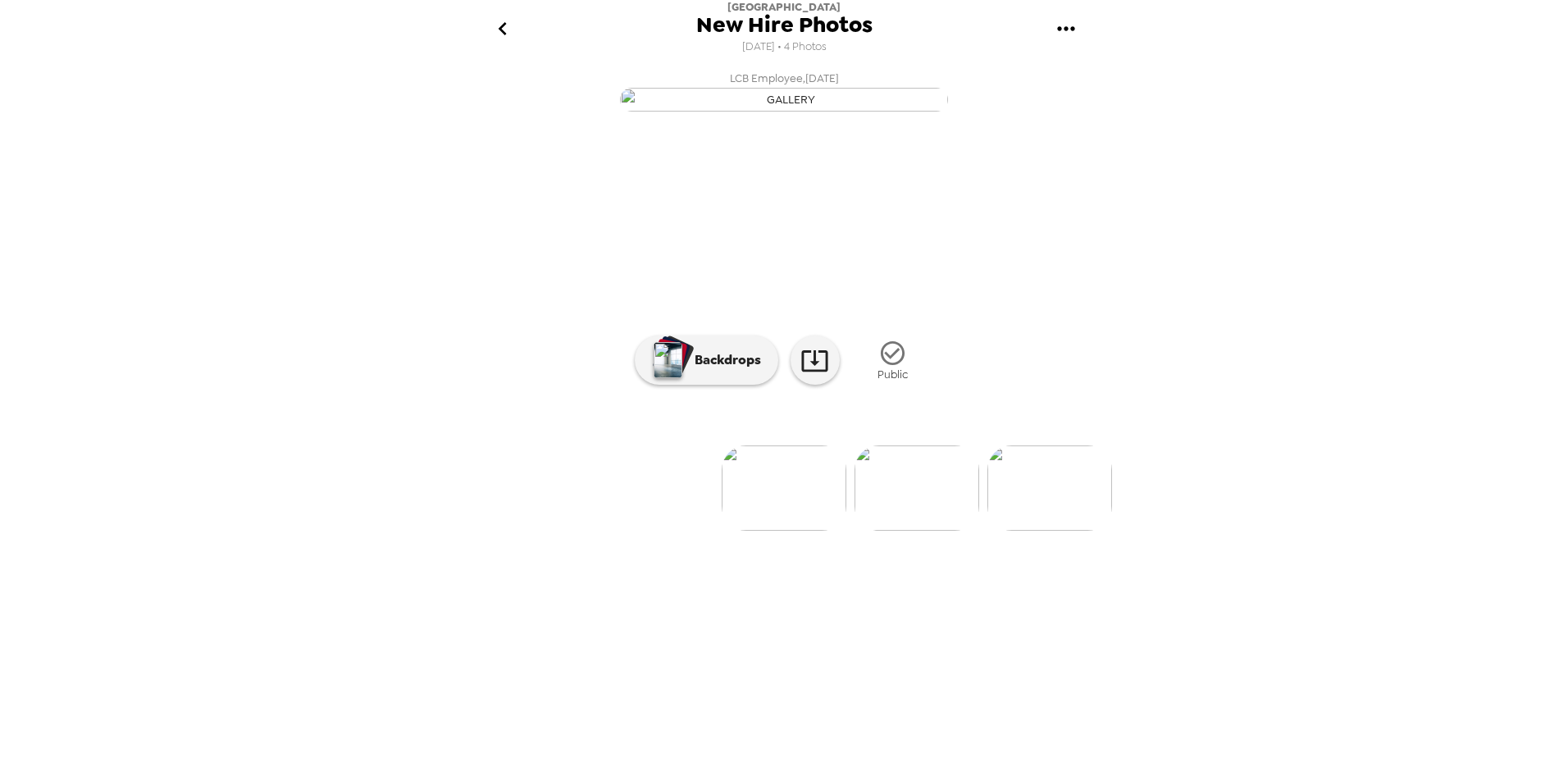
click at [500, 13] on button "go back" at bounding box center [501, 29] width 53 height 53
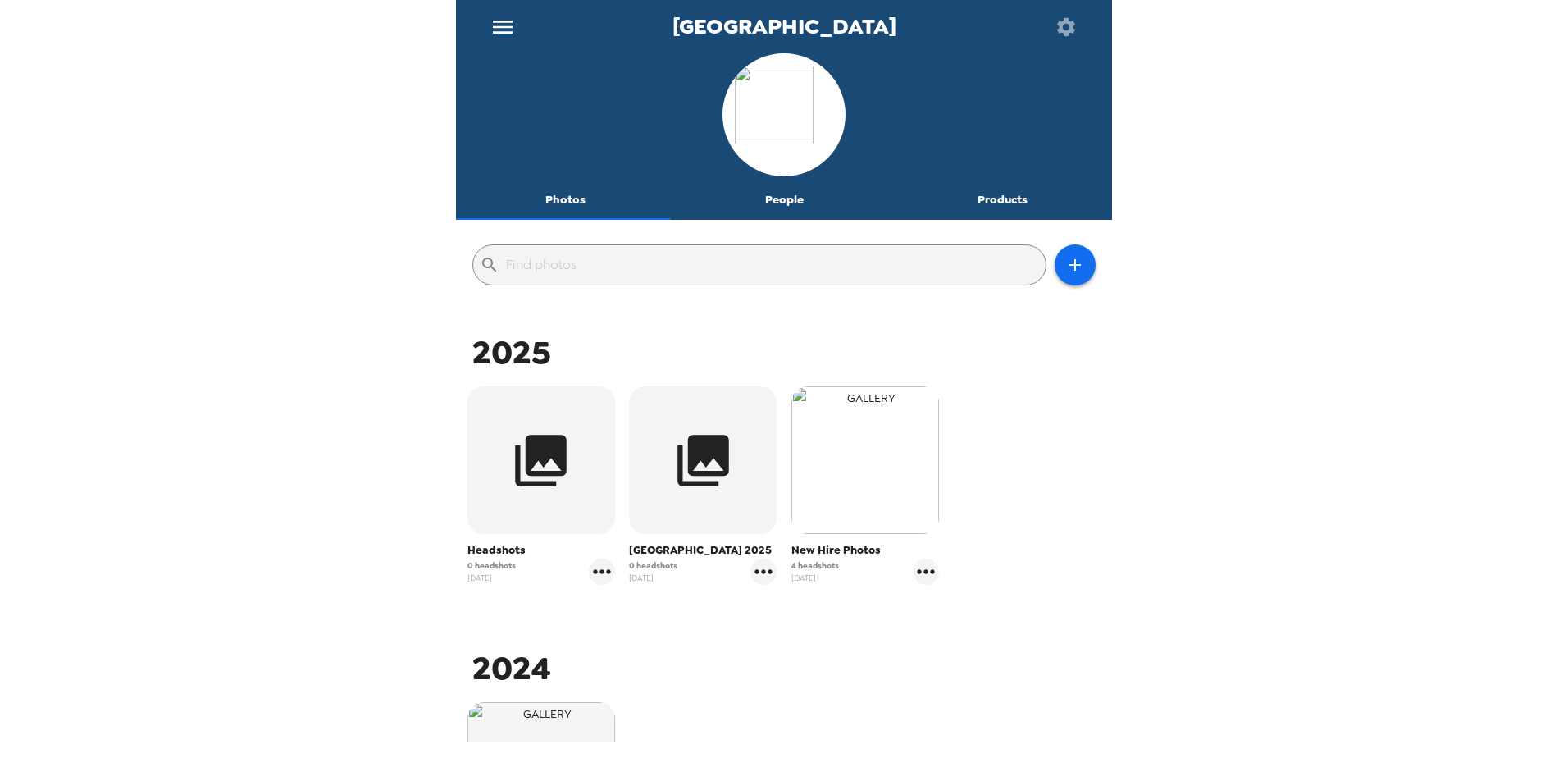
click at [913, 389] on img "button" at bounding box center [864, 459] width 147 height 147
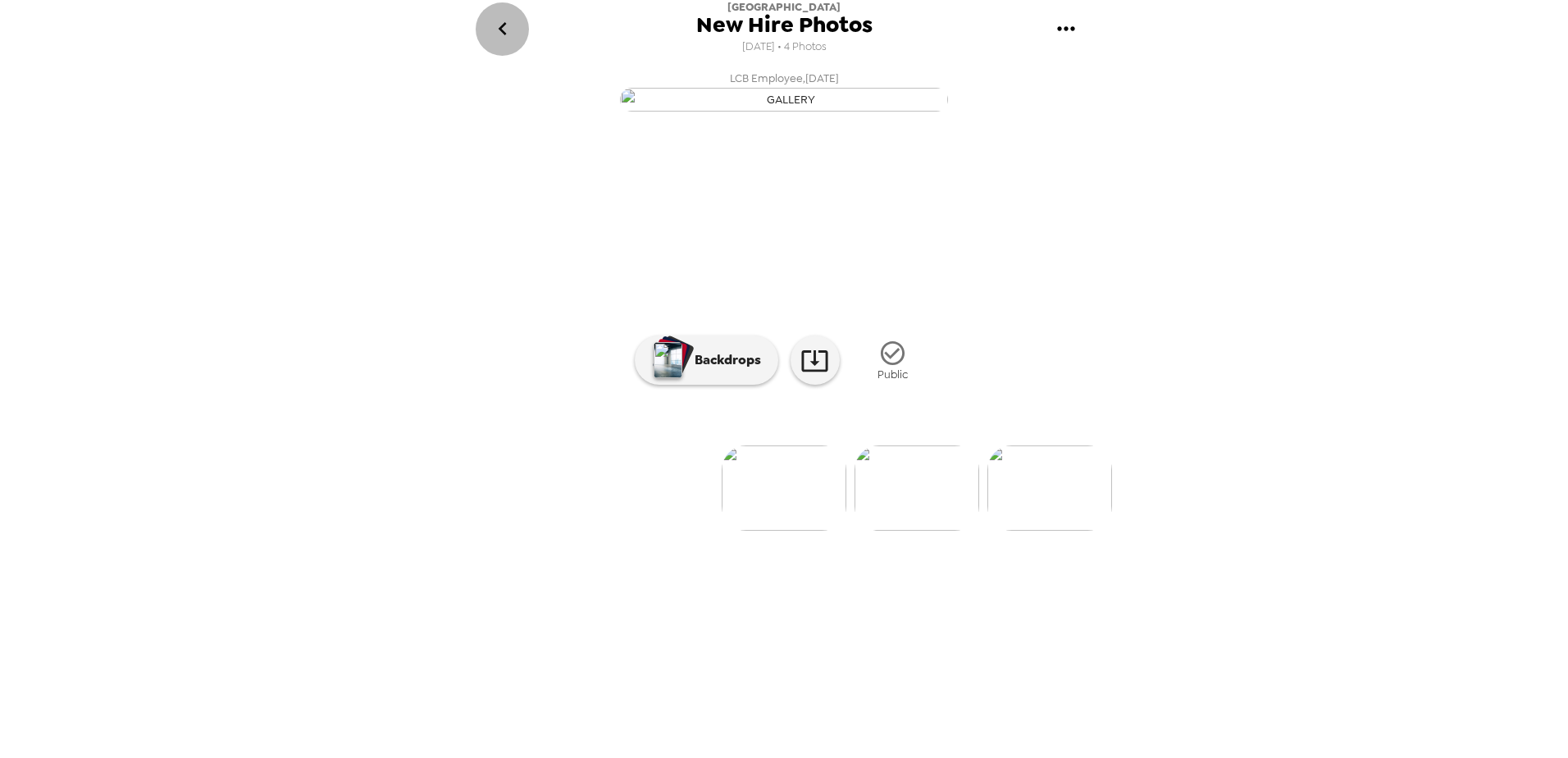
click at [496, 31] on icon "go back" at bounding box center [502, 28] width 26 height 26
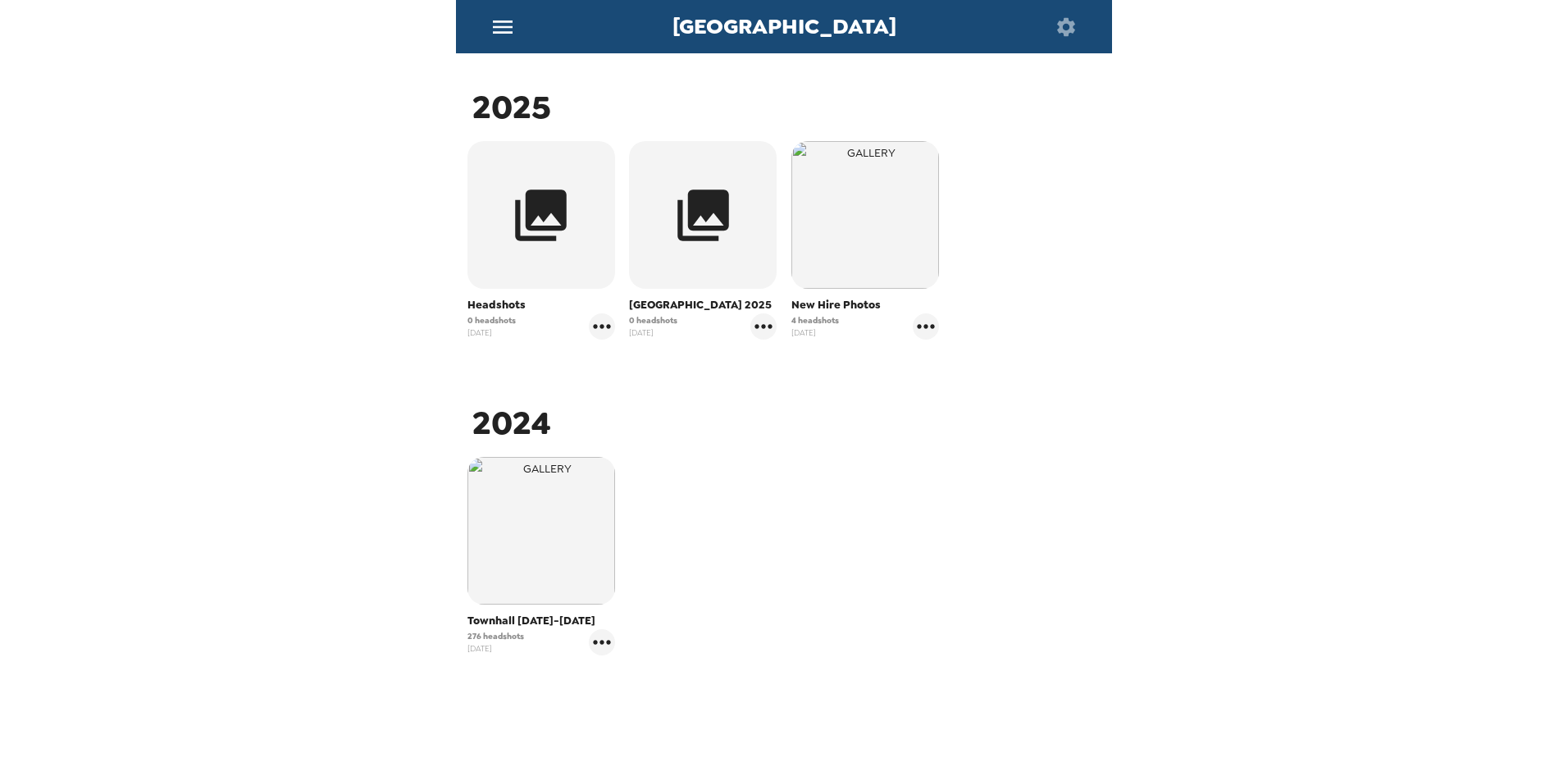
scroll to position [247, 0]
click at [846, 213] on img "button" at bounding box center [864, 214] width 147 height 147
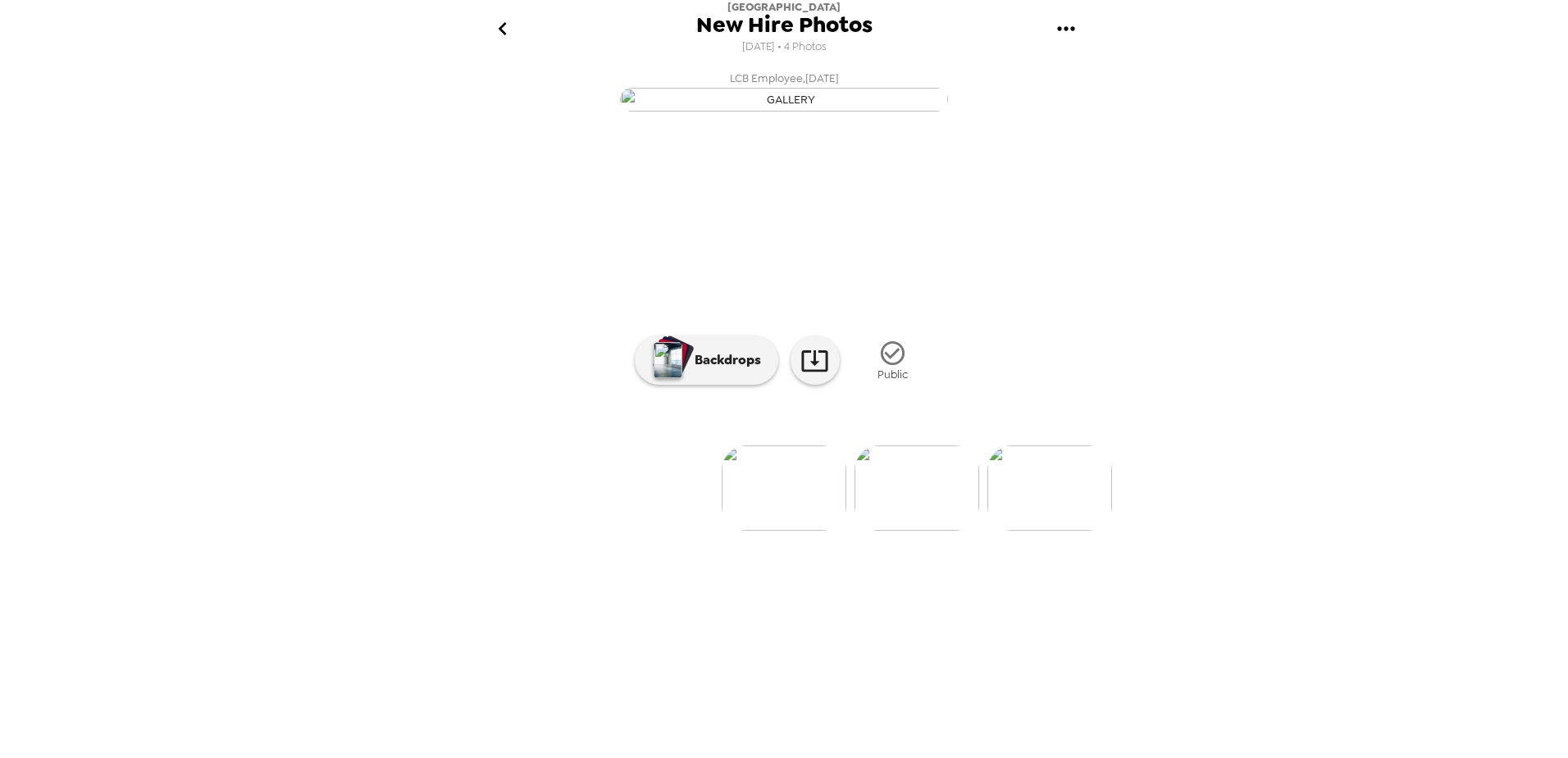
click at [502, 28] on icon "go back" at bounding box center [502, 28] width 26 height 26
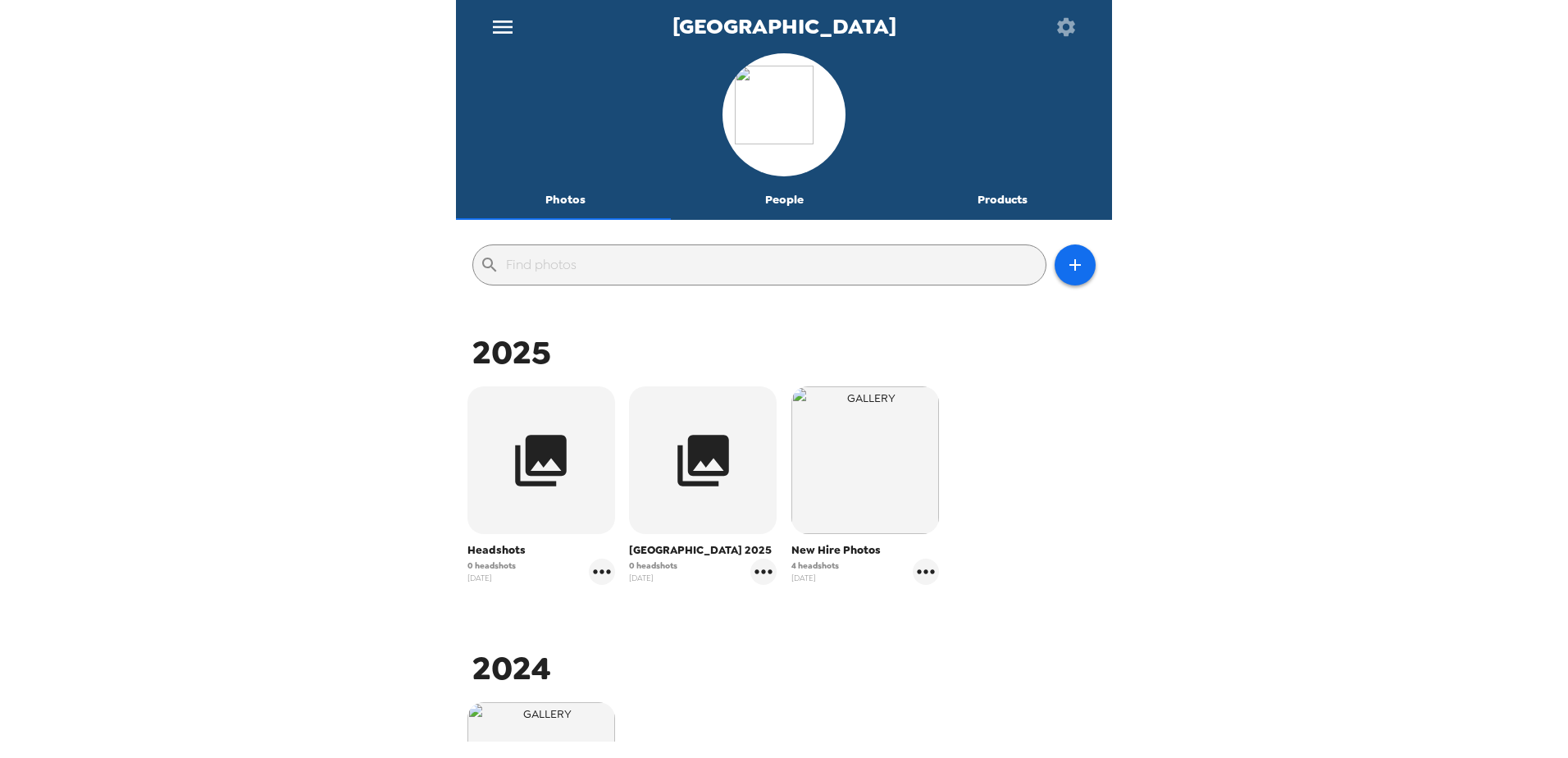
click at [823, 480] on img "button" at bounding box center [864, 459] width 147 height 147
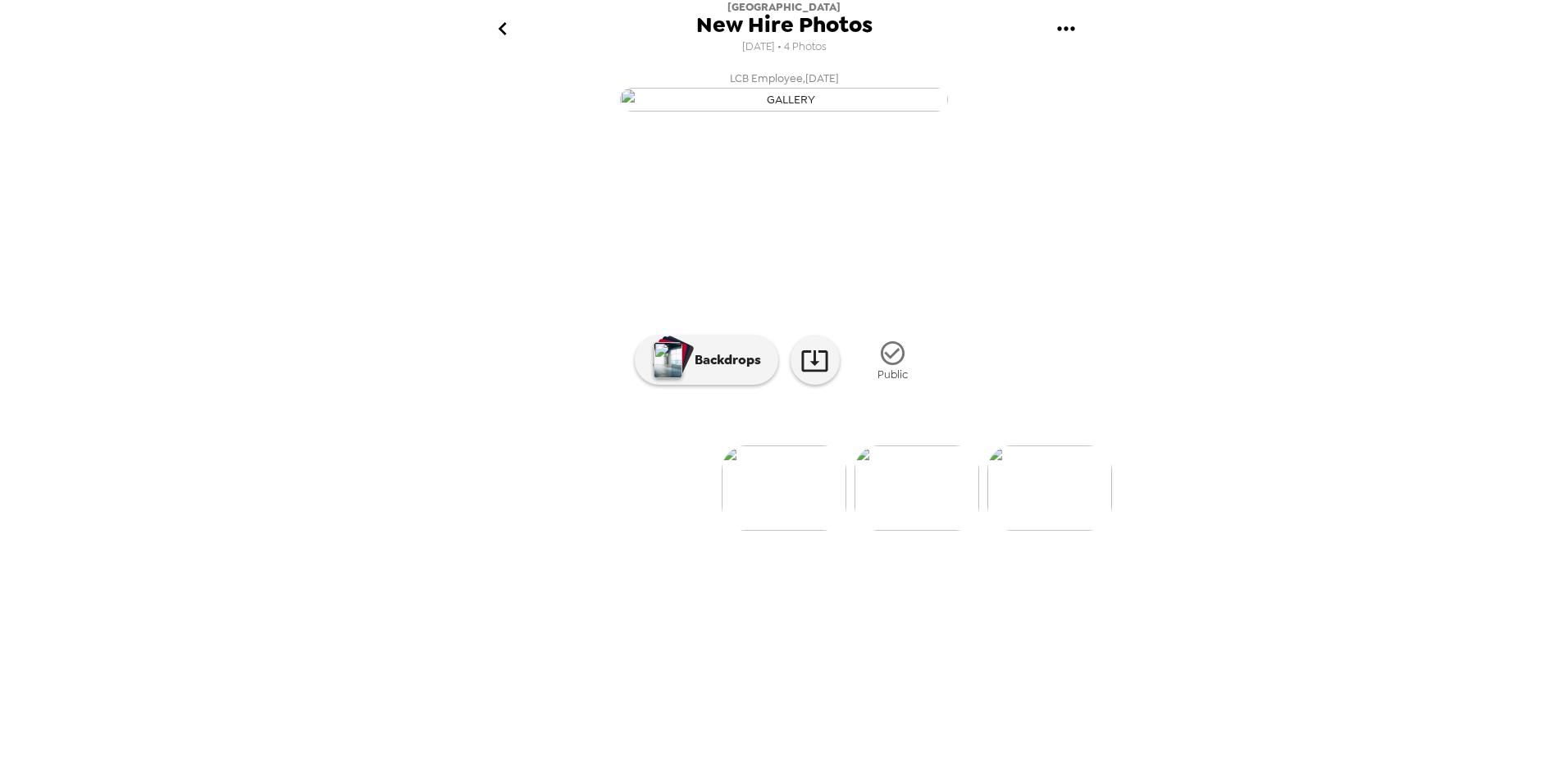
click at [501, 31] on icon "go back" at bounding box center [501, 29] width 9 height 13
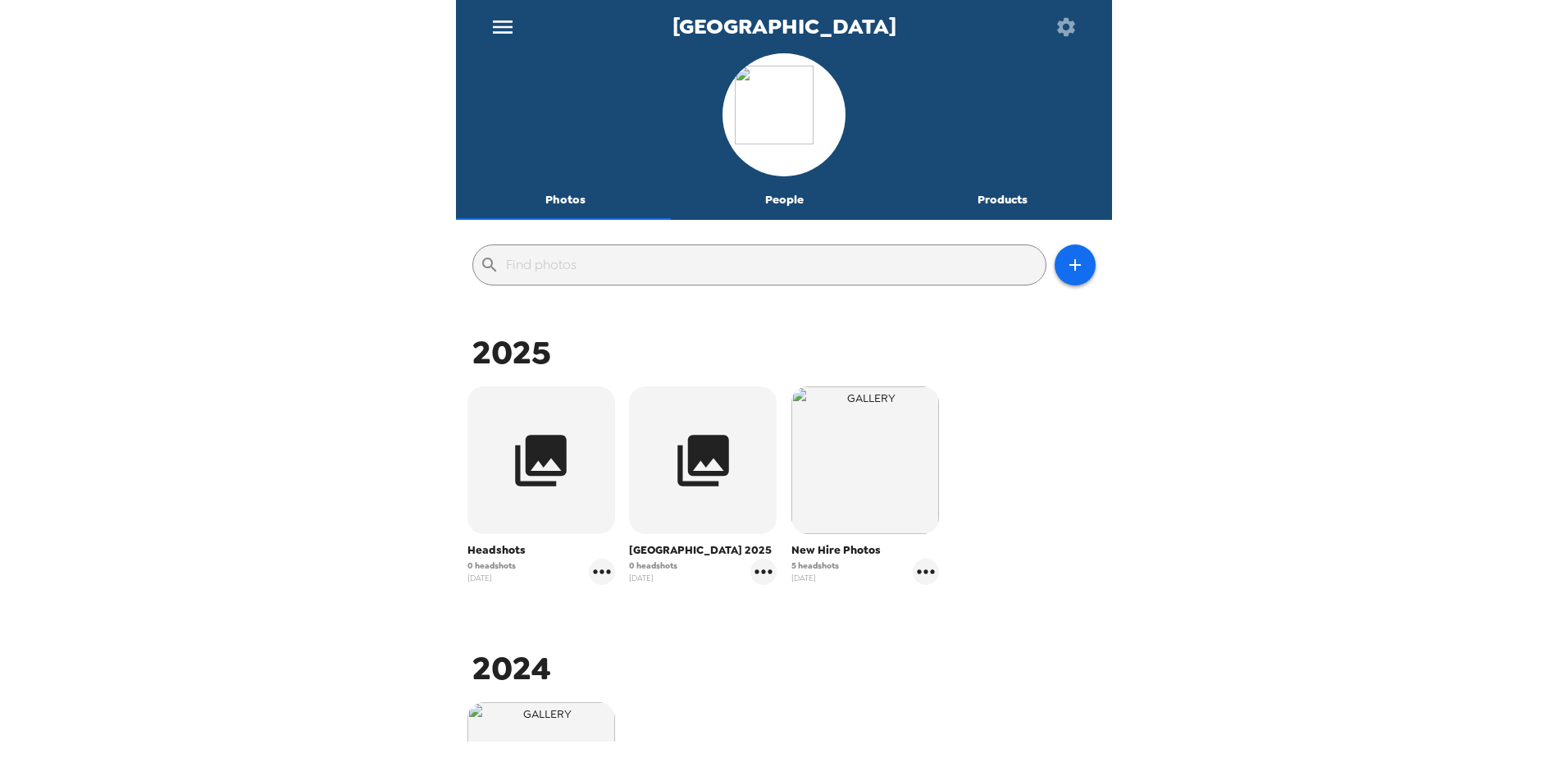
click at [848, 473] on img "button" at bounding box center [864, 459] width 147 height 147
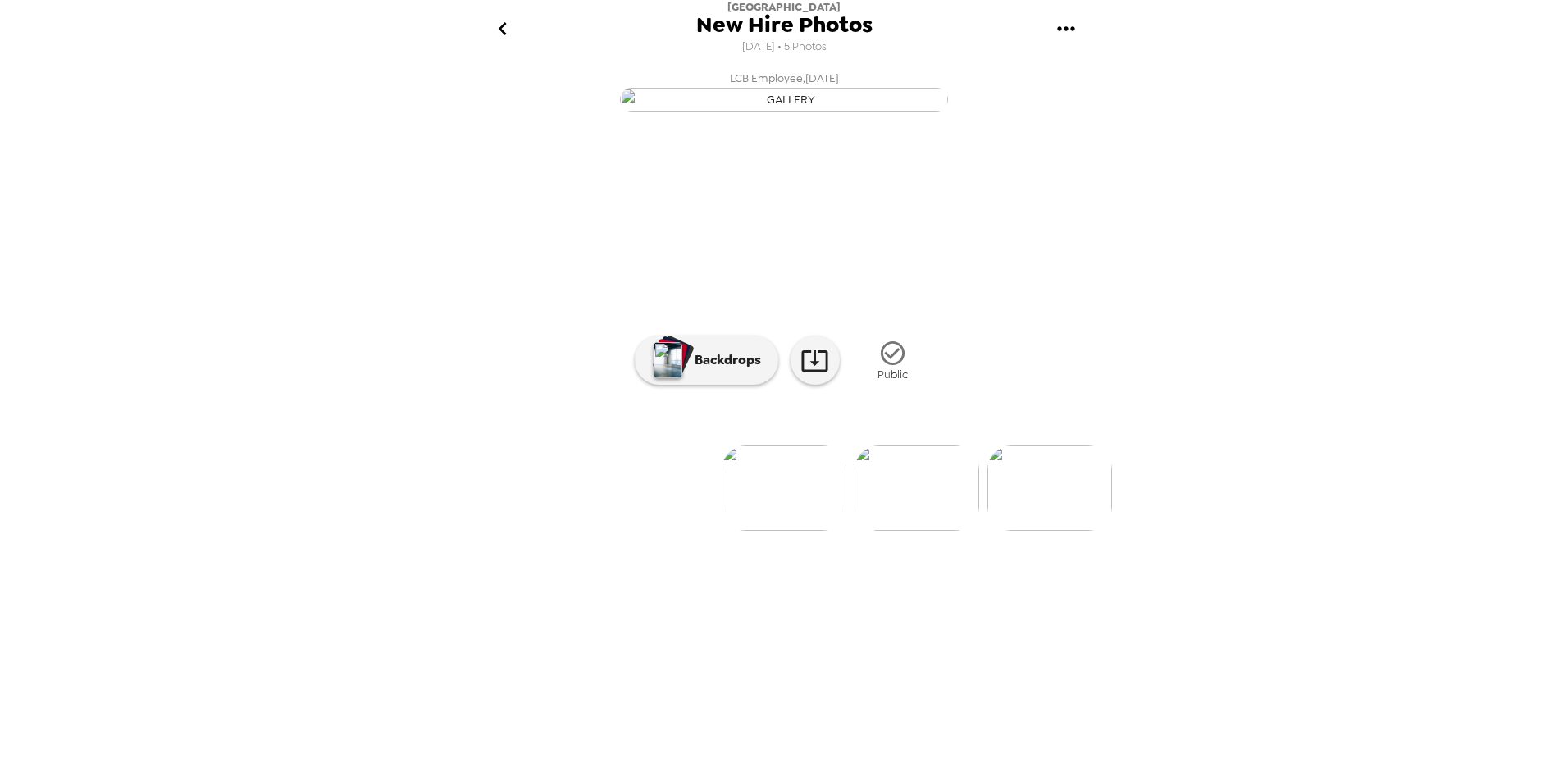
click at [739, 531] on img at bounding box center [784, 488] width 124 height 86
click at [1075, 531] on img at bounding box center [1049, 488] width 124 height 86
click at [794, 531] on img at bounding box center [784, 488] width 124 height 86
click at [694, 531] on img at bounding box center [652, 488] width 124 height 86
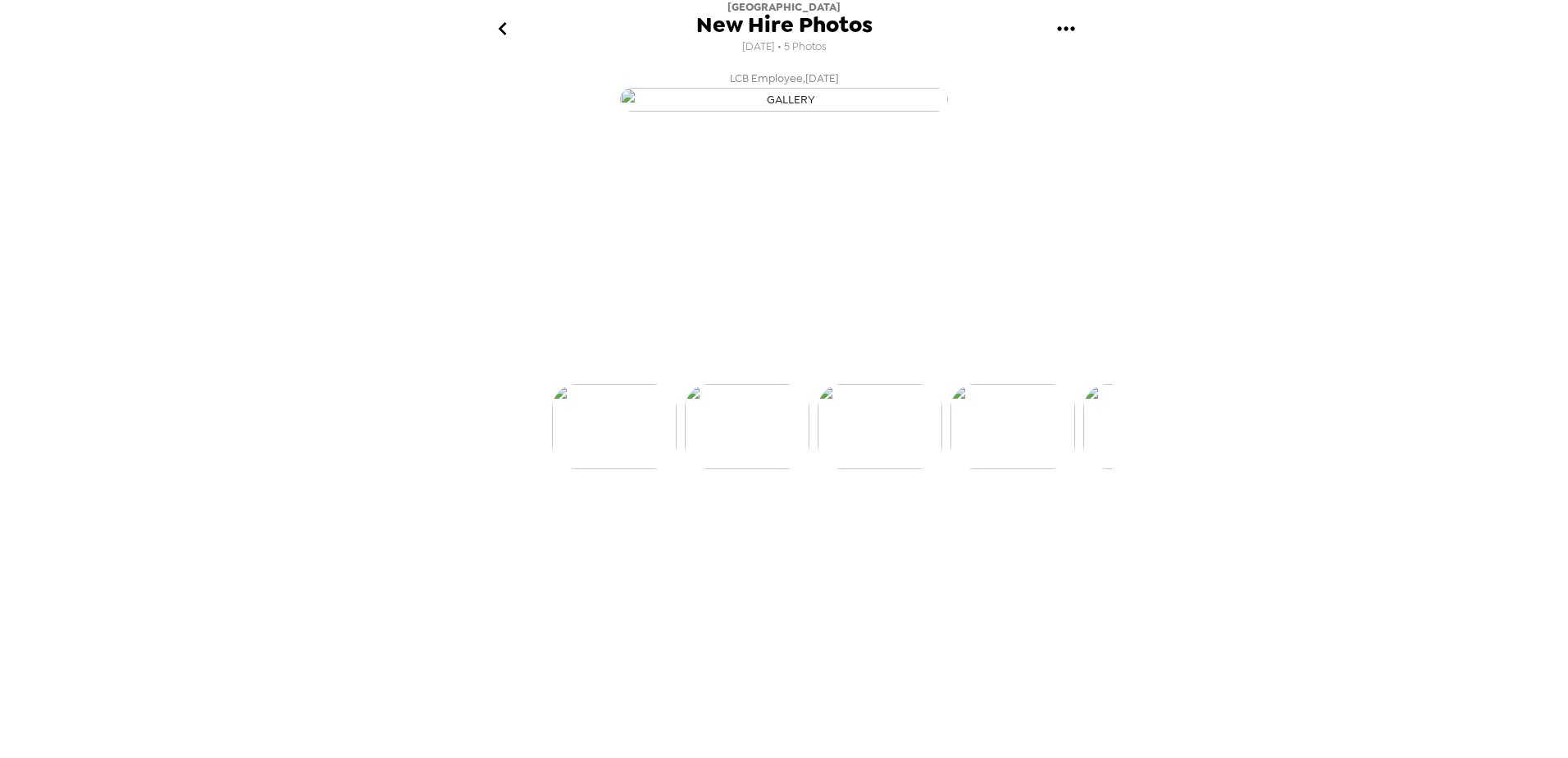
scroll to position [0, 132]
click at [651, 531] on img at bounding box center [652, 488] width 124 height 86
click at [909, 531] on img at bounding box center [916, 488] width 124 height 86
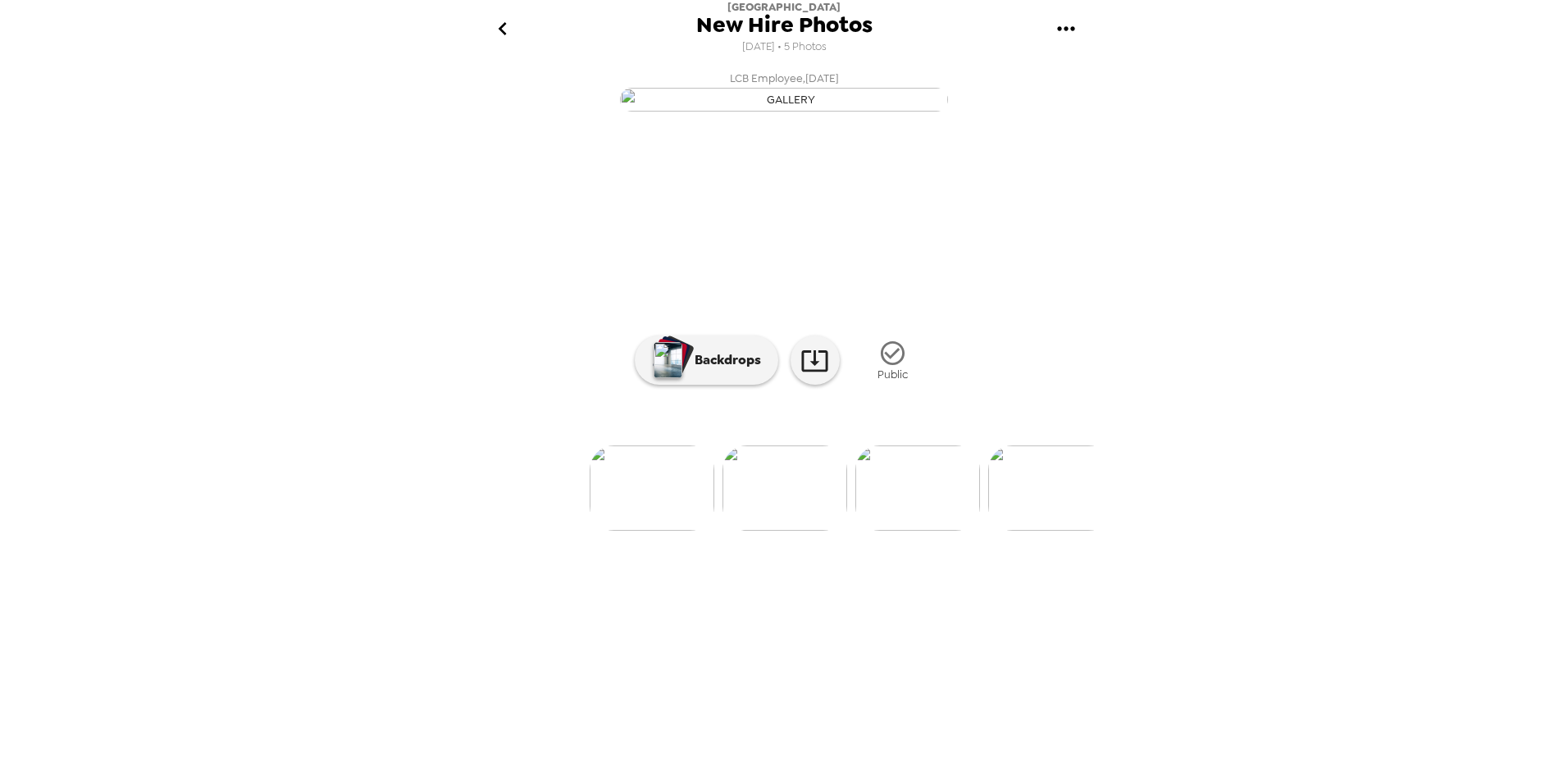
click at [913, 531] on img at bounding box center [917, 488] width 124 height 86
click at [504, 32] on icon "go back" at bounding box center [502, 28] width 26 height 26
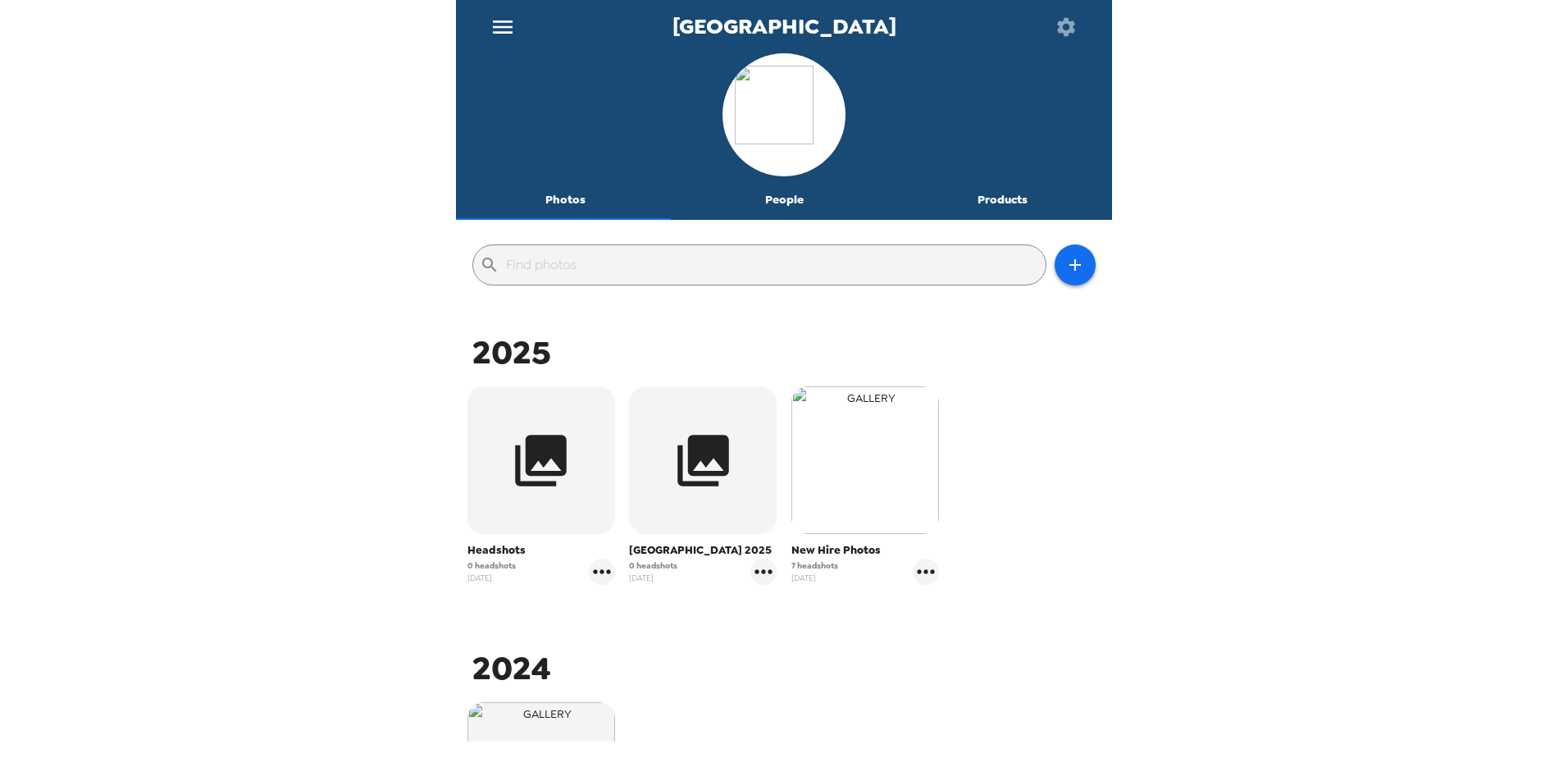
click at [860, 473] on img "button" at bounding box center [864, 459] width 147 height 147
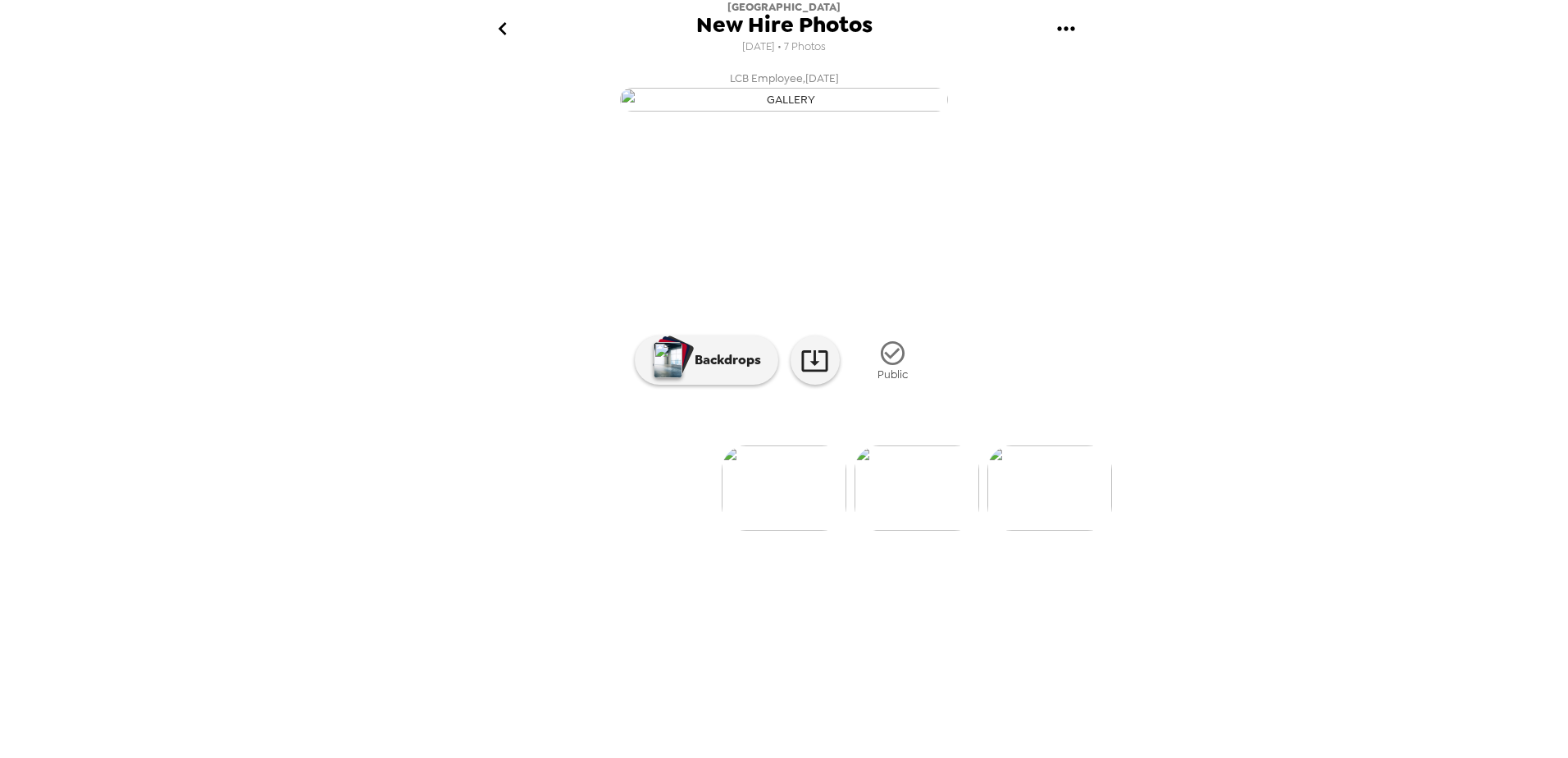
click at [929, 531] on img at bounding box center [916, 488] width 124 height 86
click at [668, 531] on img at bounding box center [652, 488] width 124 height 86
click at [939, 531] on img at bounding box center [916, 488] width 124 height 86
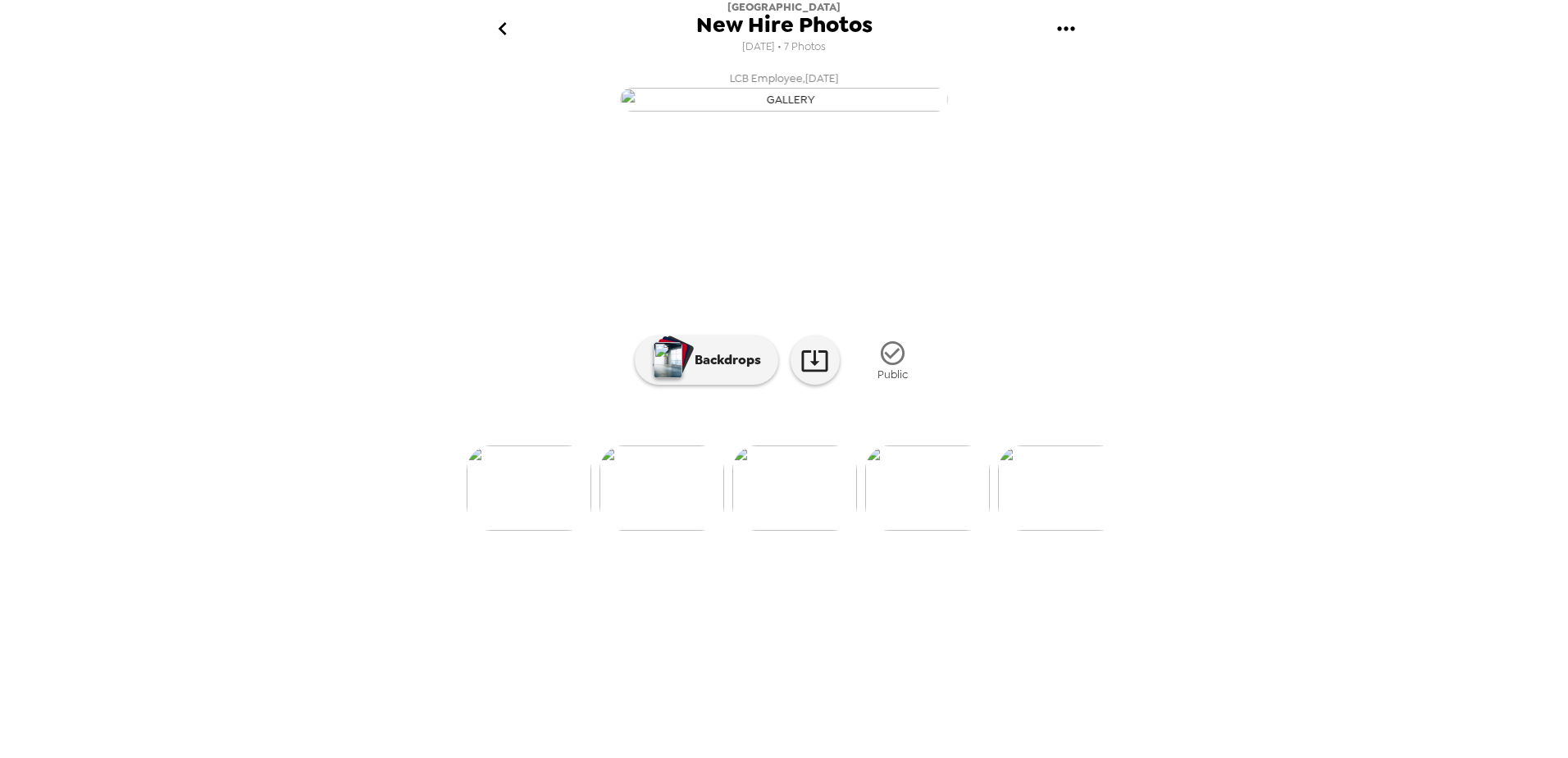
scroll to position [0, 263]
click at [850, 718] on div "LCB Employee , 08-18-2025 LCB Employee , 08-18-2025 LCB Employee , 08-18-2025 L…" at bounding box center [784, 407] width 656 height 689
click at [778, 531] on img at bounding box center [785, 488] width 124 height 86
click at [918, 531] on img at bounding box center [917, 488] width 124 height 86
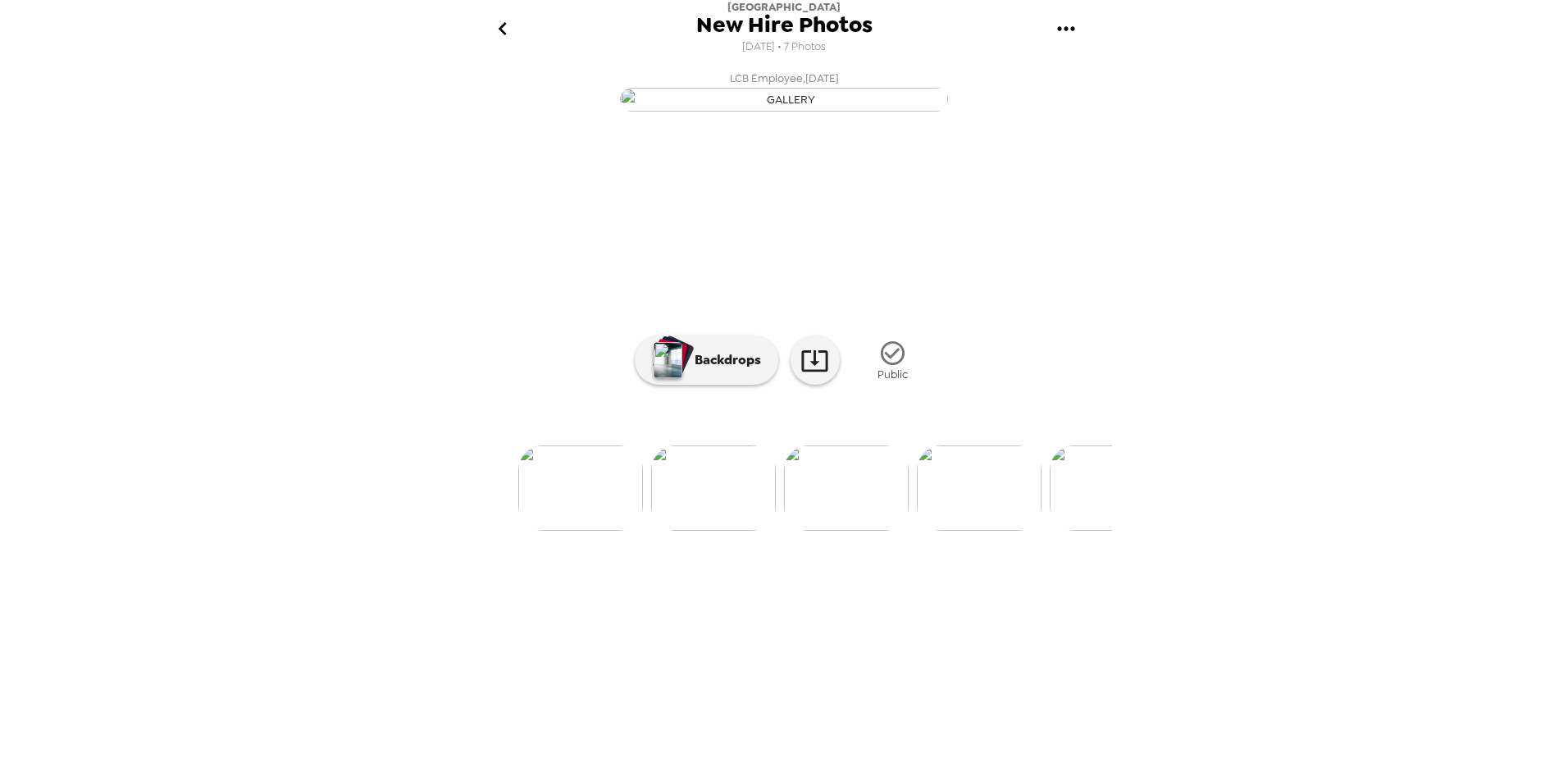
scroll to position [0, 0]
click at [504, 37] on icon "go back" at bounding box center [502, 28] width 26 height 26
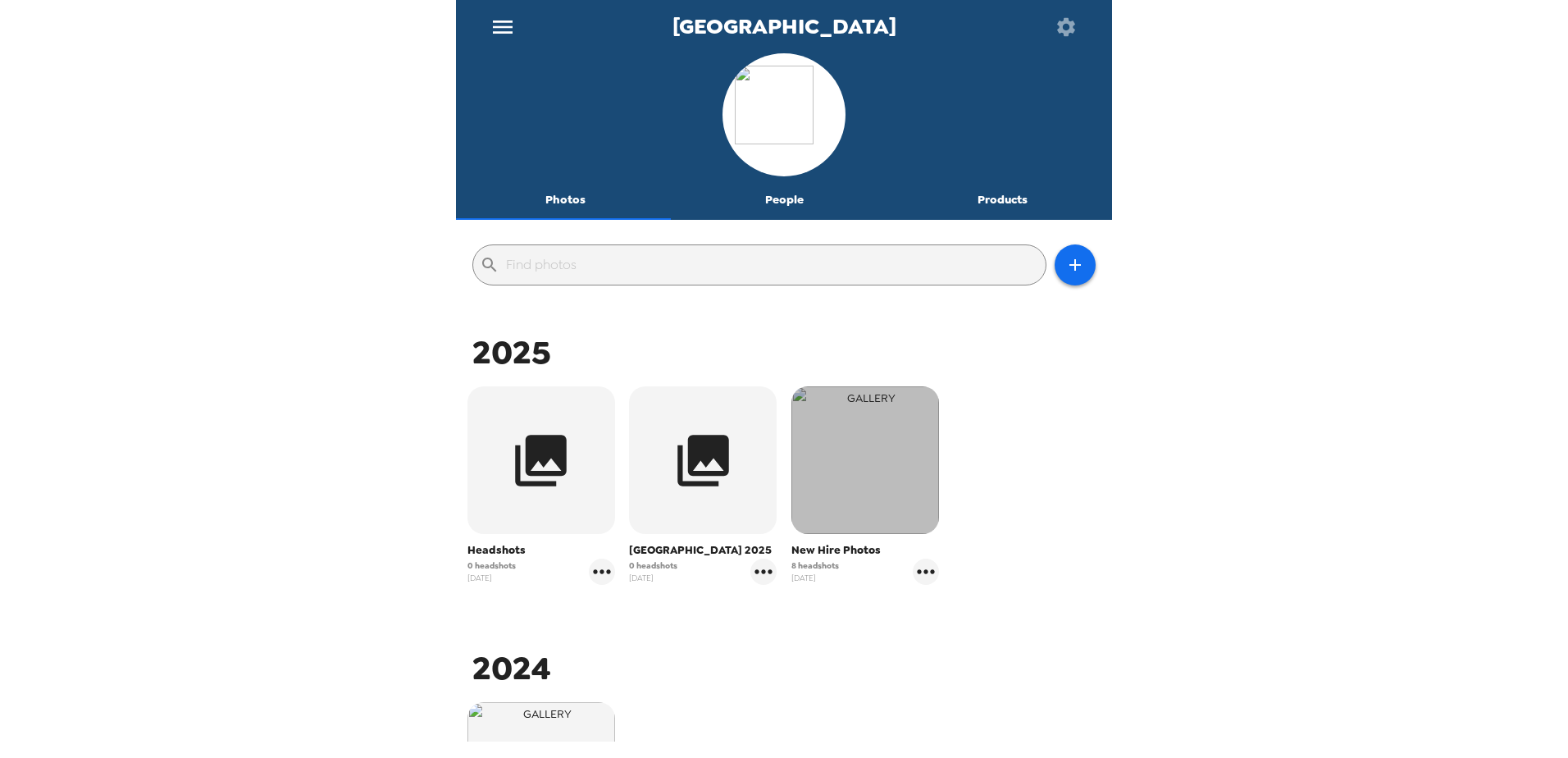
click at [906, 451] on img "button" at bounding box center [864, 459] width 147 height 147
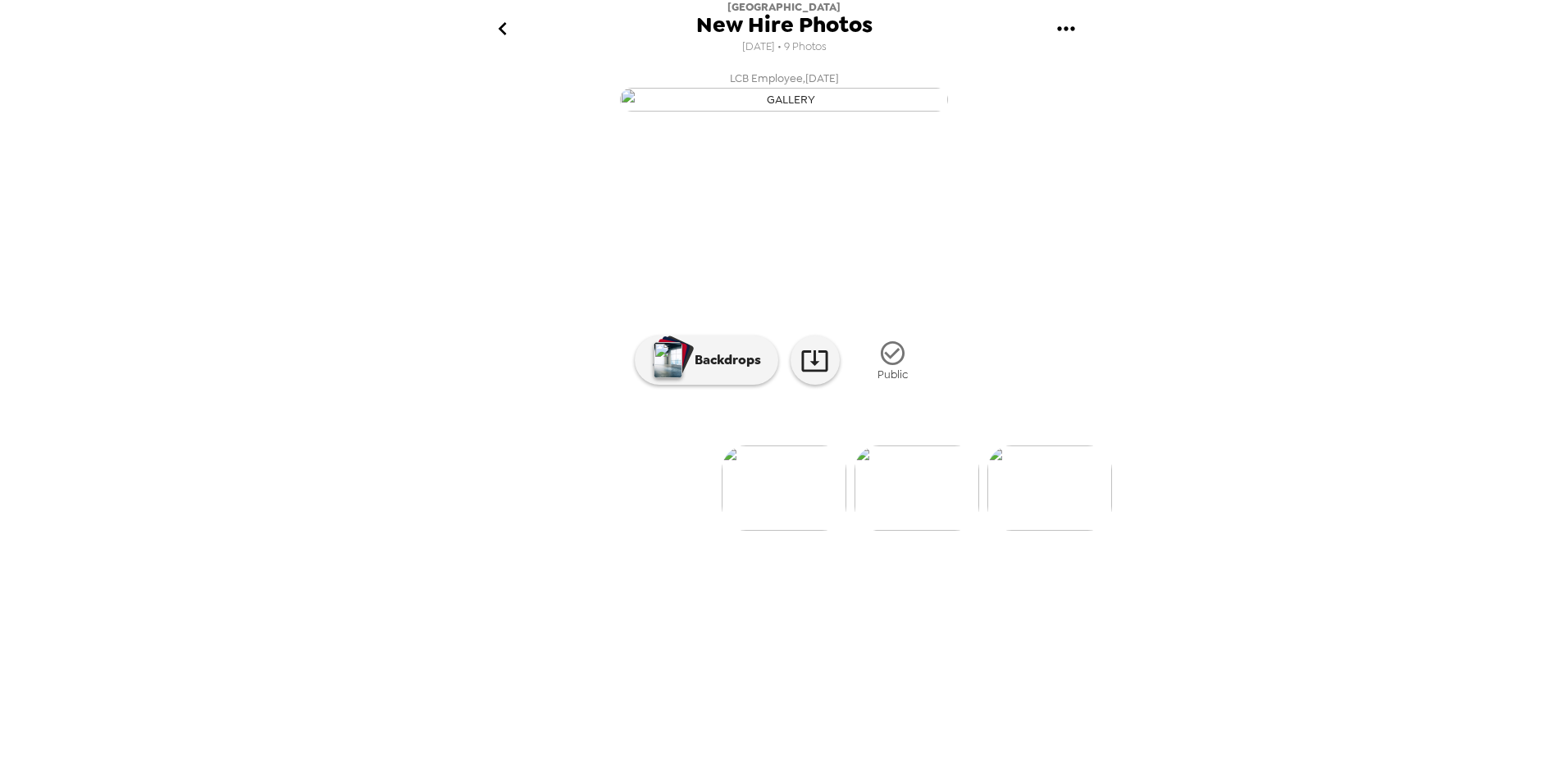
click at [931, 531] on img at bounding box center [916, 488] width 124 height 86
click at [655, 531] on img at bounding box center [652, 488] width 124 height 86
click at [504, 28] on icon "go back" at bounding box center [502, 28] width 26 height 26
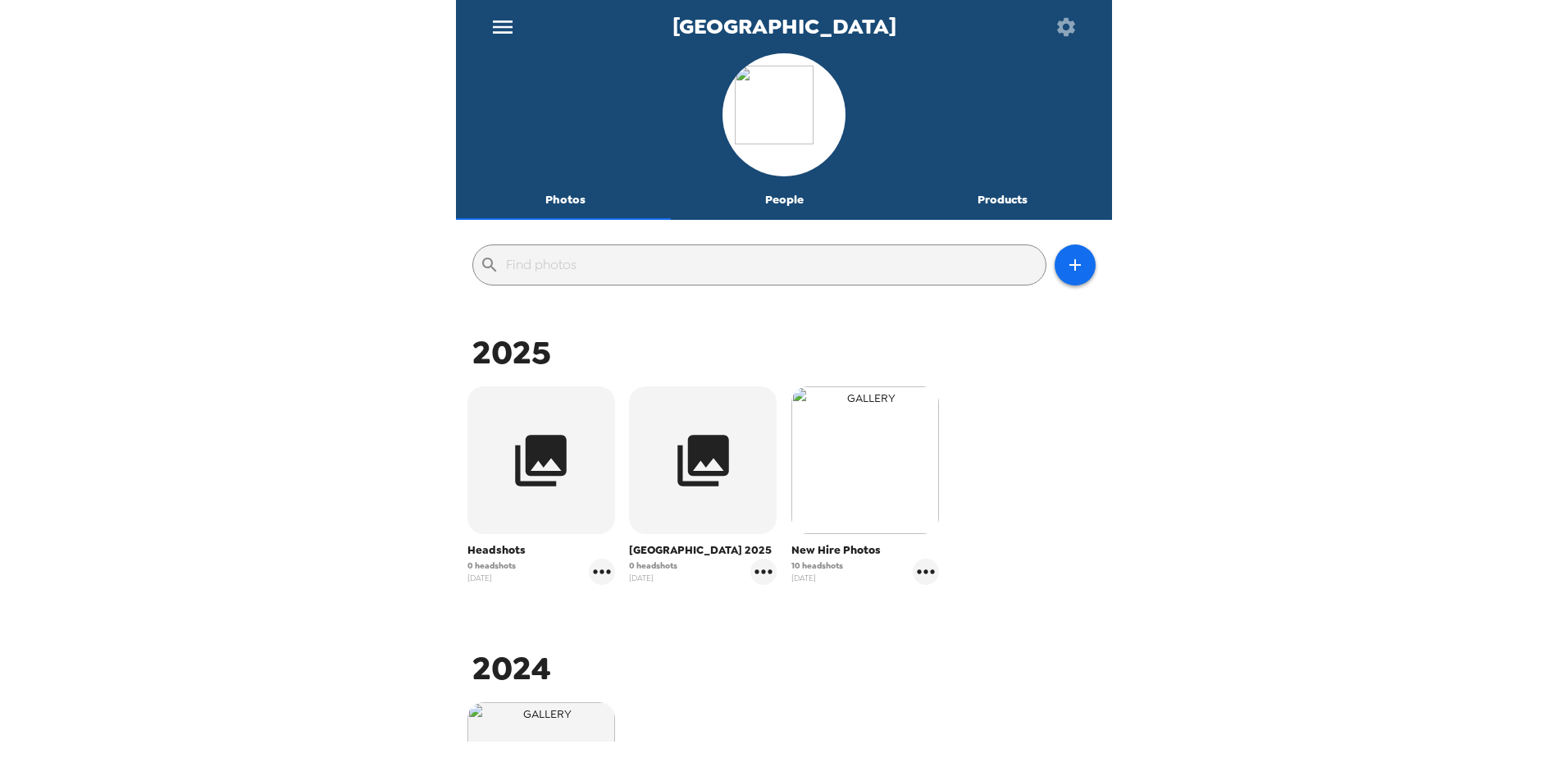
click at [883, 480] on img "button" at bounding box center [864, 459] width 147 height 147
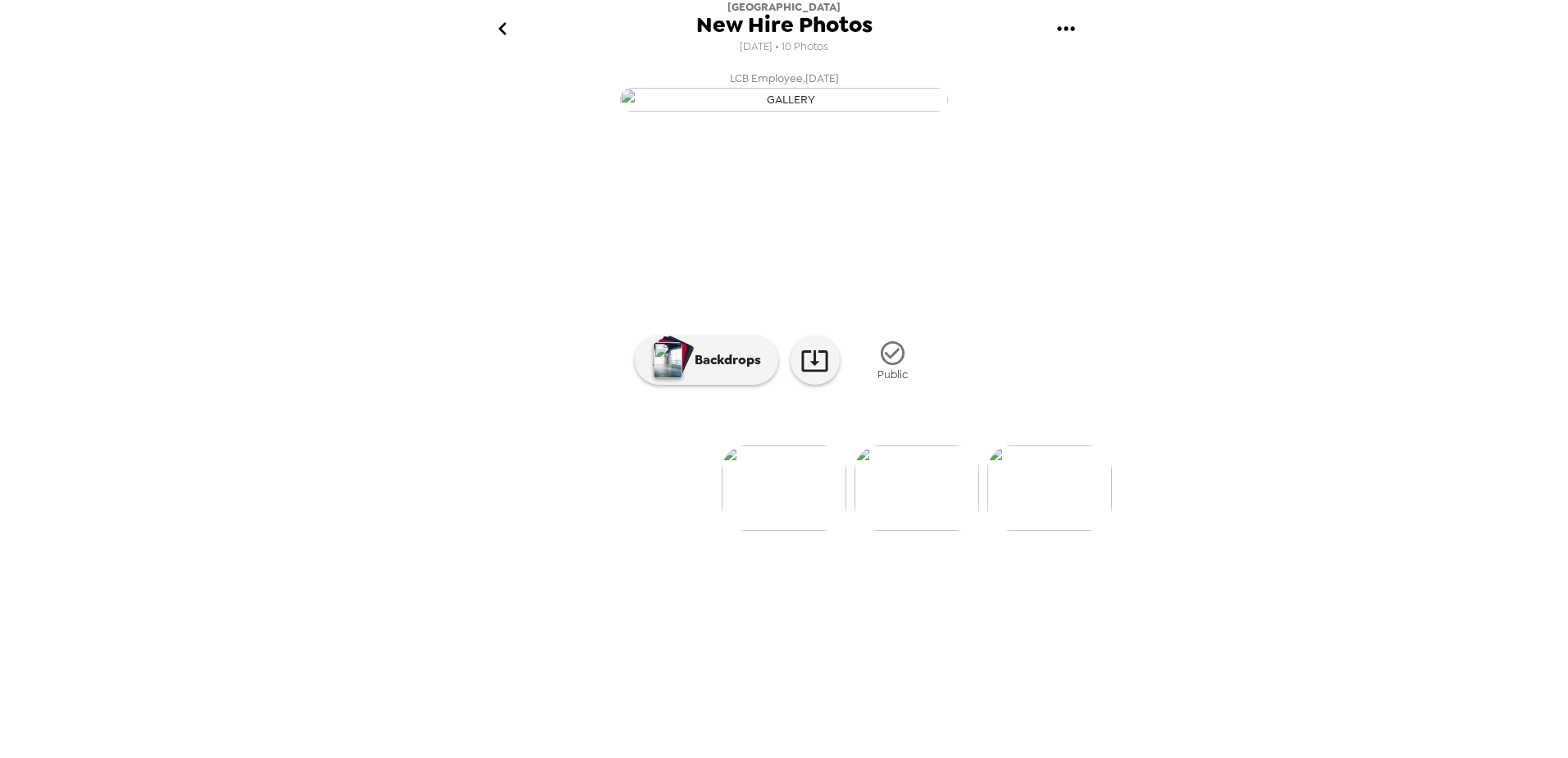
click at [799, 531] on img at bounding box center [784, 488] width 124 height 86
click at [800, 531] on img at bounding box center [784, 488] width 124 height 86
click at [796, 531] on img at bounding box center [784, 488] width 124 height 86
click at [794, 531] on img at bounding box center [784, 488] width 124 height 86
click at [888, 531] on img at bounding box center [916, 488] width 124 height 86
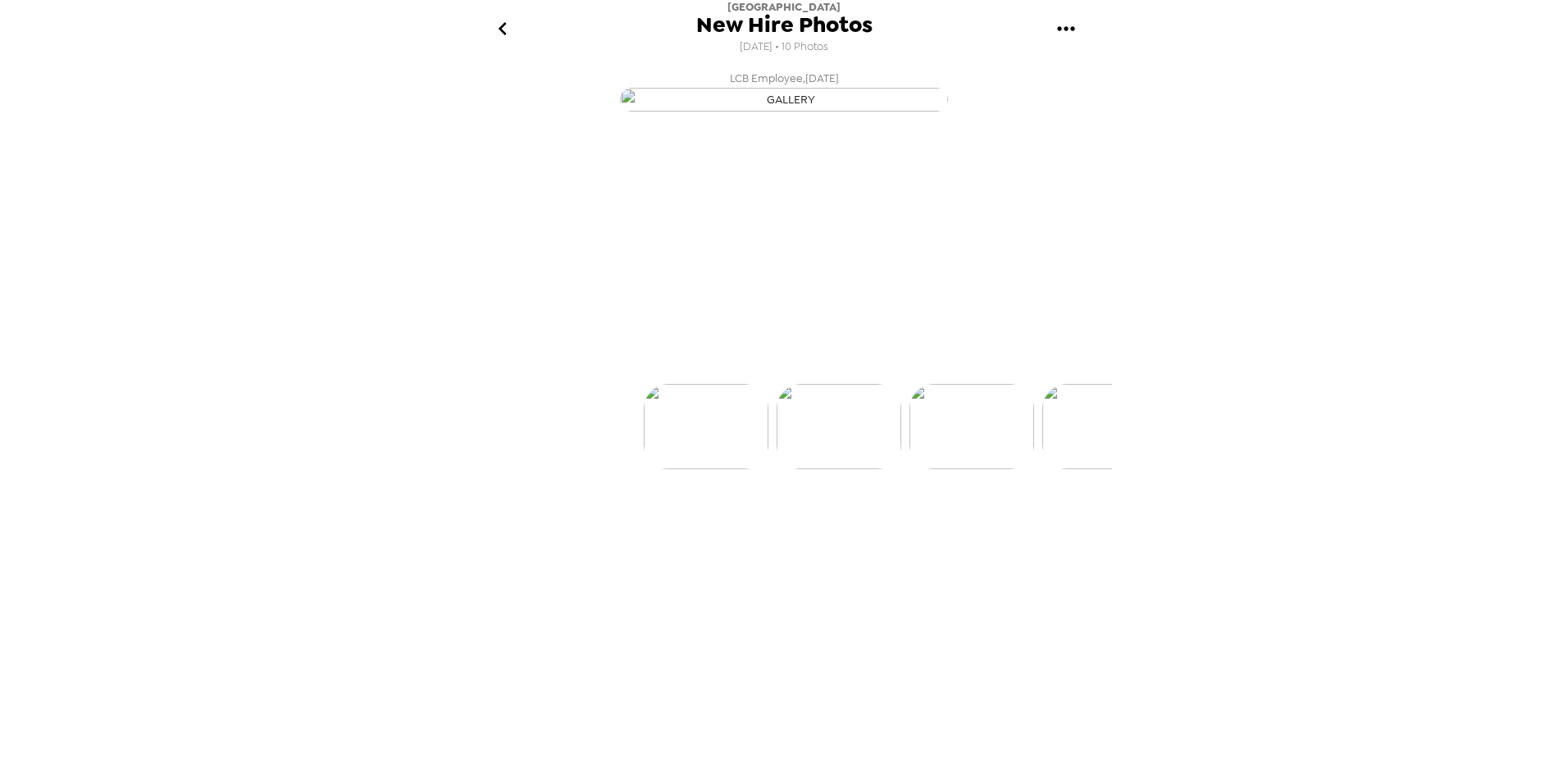
scroll to position [0, 132]
click at [961, 531] on img at bounding box center [917, 488] width 124 height 86
click at [938, 531] on img at bounding box center [917, 488] width 124 height 86
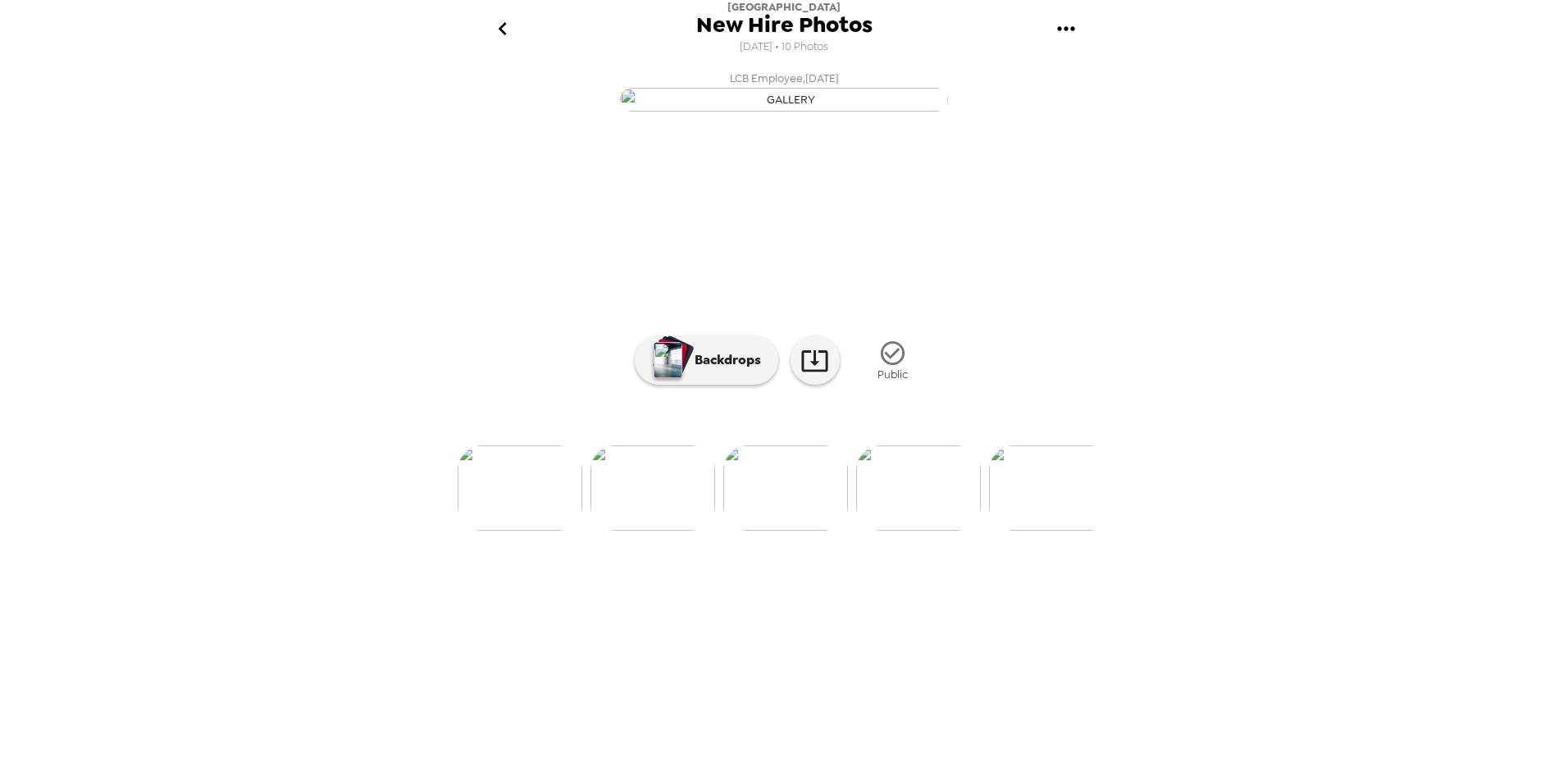
click at [1055, 531] on img at bounding box center [1050, 488] width 124 height 86
click at [948, 531] on img at bounding box center [919, 488] width 124 height 86
click at [496, 28] on icon "go back" at bounding box center [502, 28] width 26 height 26
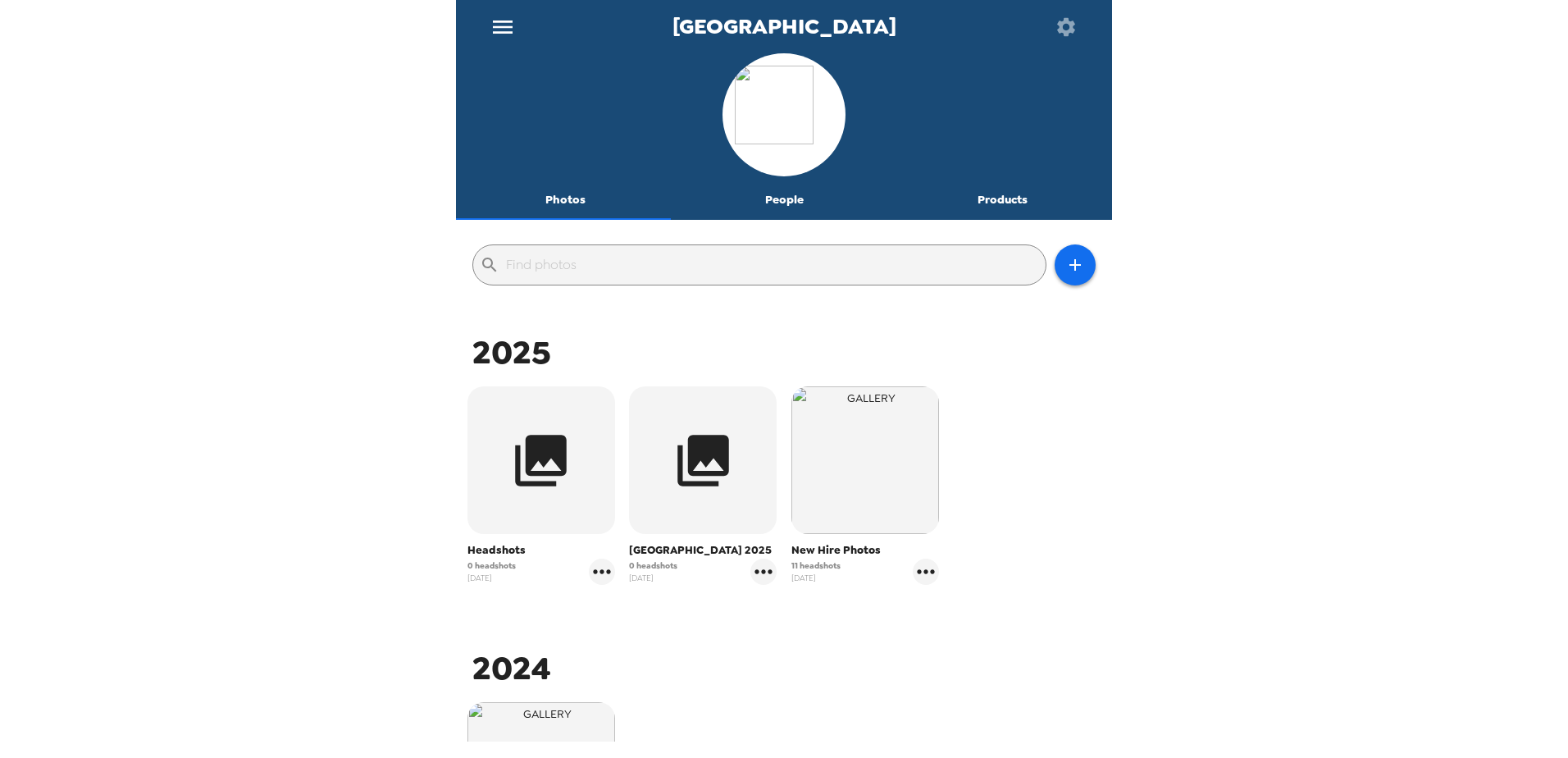
click at [838, 552] on span "New Hire Photos" at bounding box center [864, 550] width 147 height 16
click at [861, 475] on img "button" at bounding box center [864, 459] width 147 height 147
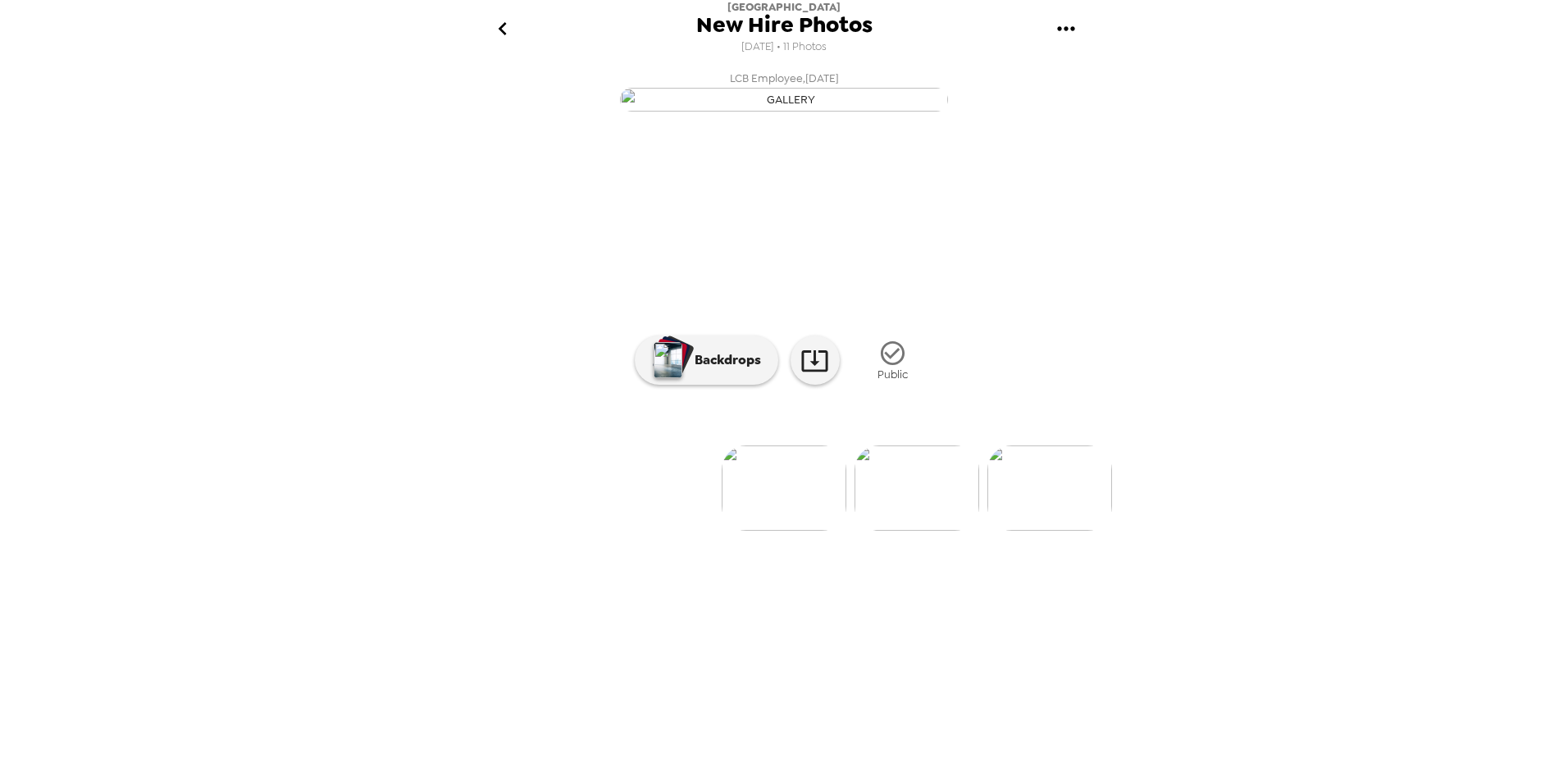
click at [793, 531] on img at bounding box center [784, 488] width 124 height 86
click at [792, 531] on img at bounding box center [784, 488] width 124 height 86
click at [918, 531] on img at bounding box center [916, 488] width 124 height 86
click at [501, 29] on icon "go back" at bounding box center [502, 28] width 26 height 26
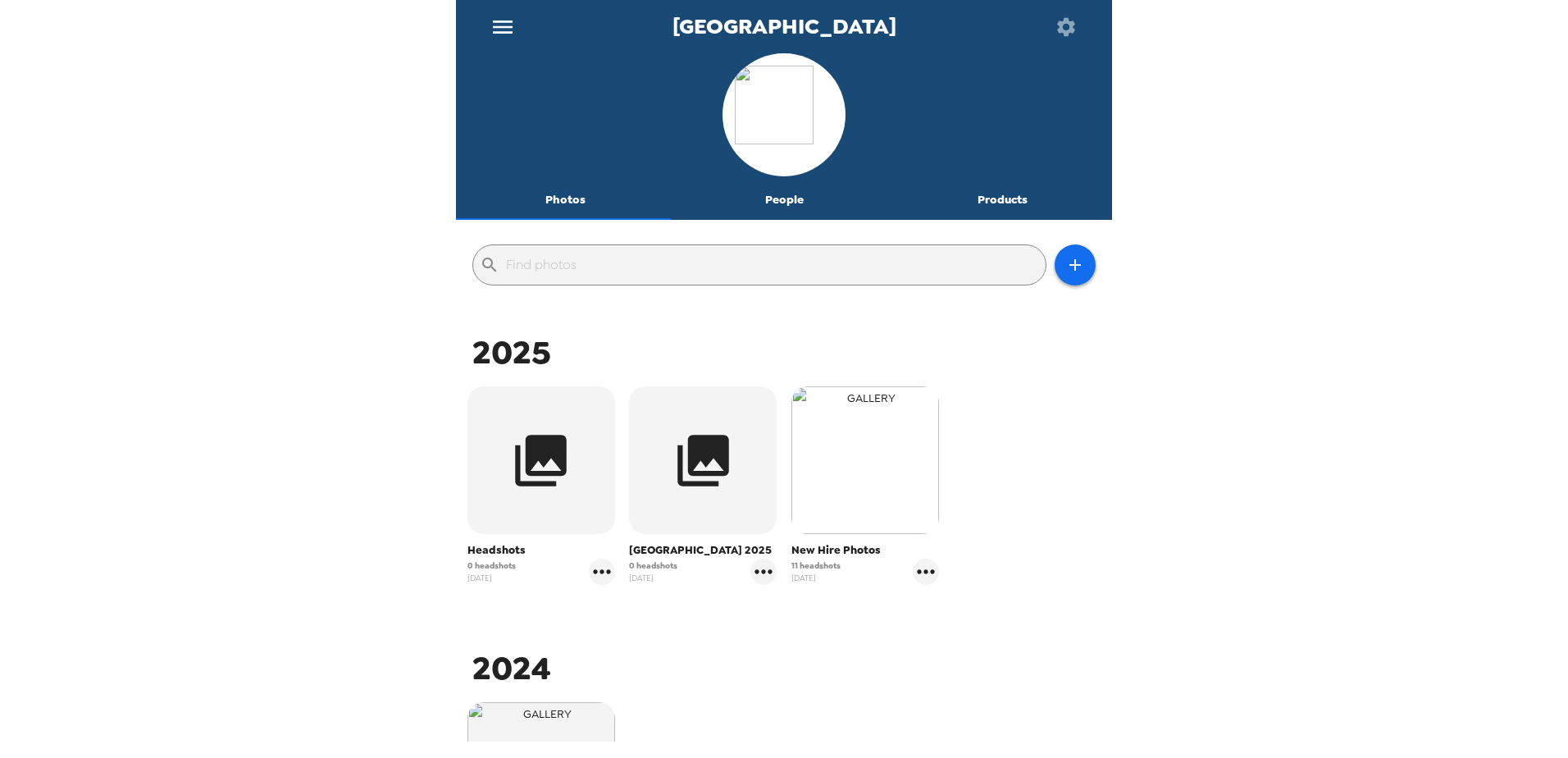
click at [874, 475] on img "button" at bounding box center [864, 459] width 147 height 147
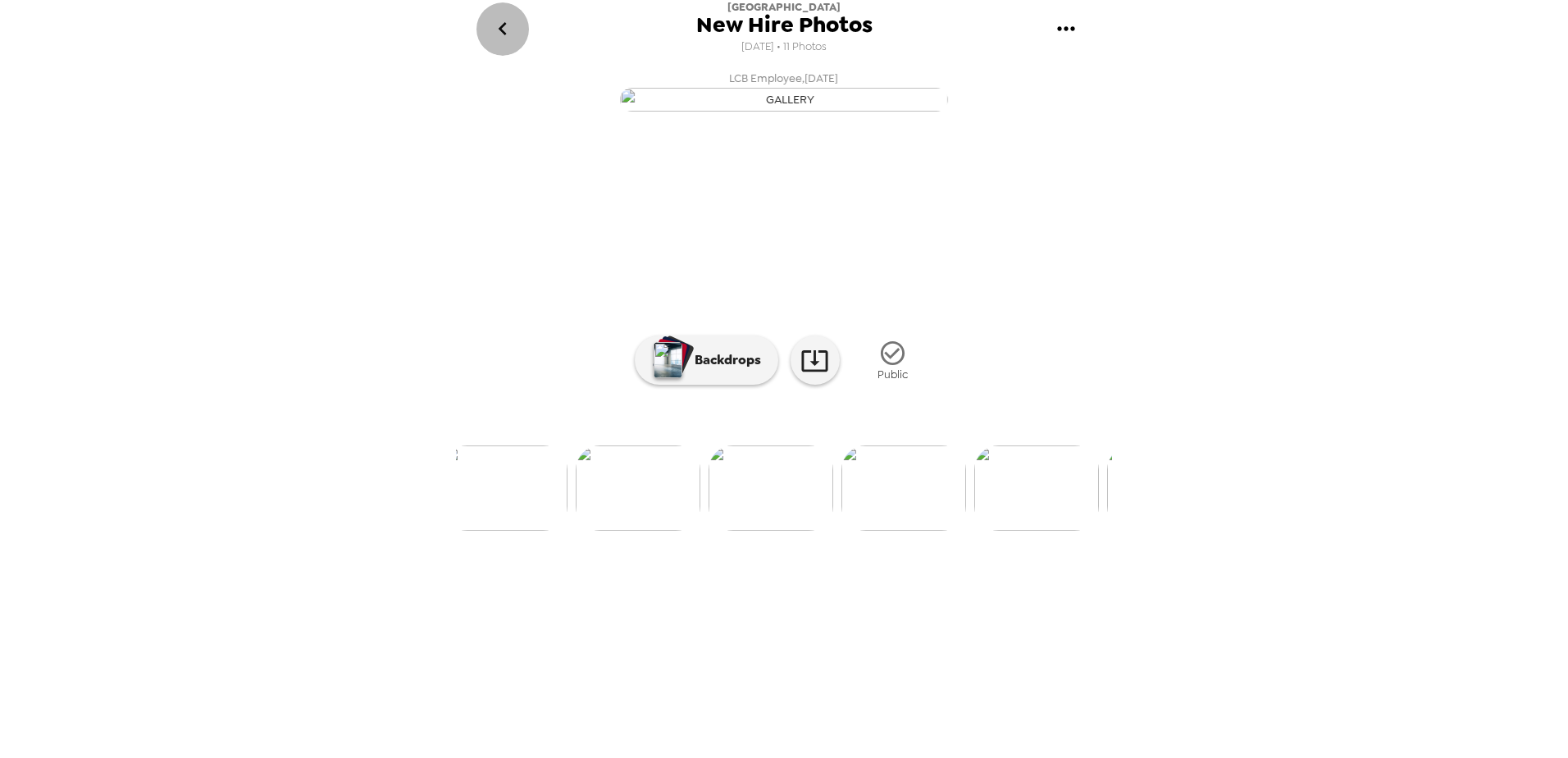
scroll to position [0, 607]
click at [831, 531] on img at bounding box center [839, 488] width 124 height 86
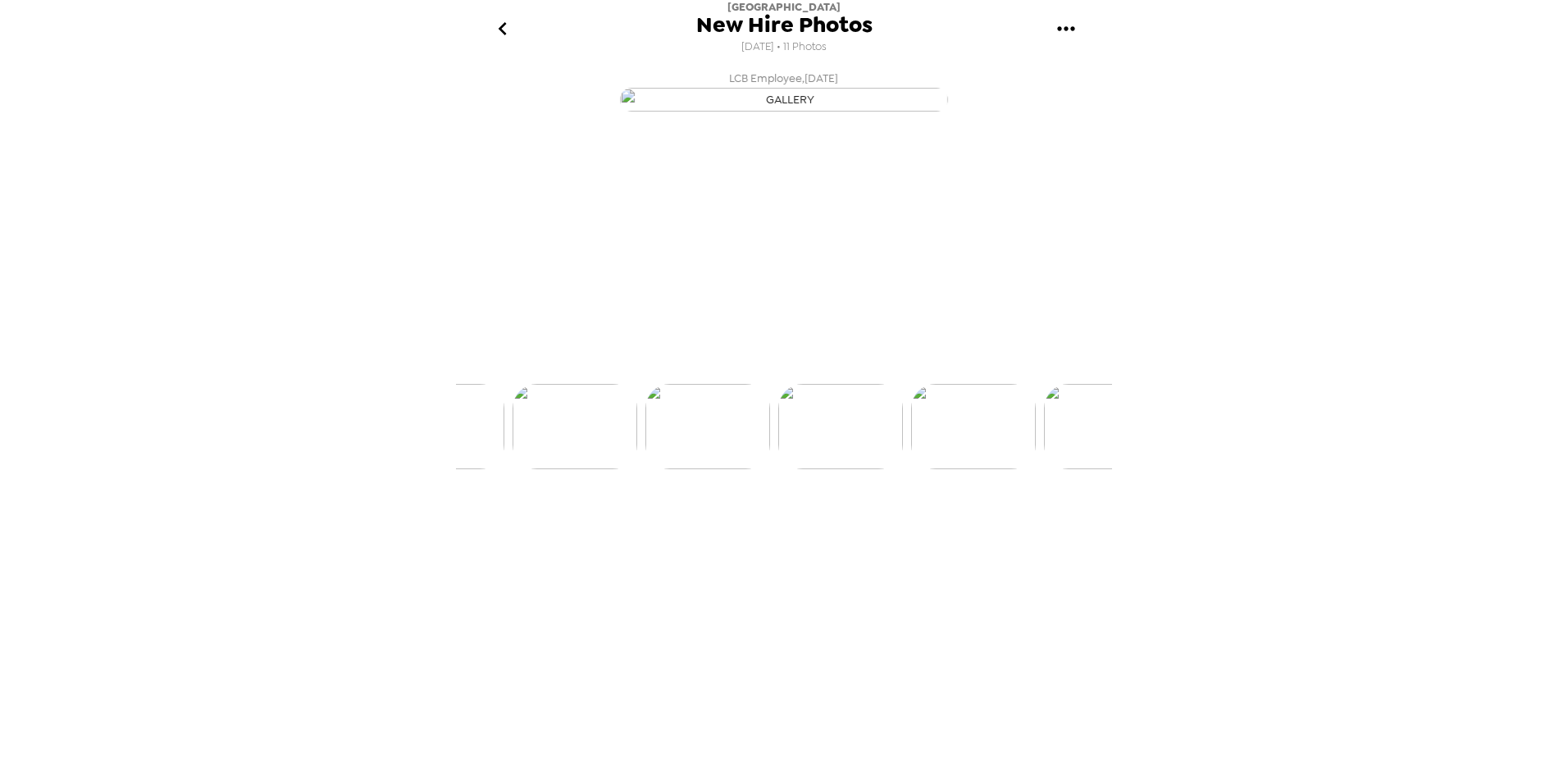
scroll to position [0, 661]
click at [787, 531] on img at bounding box center [785, 488] width 124 height 86
click at [501, 30] on icon "go back" at bounding box center [501, 29] width 9 height 13
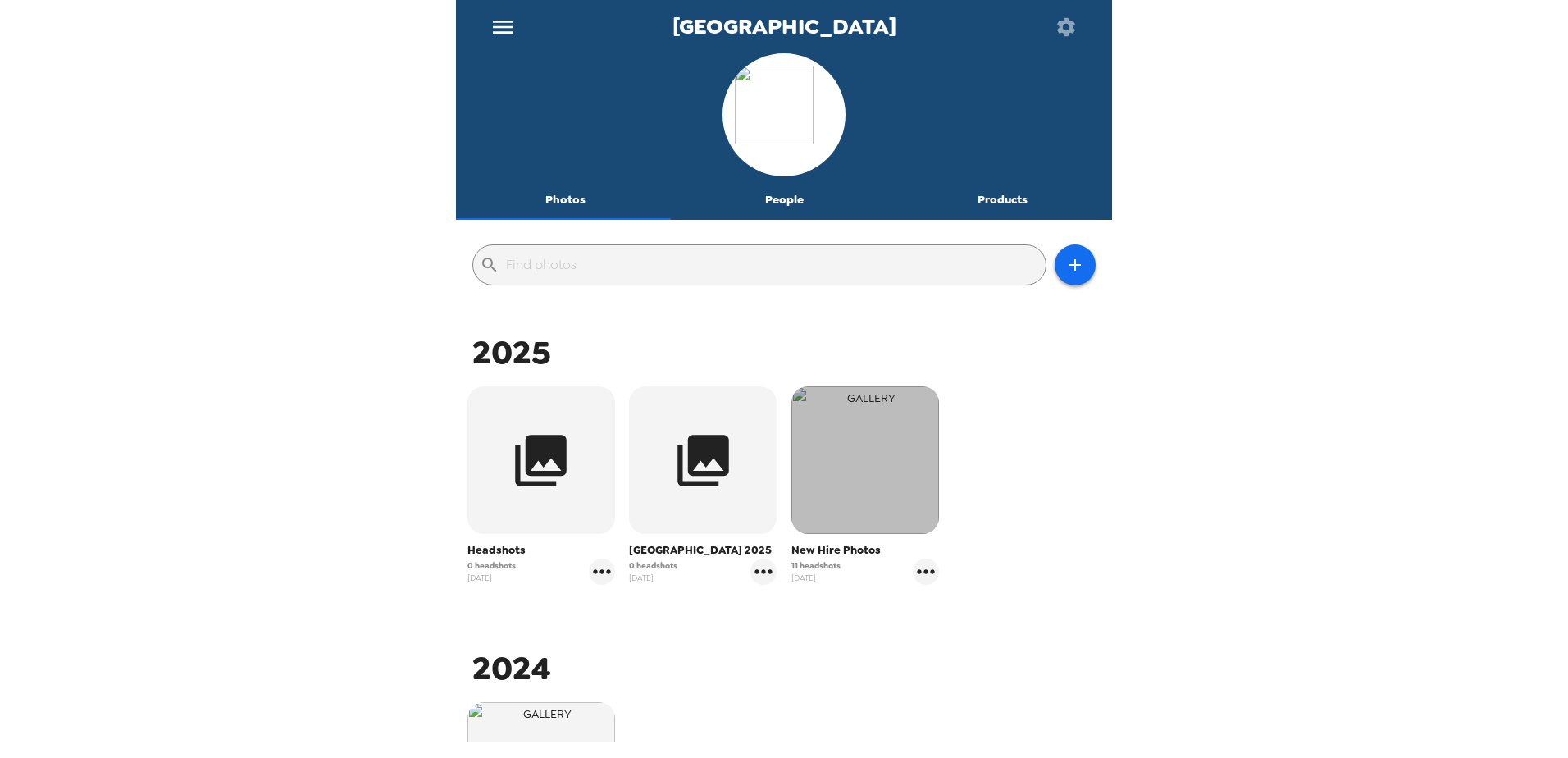
click at [870, 499] on img "button" at bounding box center [864, 459] width 147 height 147
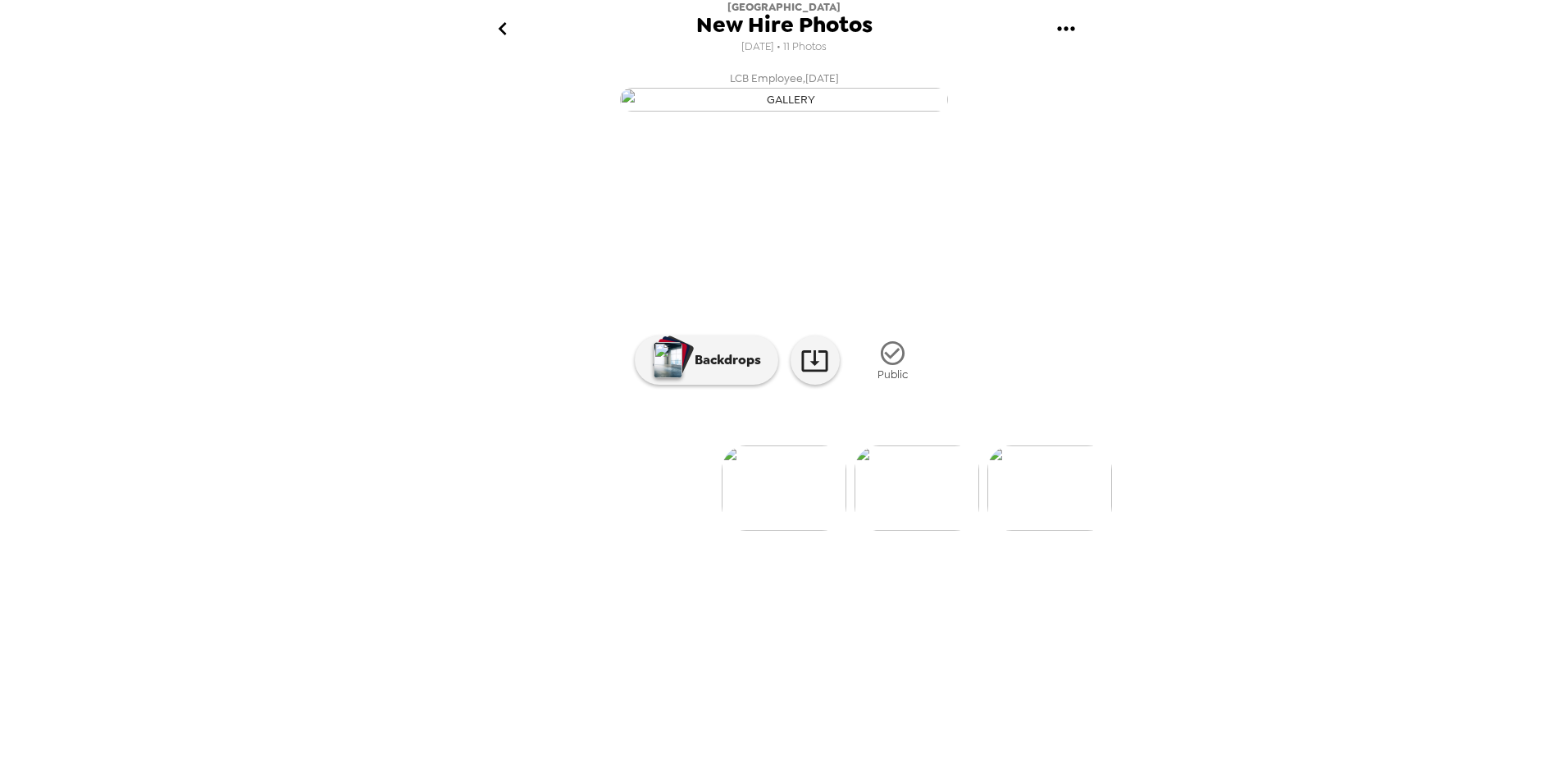
click at [496, 22] on icon "go back" at bounding box center [502, 28] width 26 height 26
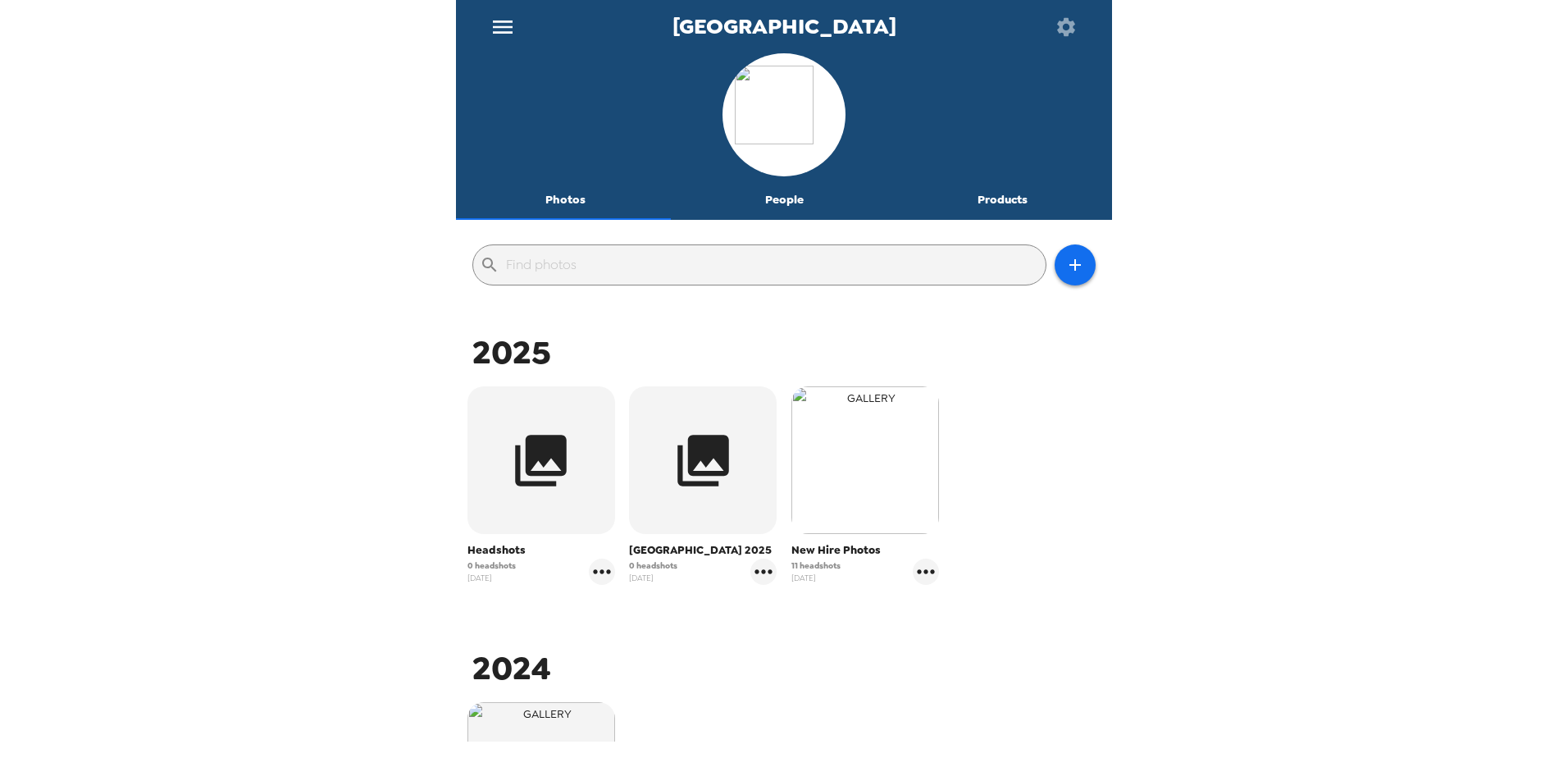
click at [888, 419] on img "button" at bounding box center [864, 459] width 147 height 147
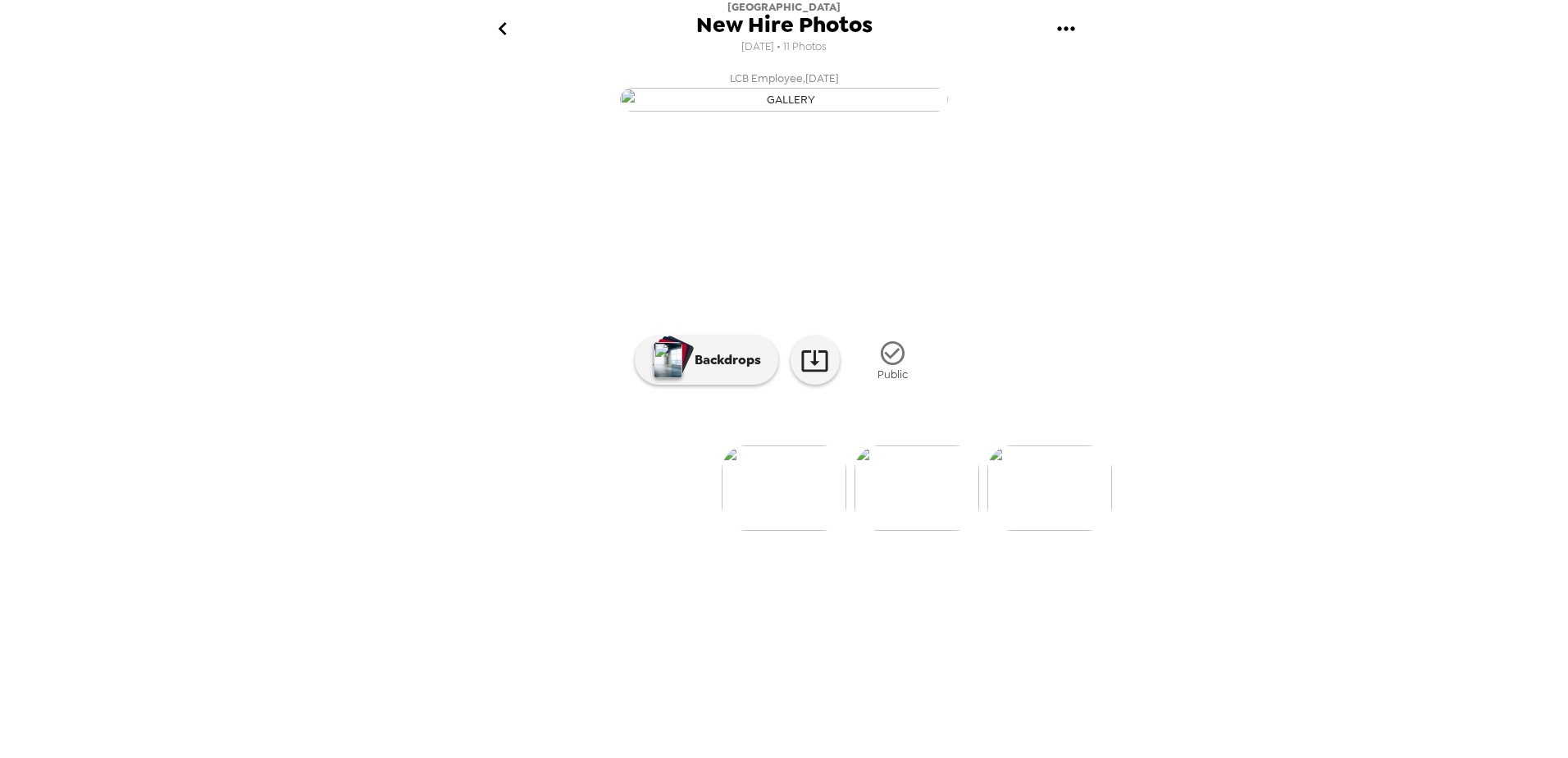
click at [784, 531] on img at bounding box center [784, 488] width 124 height 86
click at [800, 531] on img at bounding box center [784, 488] width 124 height 86
click at [915, 531] on img at bounding box center [916, 488] width 124 height 86
click at [503, 30] on icon "go back" at bounding box center [502, 28] width 26 height 26
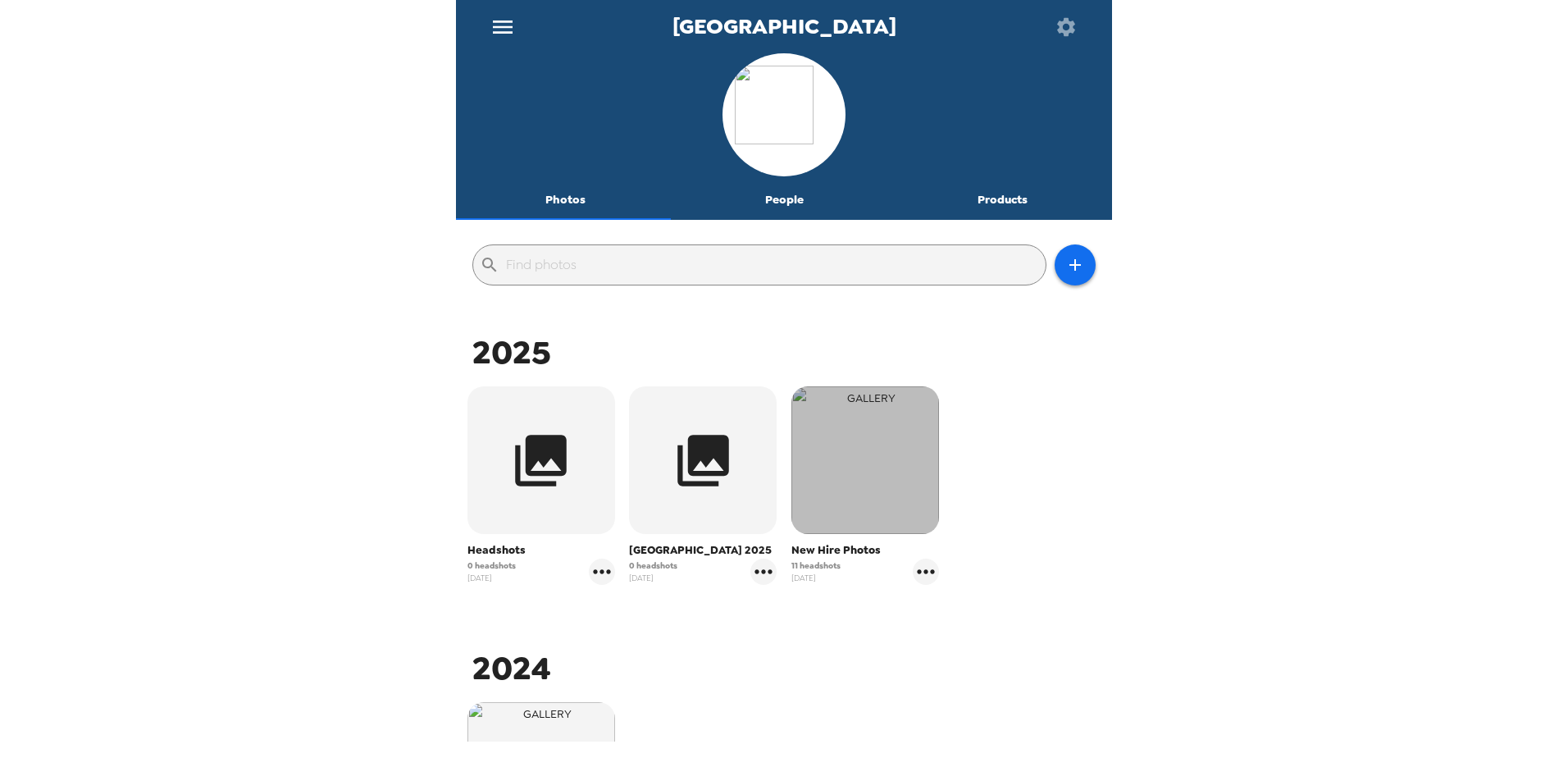
click at [852, 470] on img "button" at bounding box center [864, 459] width 147 height 147
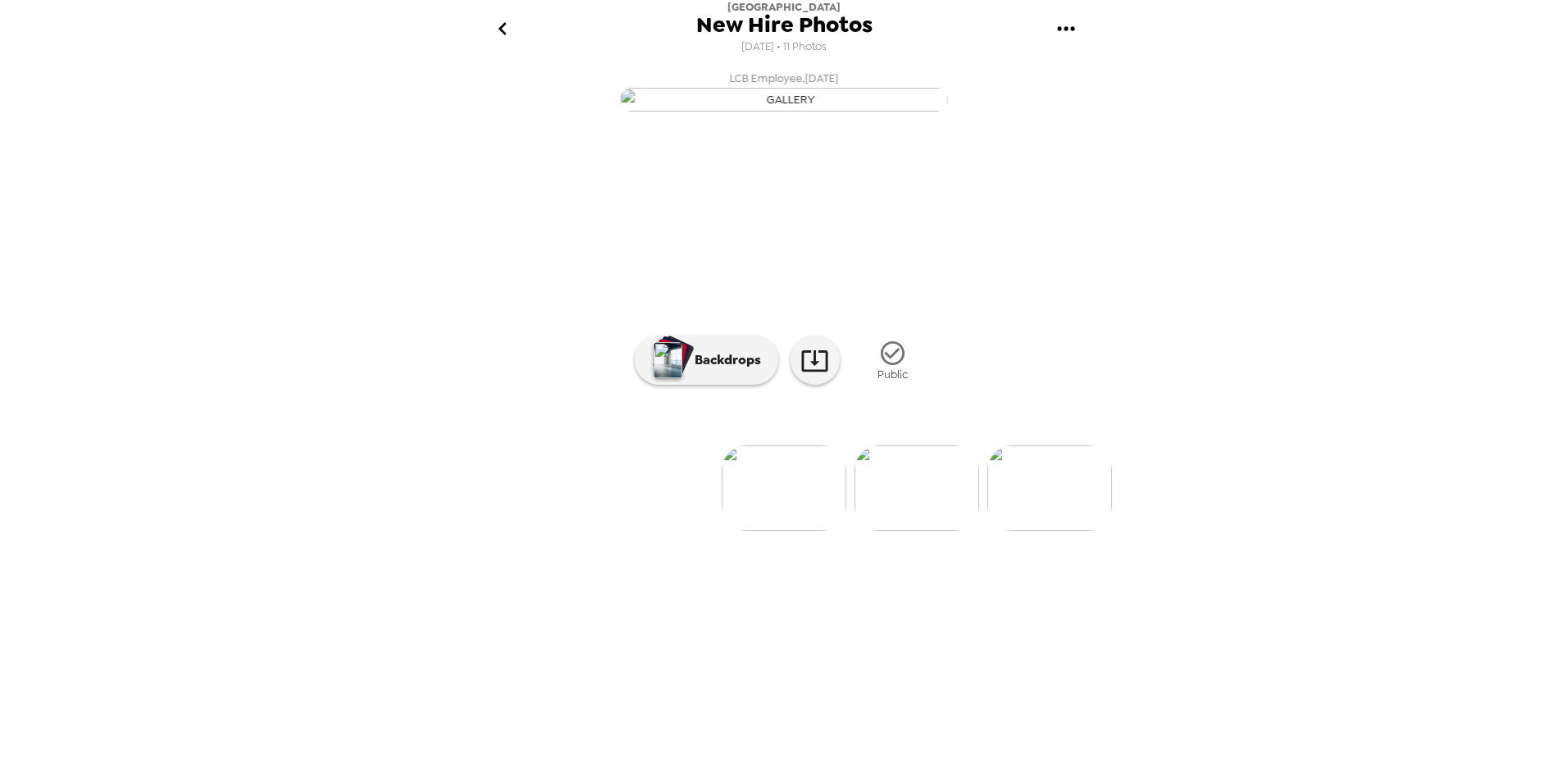
click at [761, 531] on img at bounding box center [784, 488] width 124 height 86
click at [916, 531] on img at bounding box center [916, 488] width 124 height 86
click at [932, 531] on img at bounding box center [917, 488] width 124 height 86
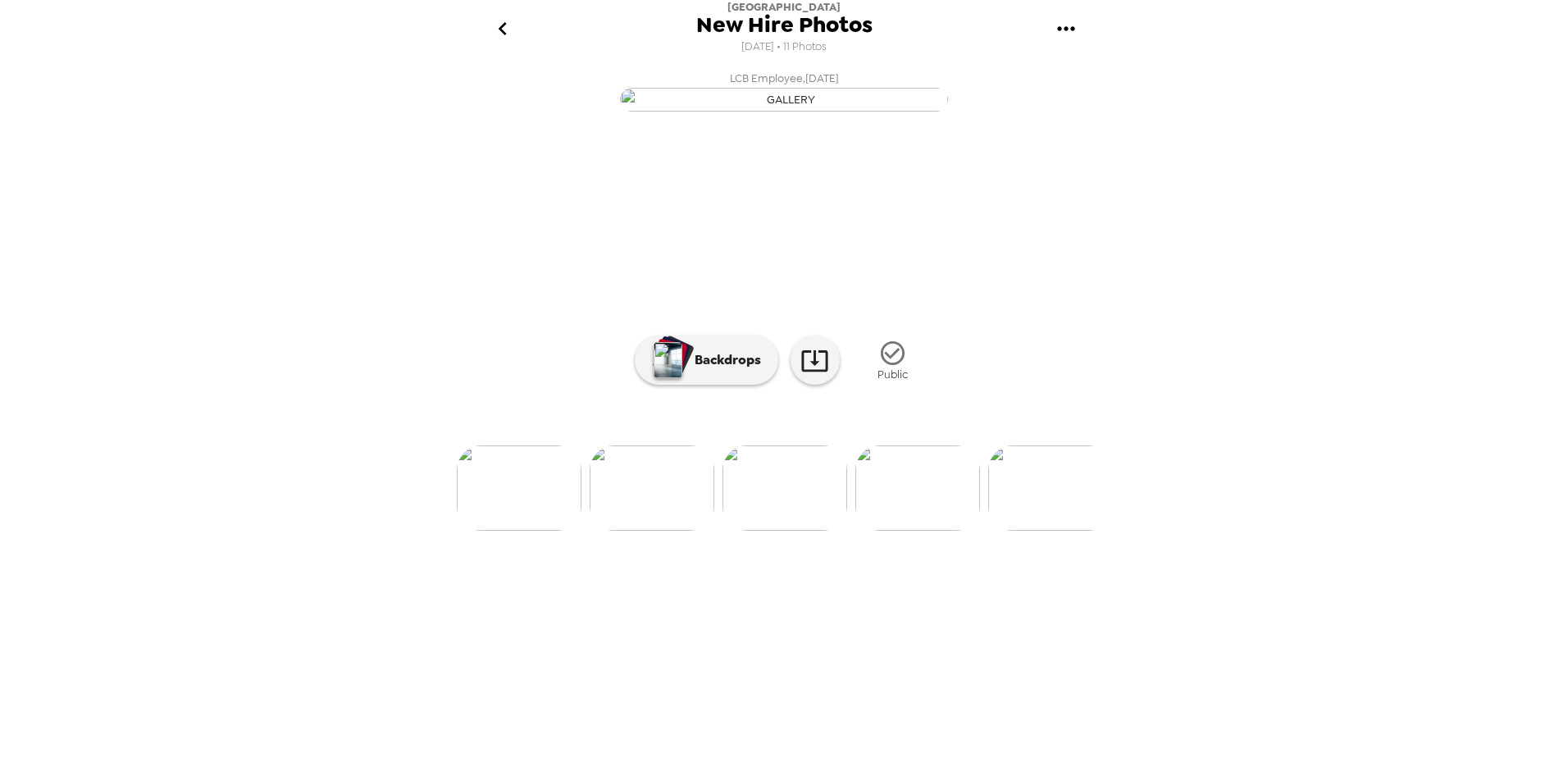
click at [931, 531] on img at bounding box center [917, 488] width 124 height 86
click at [952, 531] on img at bounding box center [917, 488] width 124 height 86
click at [942, 531] on img at bounding box center [918, 488] width 124 height 86
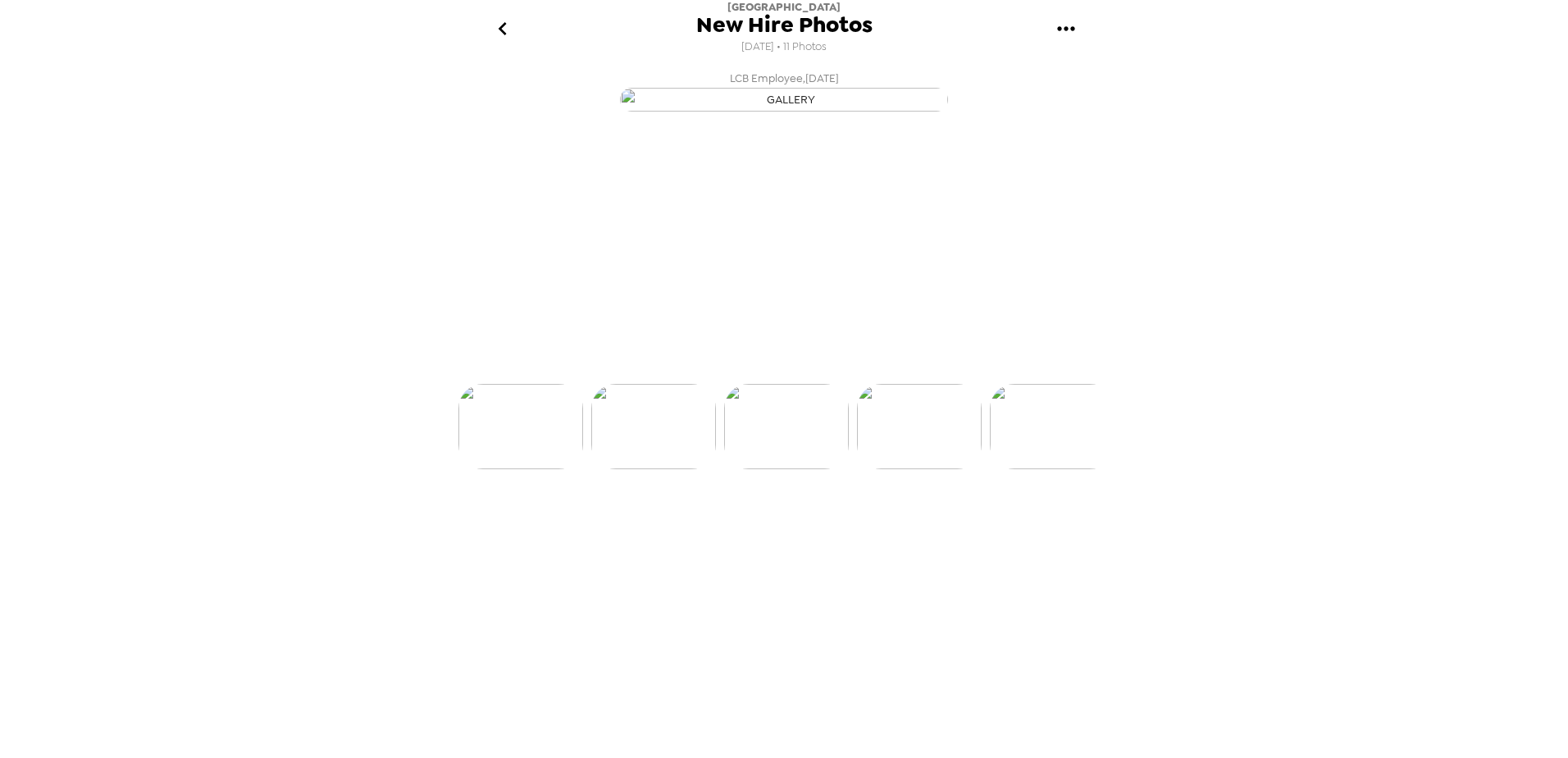
scroll to position [0, 661]
click at [936, 531] on img at bounding box center [918, 488] width 124 height 86
click at [932, 531] on img at bounding box center [919, 488] width 124 height 86
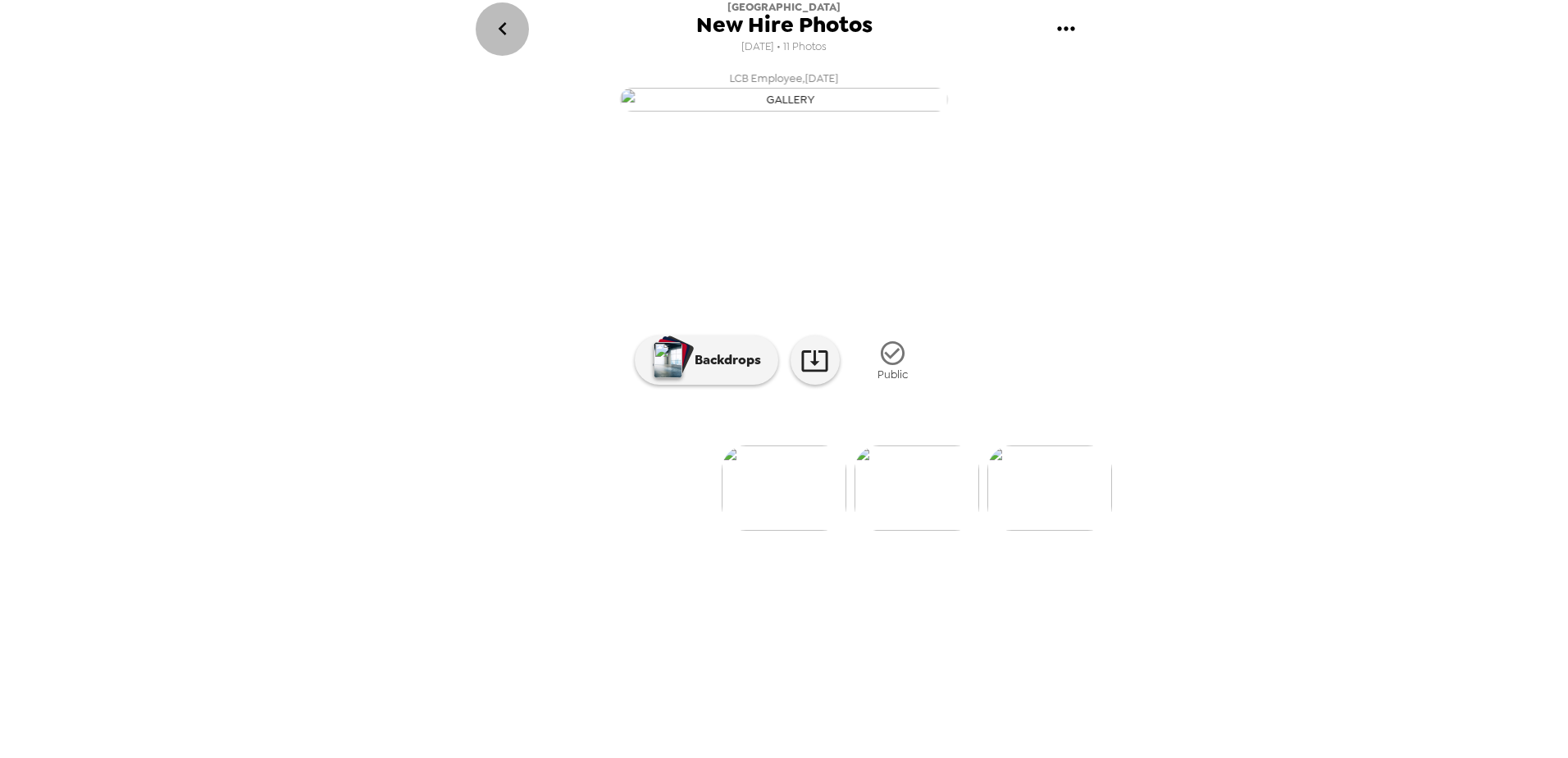
click at [501, 21] on icon "go back" at bounding box center [502, 28] width 26 height 26
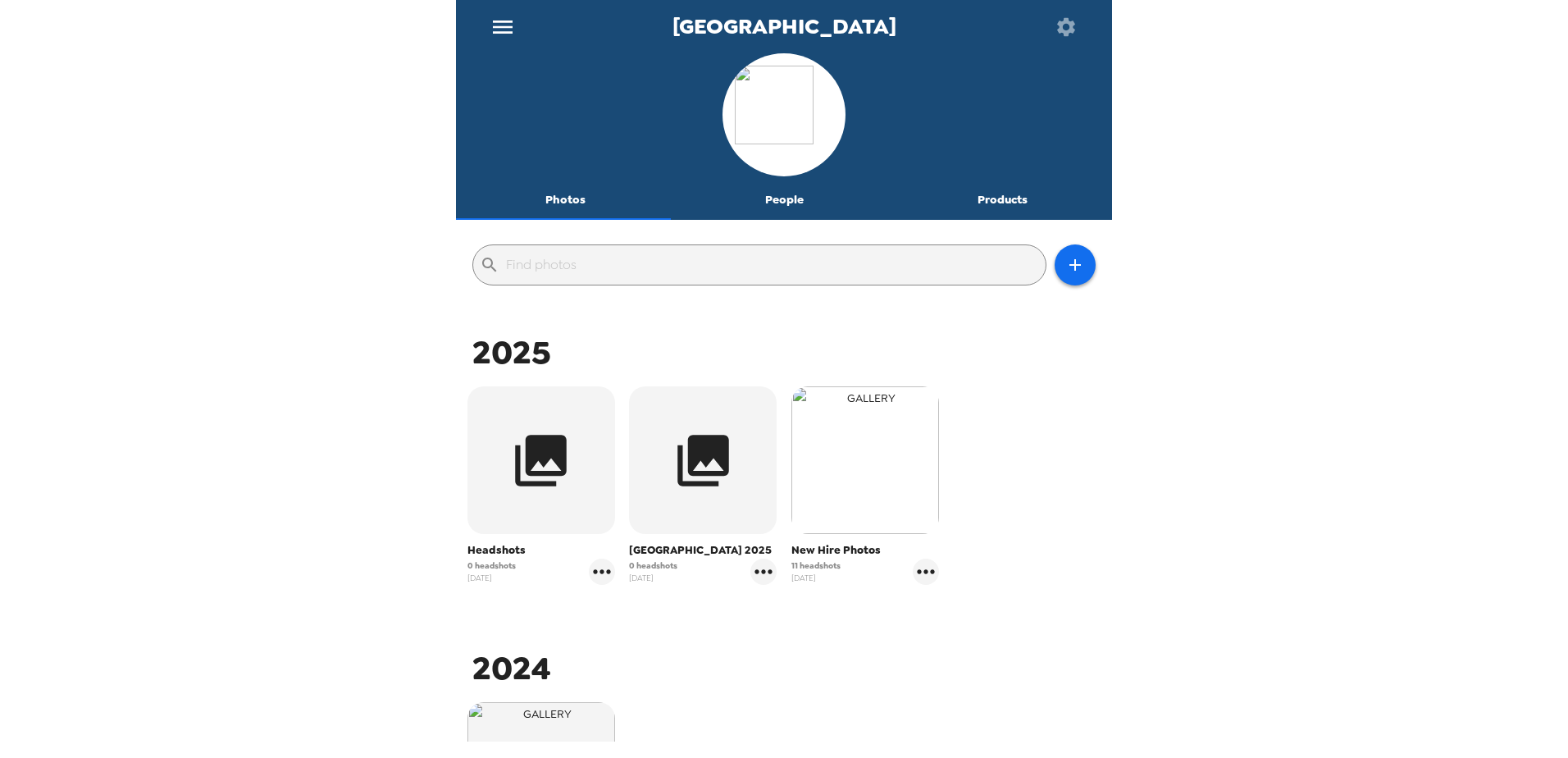
click at [855, 484] on img "button" at bounding box center [864, 459] width 147 height 147
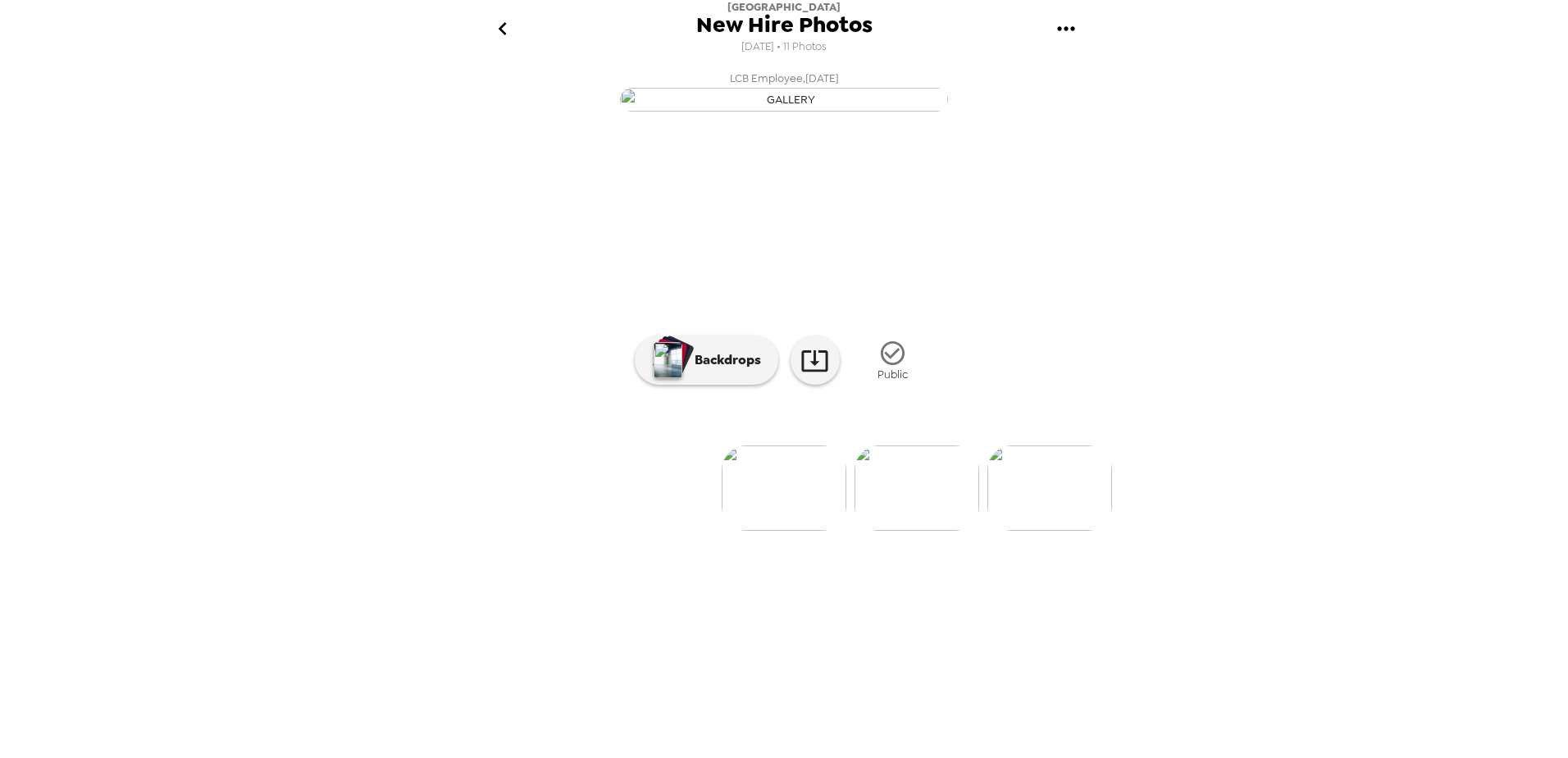
click at [774, 531] on img at bounding box center [784, 488] width 124 height 86
click at [919, 531] on img at bounding box center [916, 488] width 124 height 86
click at [913, 531] on img at bounding box center [917, 488] width 124 height 86
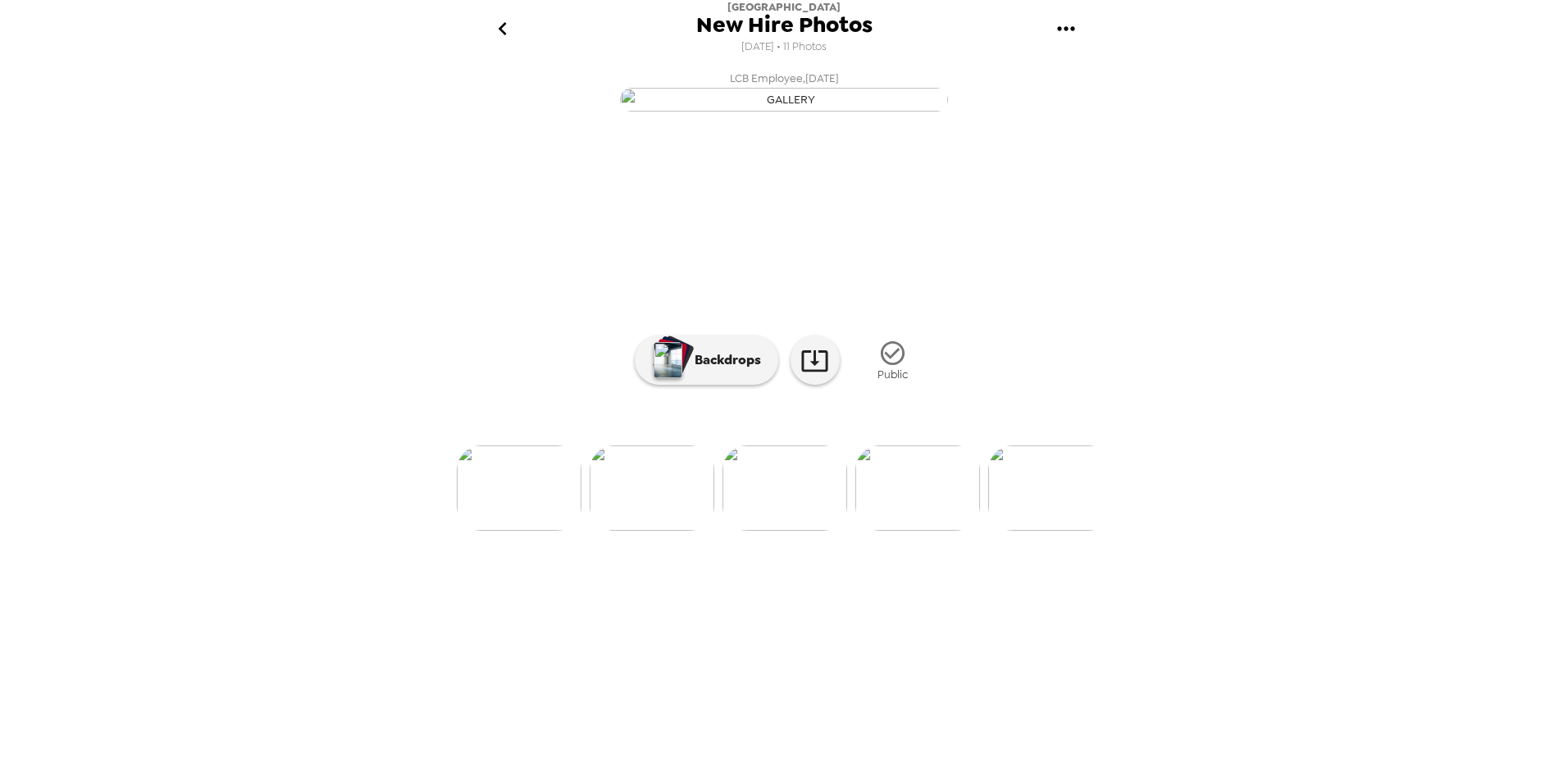
click at [929, 531] on img at bounding box center [917, 488] width 124 height 86
click at [1045, 531] on img at bounding box center [1050, 488] width 124 height 86
click at [938, 531] on img at bounding box center [918, 488] width 124 height 86
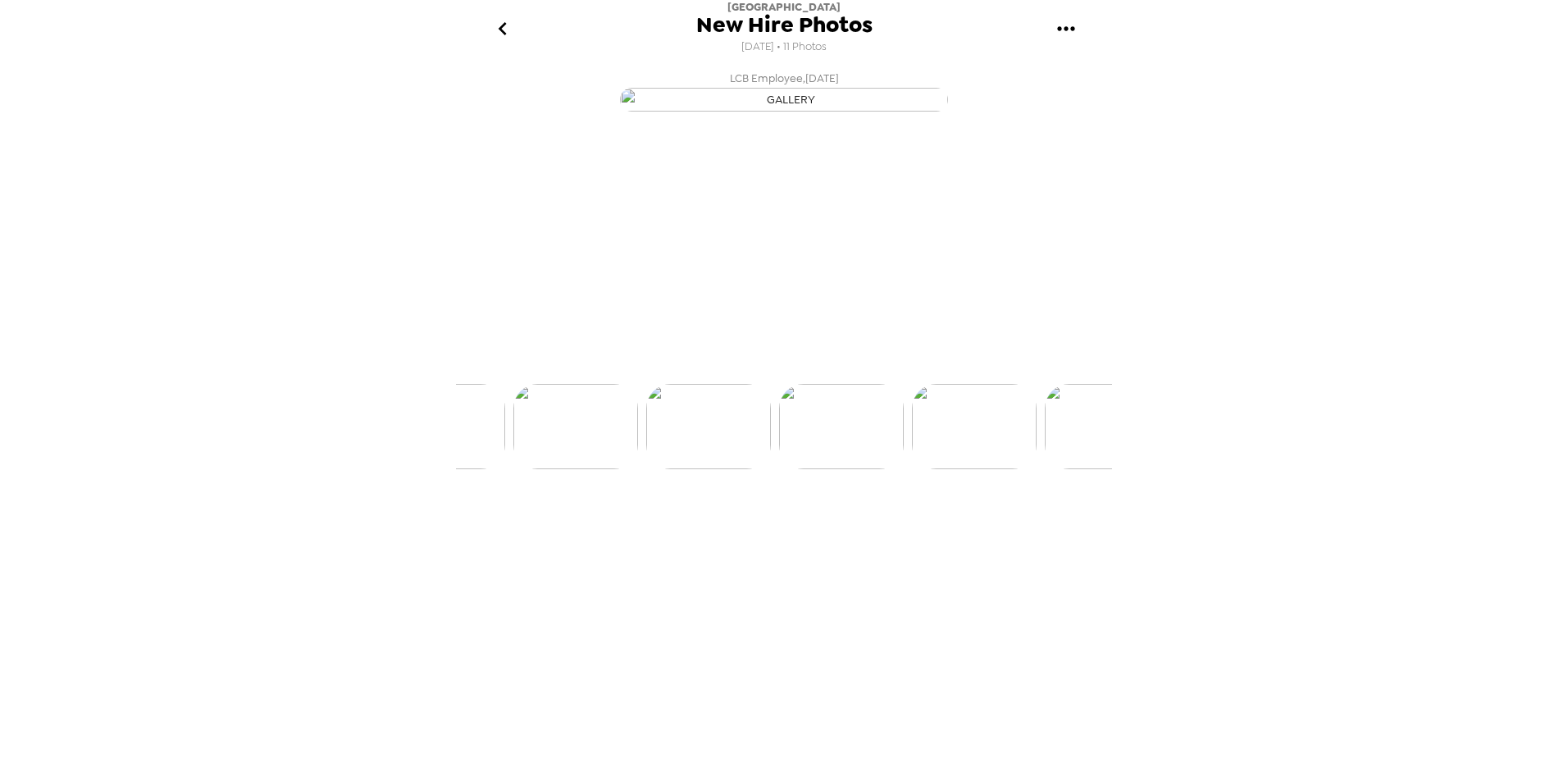
scroll to position [0, 794]
click at [938, 531] on img at bounding box center [919, 488] width 124 height 86
click at [779, 531] on img at bounding box center [789, 488] width 124 height 86
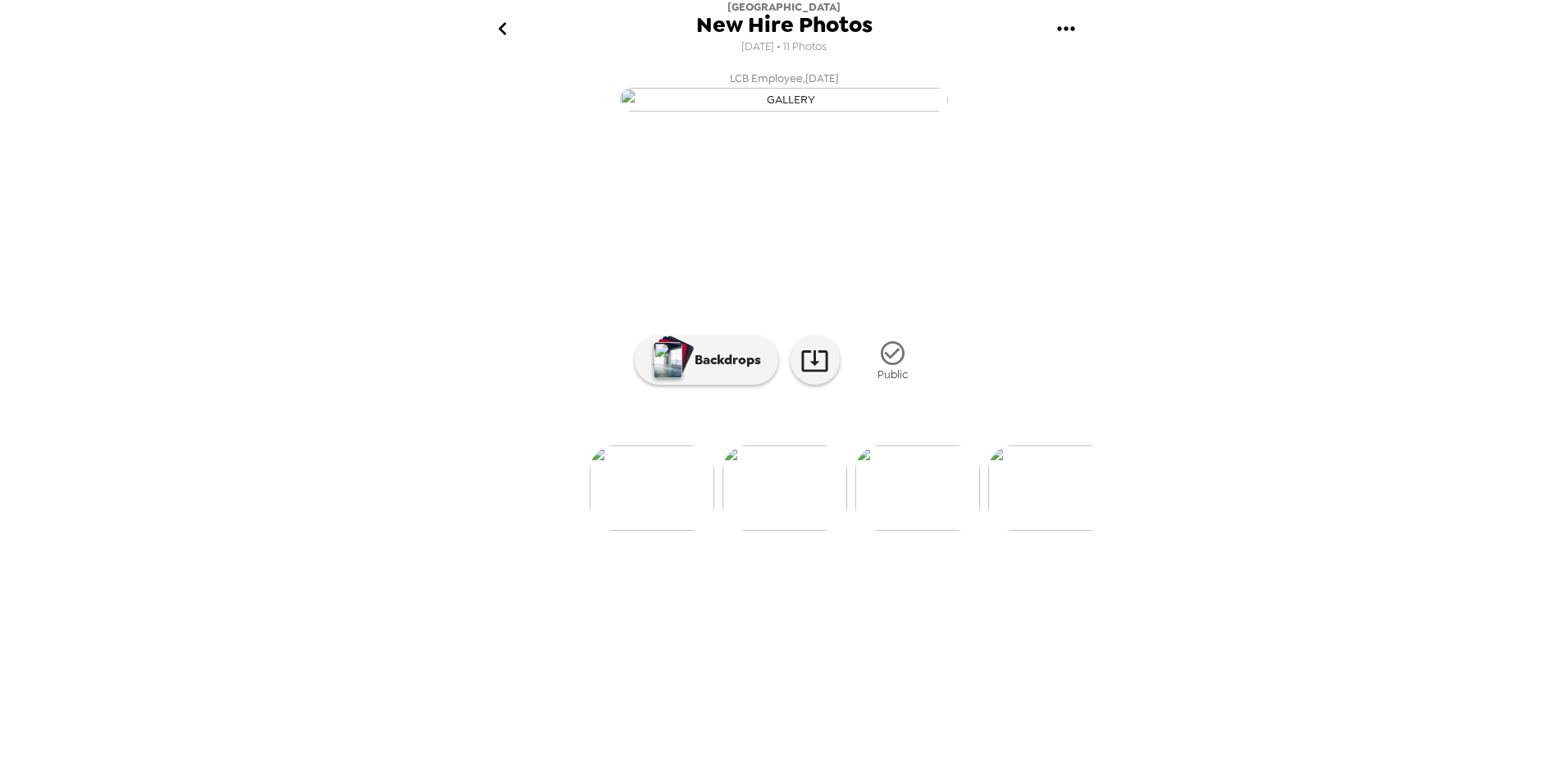
click at [639, 531] on img at bounding box center [652, 488] width 124 height 86
click at [906, 531] on img at bounding box center [916, 488] width 124 height 86
click at [916, 531] on img at bounding box center [917, 488] width 124 height 86
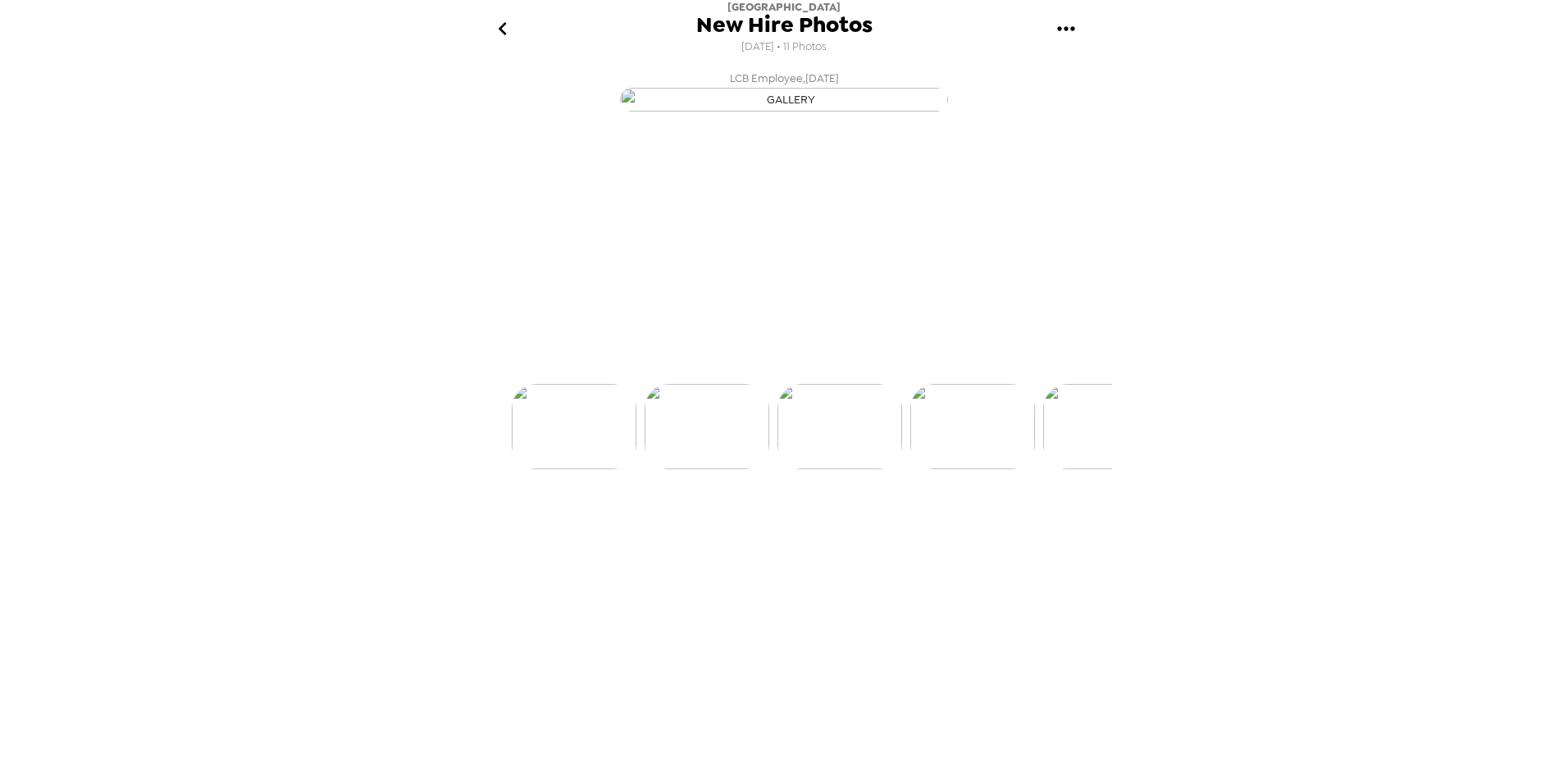
scroll to position [0, 265]
click at [949, 531] on img at bounding box center [917, 488] width 124 height 86
click at [1062, 531] on img at bounding box center [1050, 488] width 124 height 86
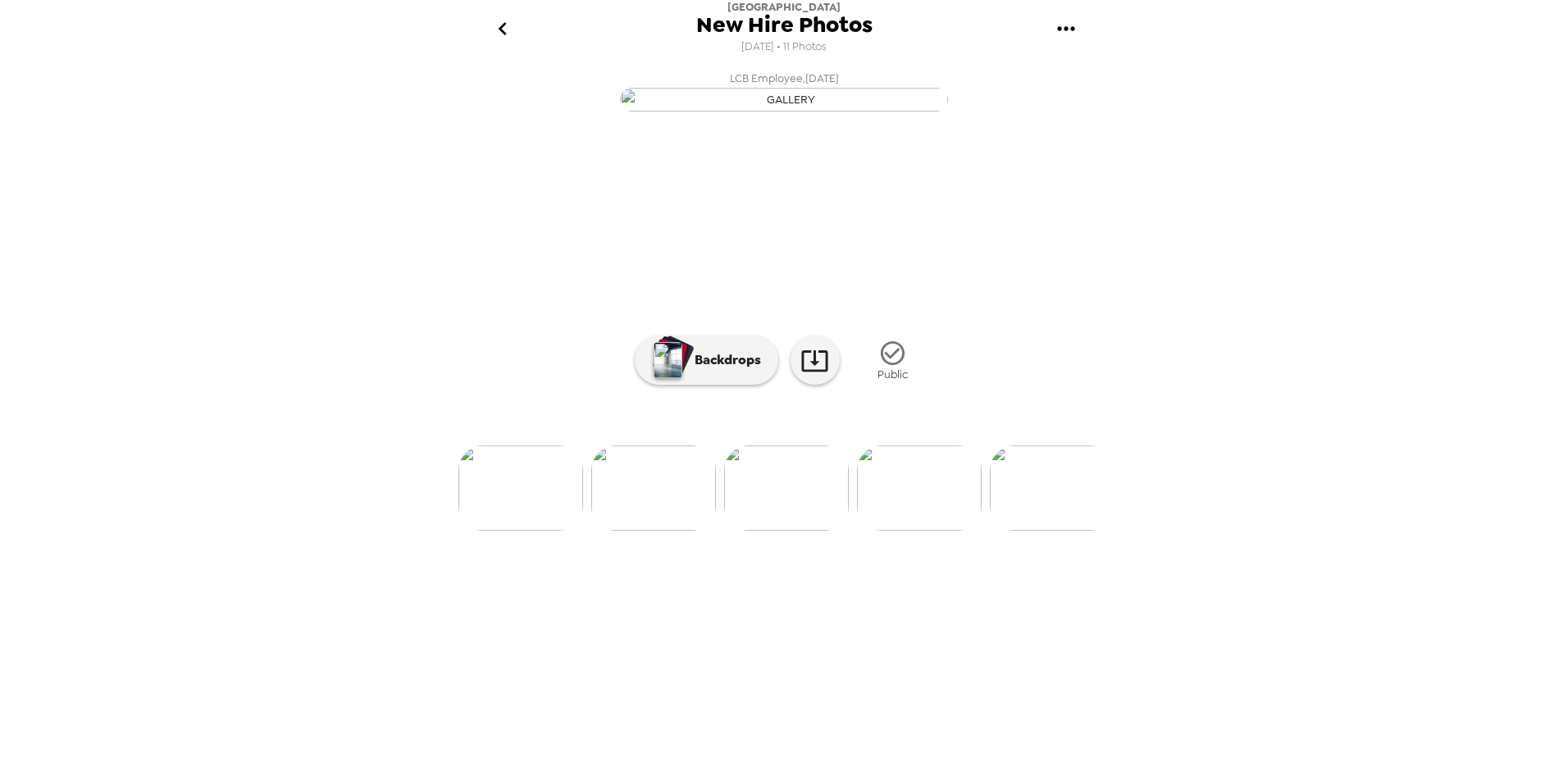
click at [1053, 531] on img at bounding box center [1051, 488] width 124 height 86
click at [845, 531] on img at bounding box center [835, 488] width 124 height 86
click at [923, 531] on img at bounding box center [918, 488] width 124 height 86
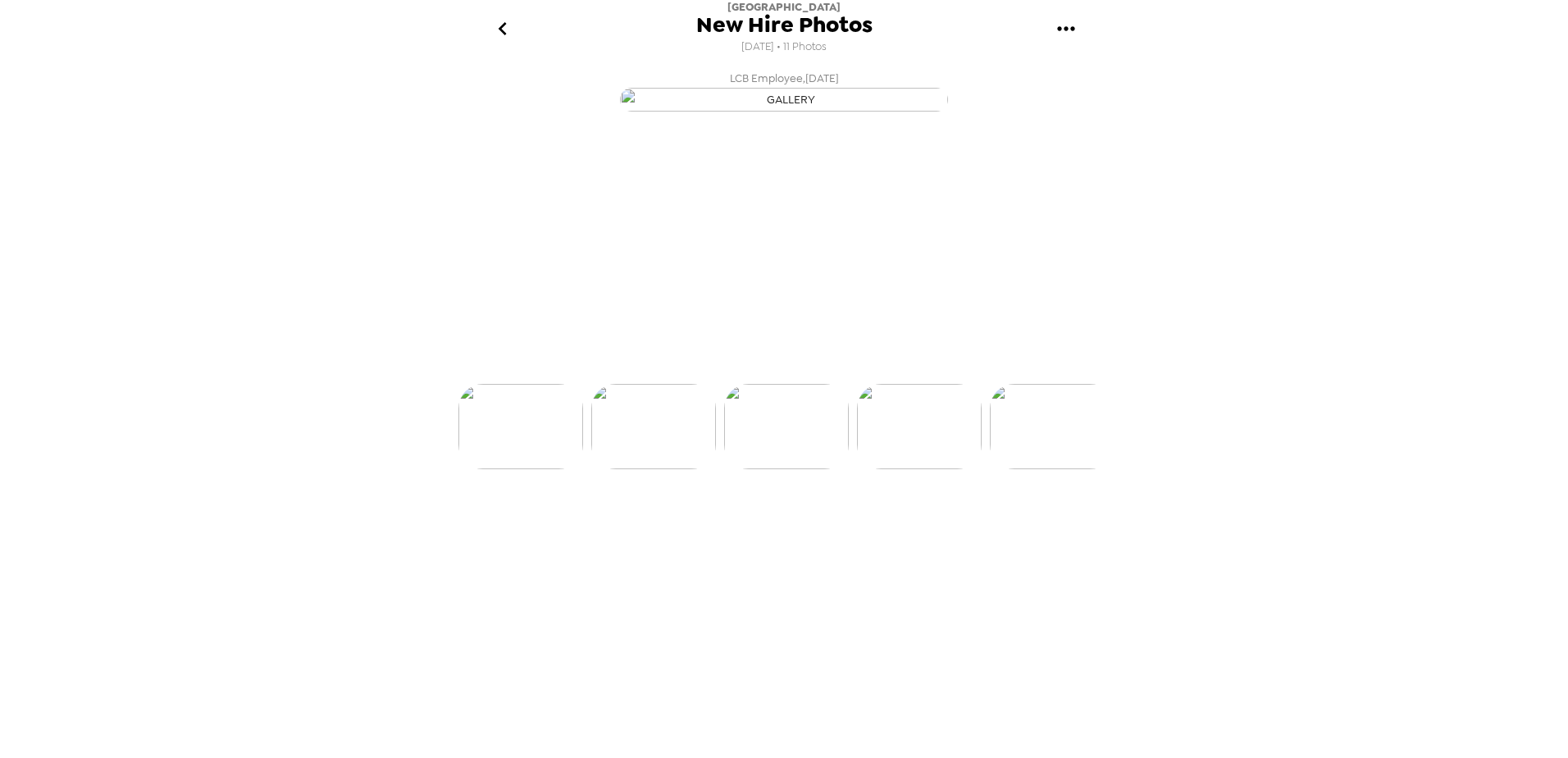
scroll to position [0, 661]
click at [627, 531] on img at bounding box center [653, 488] width 124 height 86
click at [695, 717] on div "LCB Employee , [DATE] LCB Employee , [DATE] LCB Employee , [DATE] LCB Employee …" at bounding box center [784, 407] width 656 height 689
click at [662, 531] on img at bounding box center [653, 488] width 124 height 86
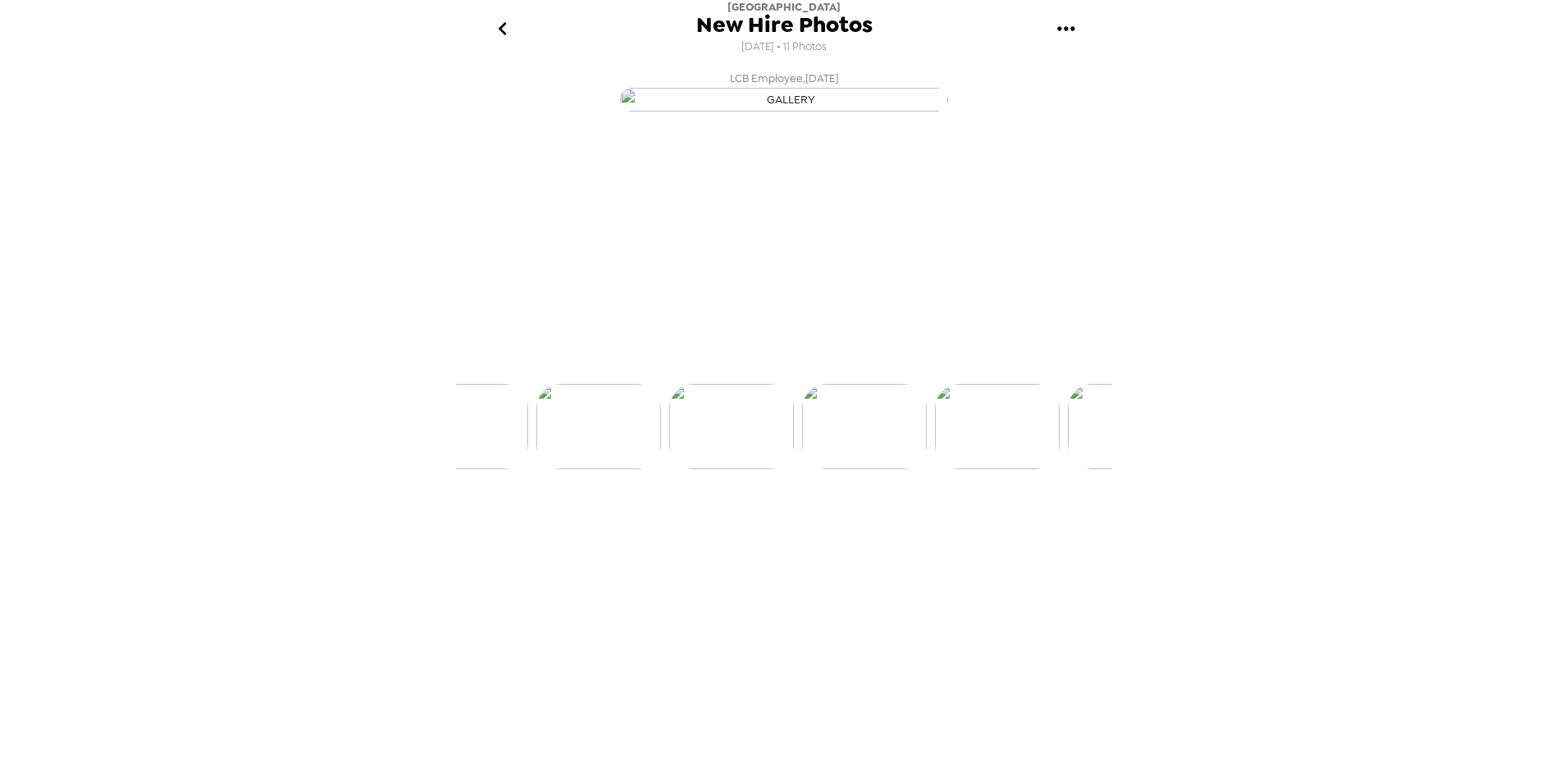
scroll to position [0, 397]
click at [655, 531] on img at bounding box center [652, 488] width 124 height 86
click at [646, 531] on img at bounding box center [652, 488] width 124 height 86
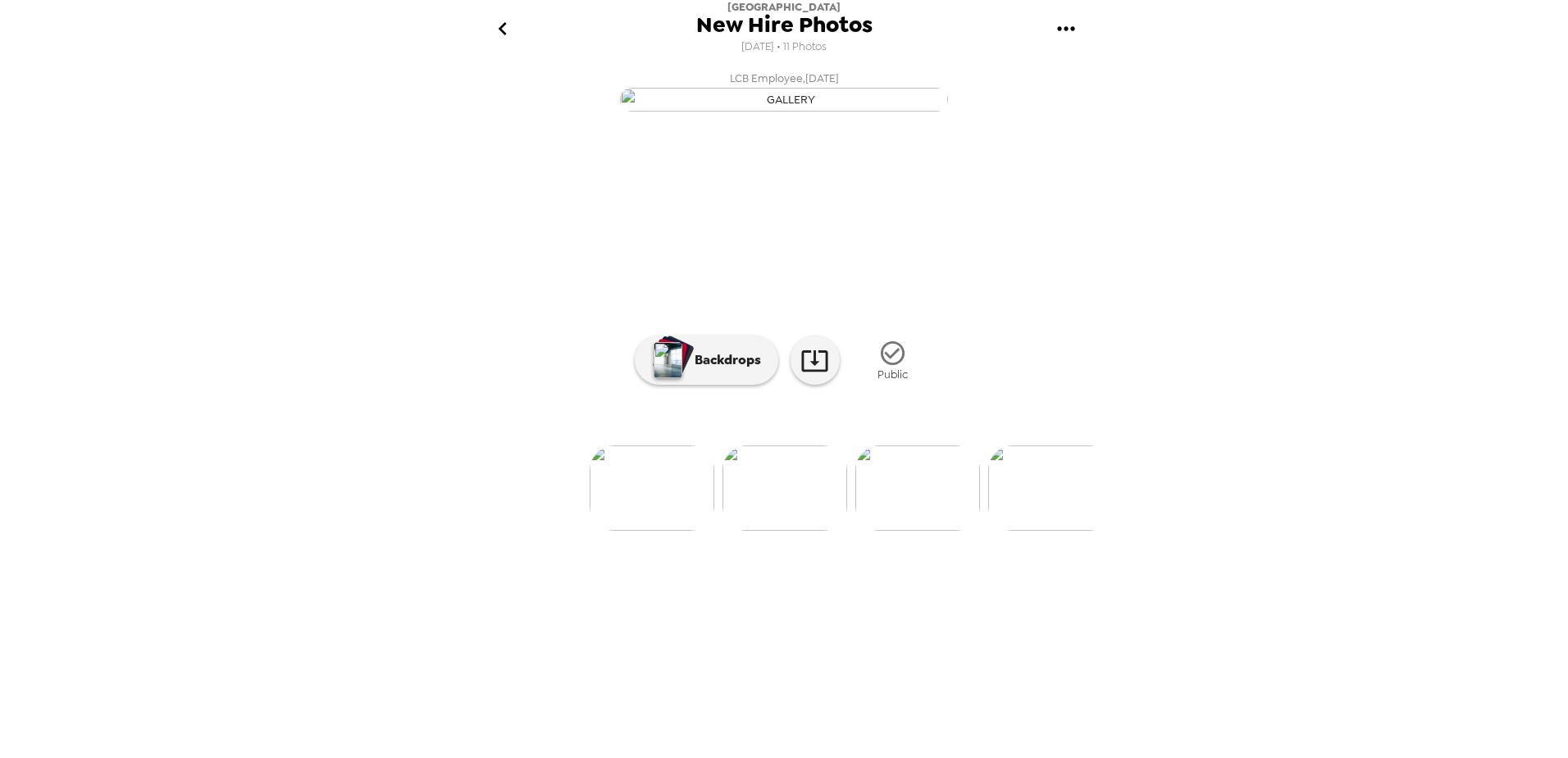
click at [643, 531] on img at bounding box center [652, 488] width 124 height 86
click at [945, 531] on img at bounding box center [916, 488] width 124 height 86
click at [568, 531] on img at bounding box center [594, 488] width 124 height 86
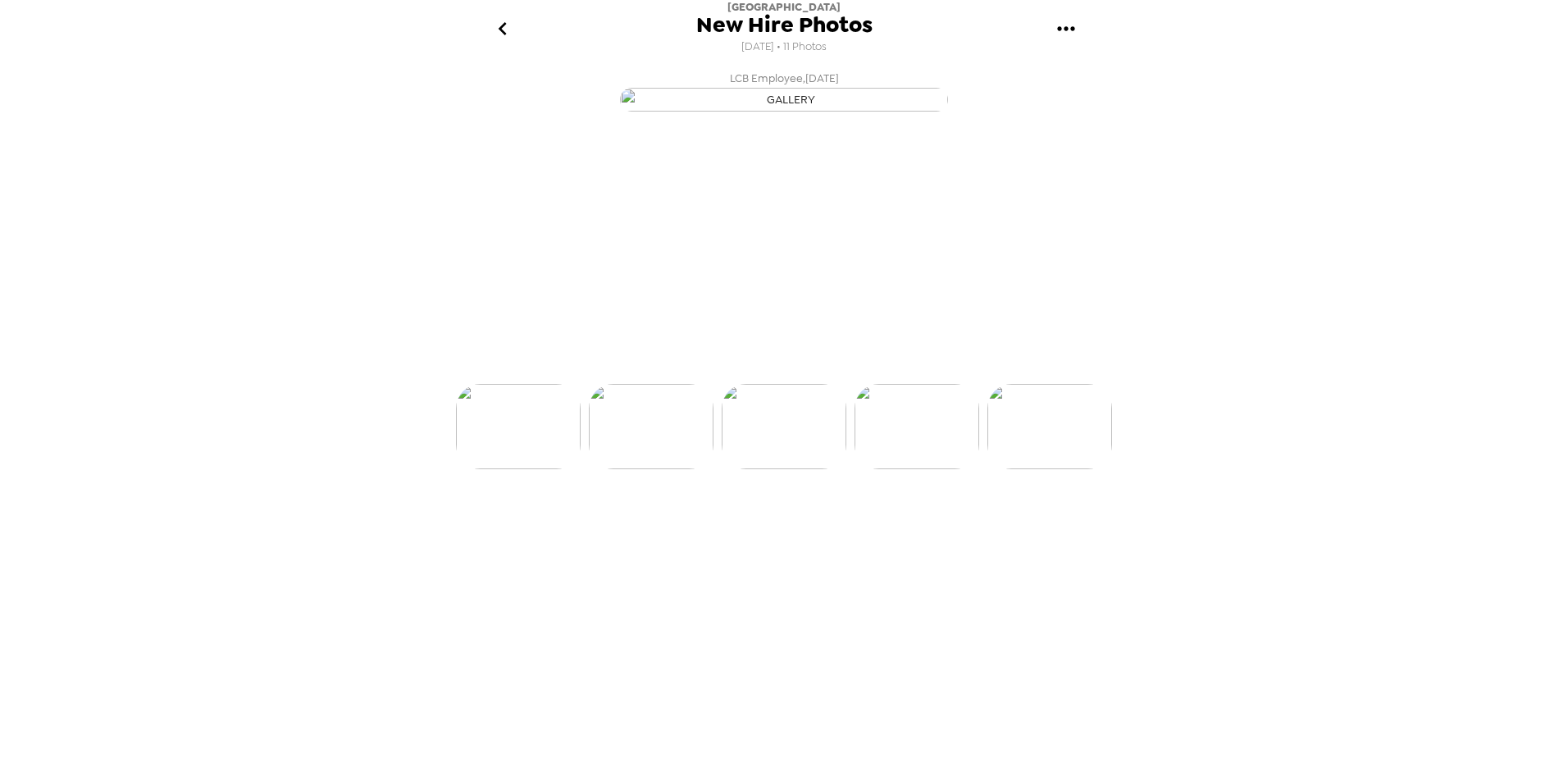
scroll to position [0, 661]
